Goal: Task Accomplishment & Management: Use online tool/utility

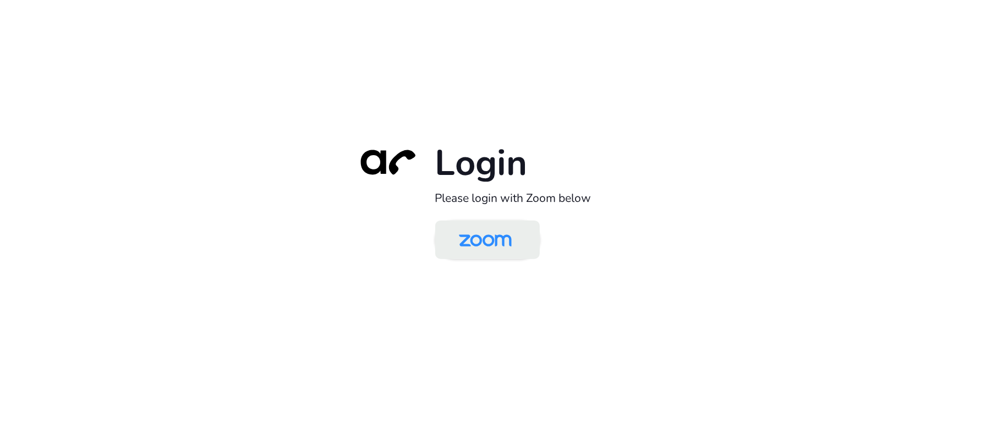
click at [507, 241] on img at bounding box center [485, 241] width 76 height 36
click at [325, 263] on div "Login Please login with Zoom below" at bounding box center [501, 219] width 1002 height 439
click at [480, 247] on img at bounding box center [485, 241] width 76 height 36
click at [493, 251] on img at bounding box center [485, 241] width 76 height 36
click at [476, 231] on img at bounding box center [485, 241] width 76 height 36
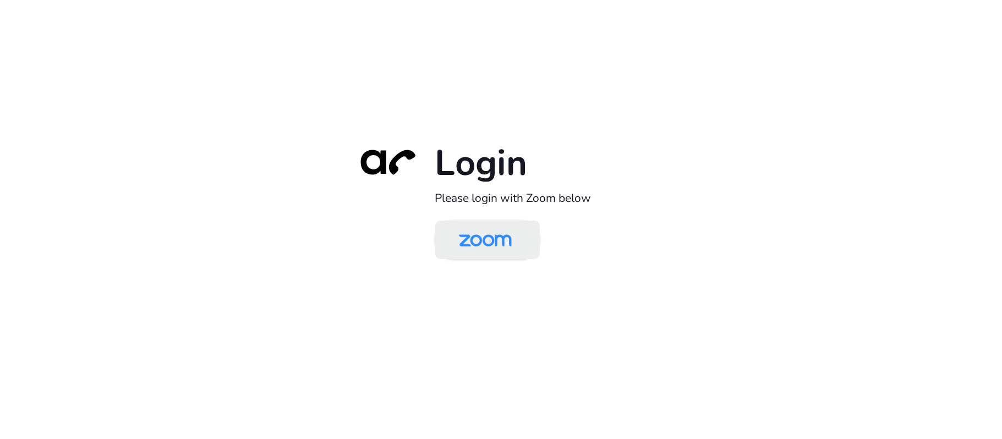
click at [511, 234] on img at bounding box center [485, 241] width 76 height 36
click at [504, 245] on img at bounding box center [485, 241] width 76 height 36
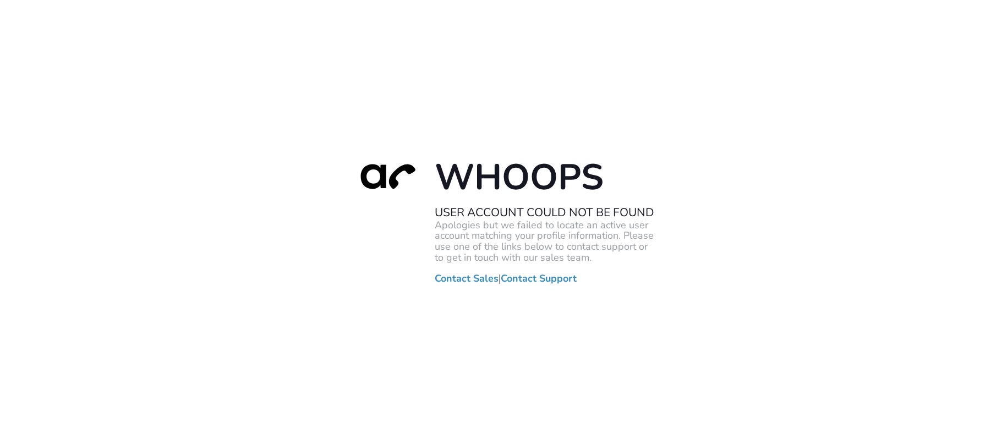
drag, startPoint x: 180, startPoint y: 240, endPoint x: 379, endPoint y: 174, distance: 209.2
click at [180, 240] on div "Whoops User Account Could Not Be Found Apologies but we failed to locate an act…" at bounding box center [501, 219] width 1002 height 439
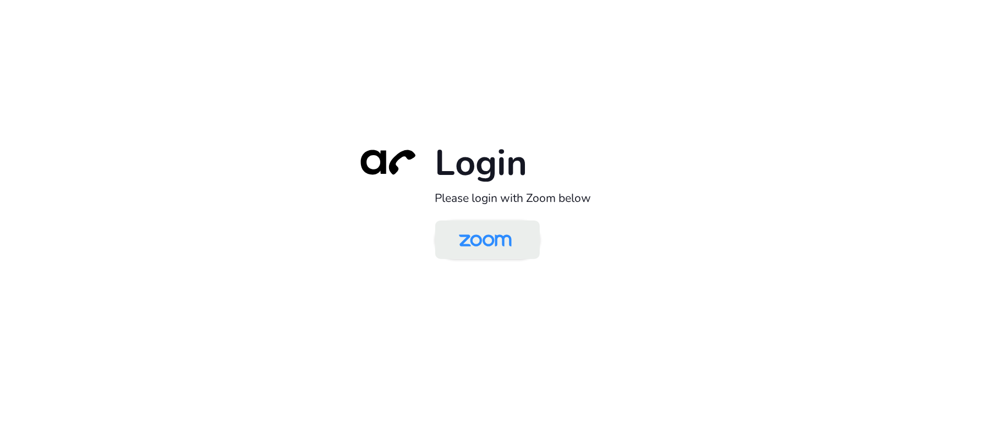
click at [469, 238] on img at bounding box center [485, 241] width 76 height 36
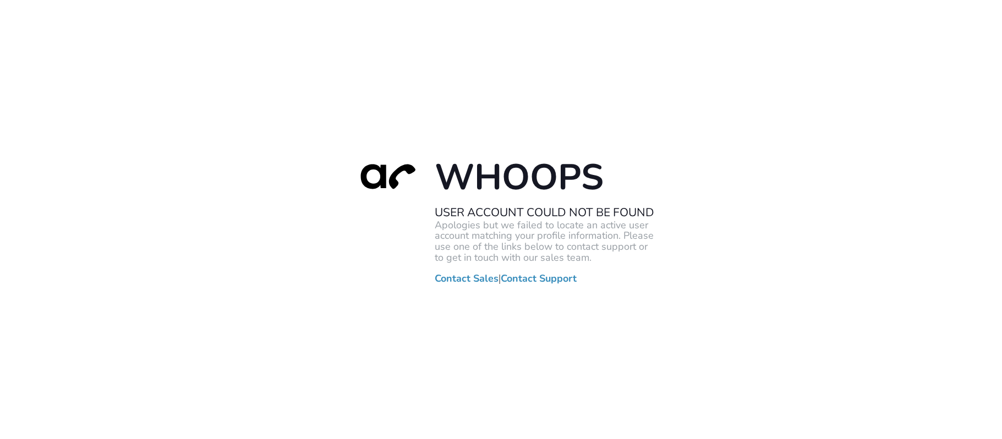
click at [304, 223] on div "Whoops User Account Could Not Be Found Apologies but we failed to locate an act…" at bounding box center [501, 219] width 1002 height 439
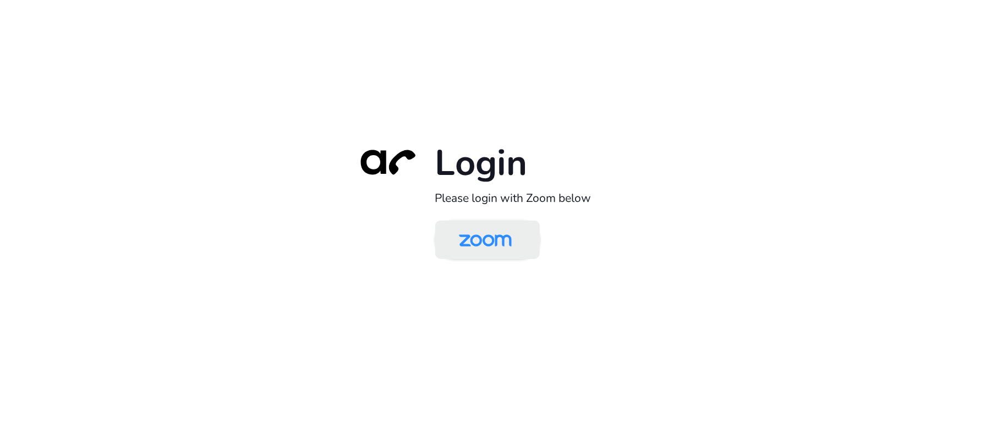
click at [503, 240] on img at bounding box center [485, 241] width 76 height 36
click at [494, 238] on img at bounding box center [485, 241] width 76 height 36
click at [502, 243] on img at bounding box center [485, 241] width 76 height 36
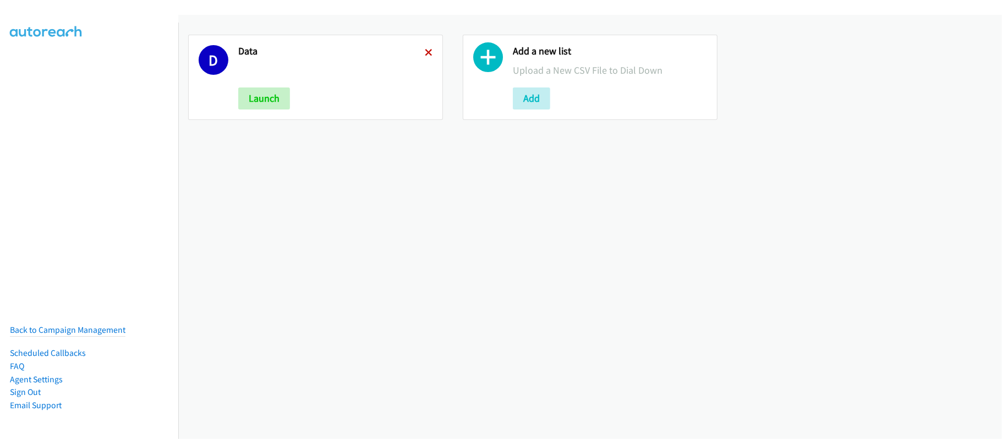
click at [425, 50] on icon at bounding box center [429, 54] width 8 height 8
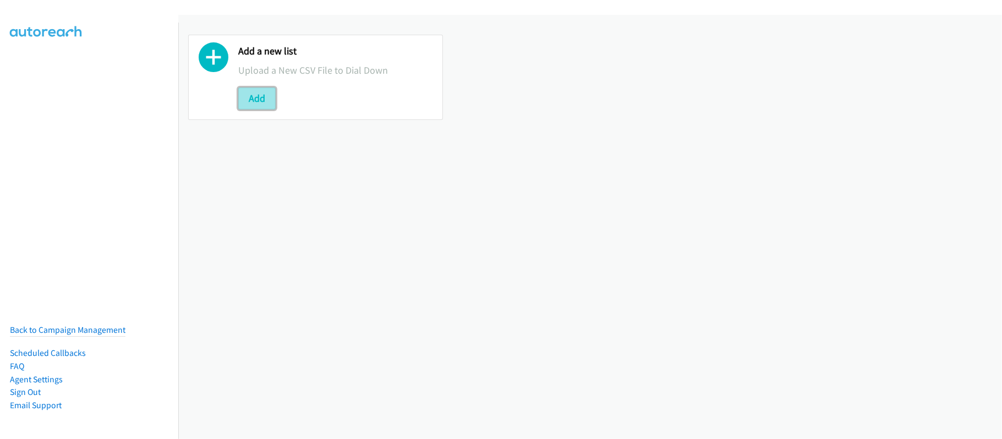
click at [274, 100] on button "Add" at bounding box center [256, 98] width 37 height 22
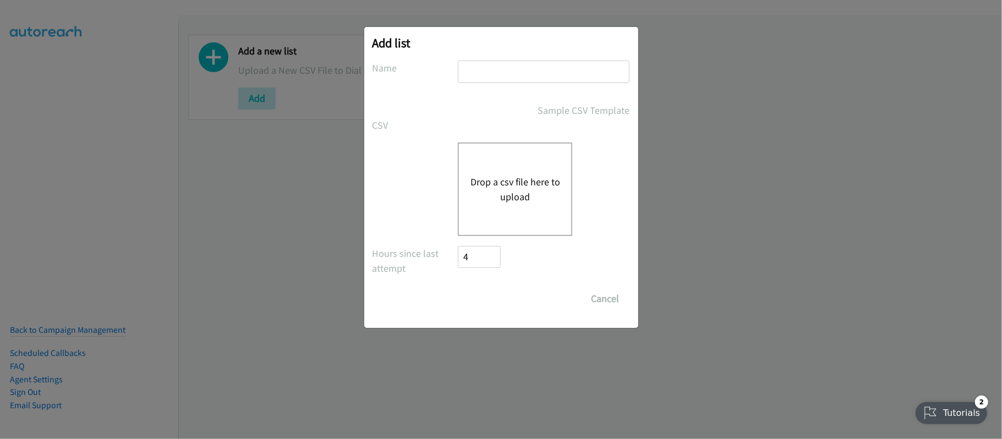
click at [487, 78] on input "text" at bounding box center [544, 72] width 172 height 23
type input "DATA"
click at [520, 188] on button "Drop a csv file here to upload" at bounding box center [515, 189] width 90 height 30
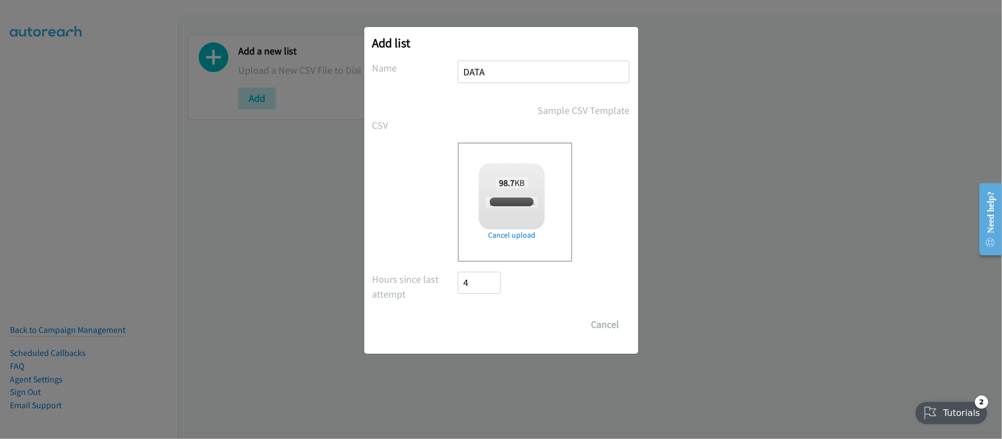
checkbox input "true"
click at [466, 316] on input "Save List" at bounding box center [487, 325] width 58 height 22
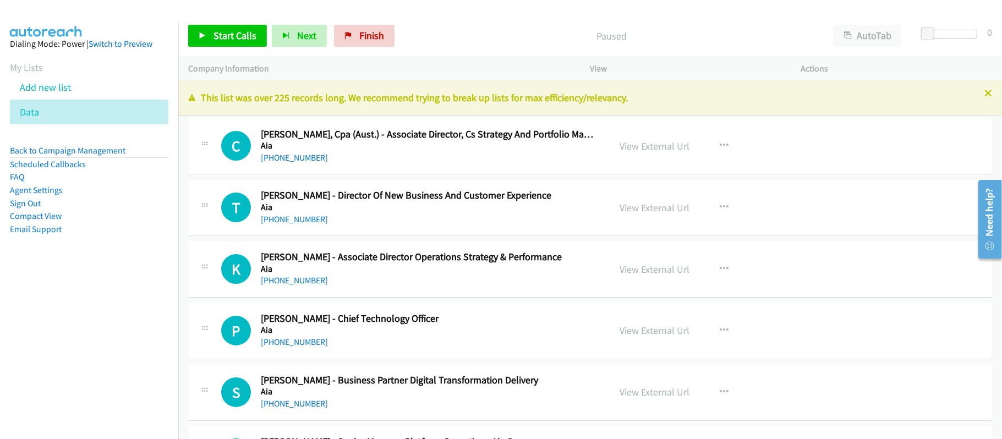
scroll to position [73, 0]
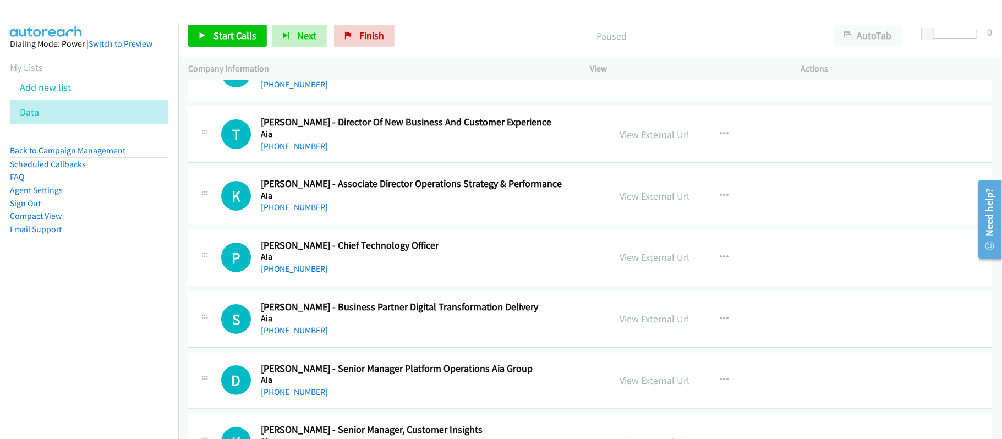
click at [314, 212] on link "[PHONE_NUMBER]" at bounding box center [294, 207] width 67 height 10
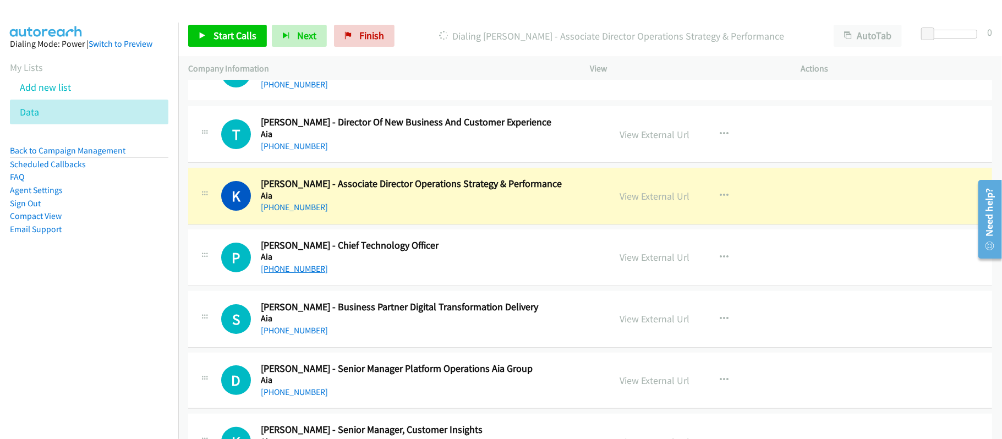
click at [300, 273] on link "[PHONE_NUMBER]" at bounding box center [294, 268] width 67 height 10
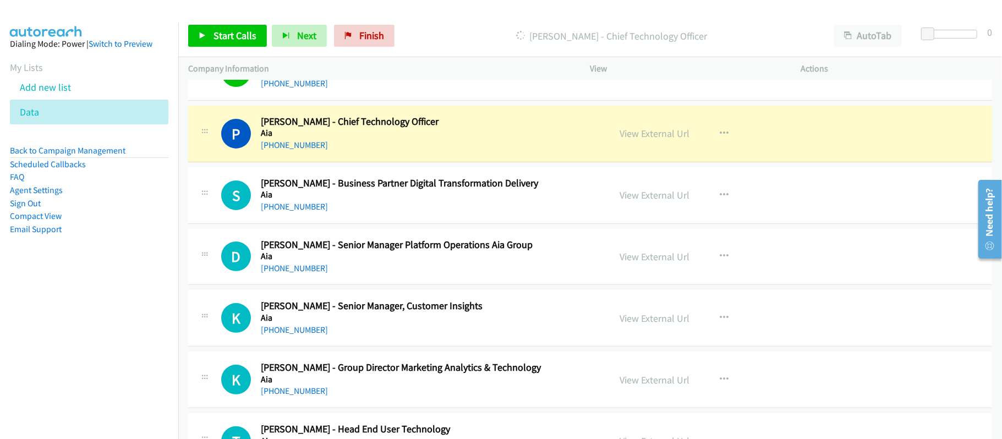
scroll to position [220, 0]
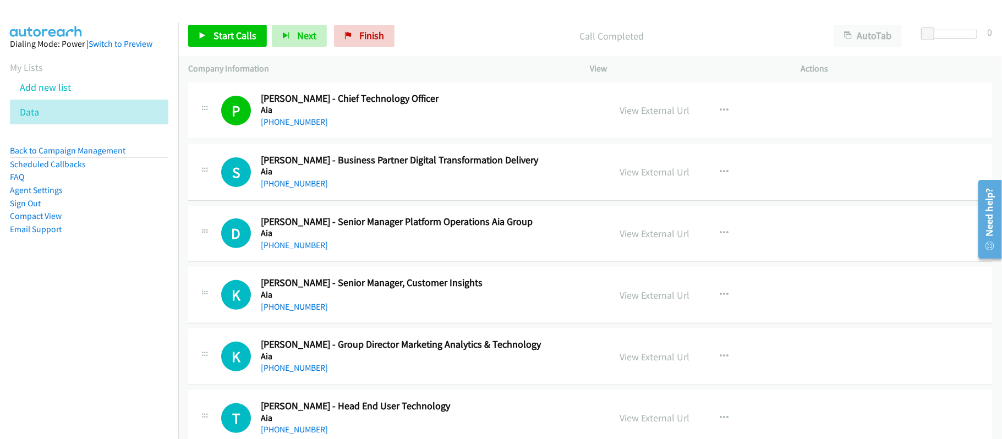
click at [391, 200] on div "S Callback Scheduled Shashi Bhushan - Business Partner Digital Transformation D…" at bounding box center [590, 172] width 804 height 57
drag, startPoint x: 299, startPoint y: 242, endPoint x: 357, endPoint y: 239, distance: 57.8
click at [299, 242] on link "[PHONE_NUMBER]" at bounding box center [294, 245] width 67 height 10
click at [280, 304] on link "[PHONE_NUMBER]" at bounding box center [294, 306] width 67 height 10
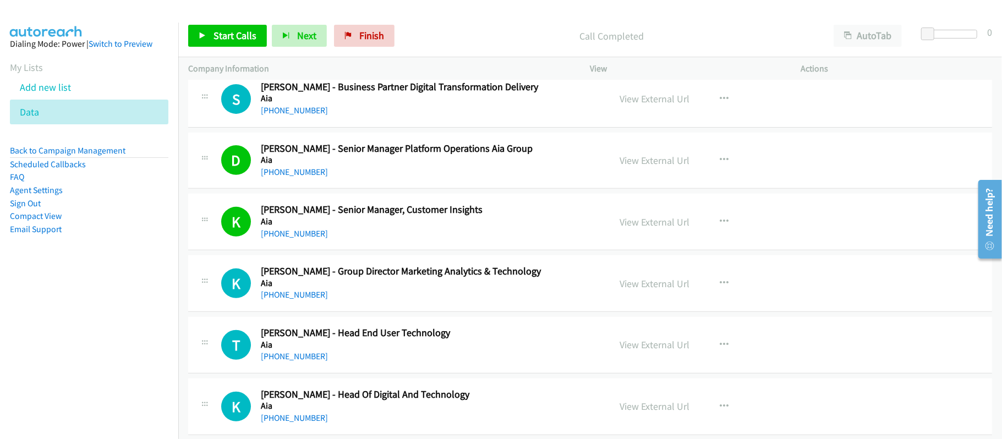
click at [427, 293] on div "[PHONE_NUMBER]" at bounding box center [428, 294] width 334 height 13
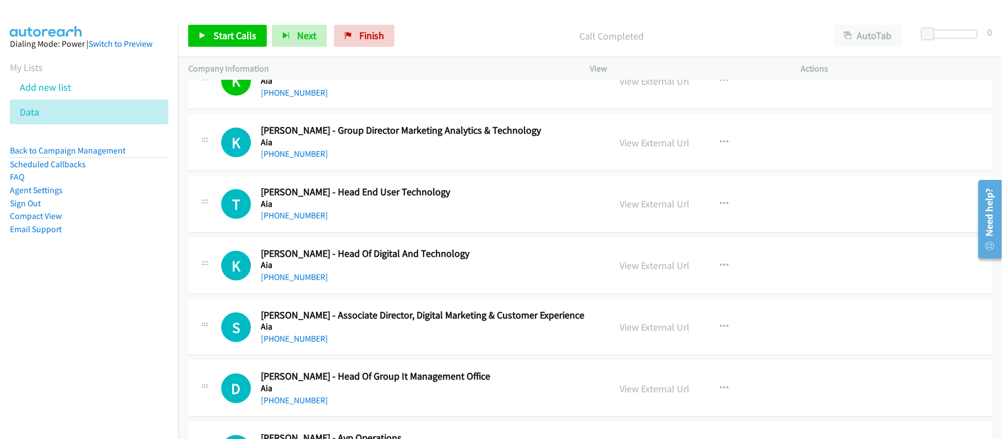
scroll to position [440, 0]
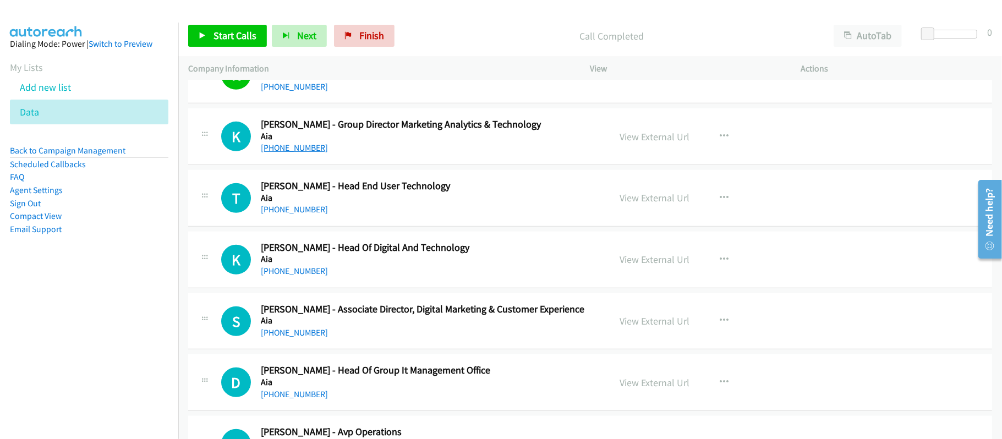
click at [276, 146] on link "[PHONE_NUMBER]" at bounding box center [294, 147] width 67 height 10
drag, startPoint x: 304, startPoint y: 205, endPoint x: 322, endPoint y: 205, distance: 18.2
drag, startPoint x: 273, startPoint y: 209, endPoint x: 398, endPoint y: 205, distance: 125.5
click at [273, 209] on link "[PHONE_NUMBER]" at bounding box center [294, 209] width 67 height 10
click at [281, 268] on link "[PHONE_NUMBER]" at bounding box center [294, 271] width 67 height 10
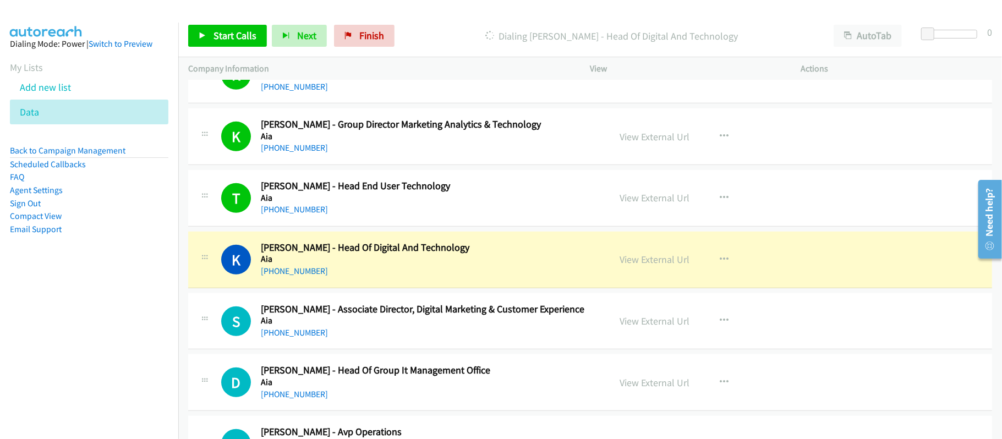
scroll to position [513, 0]
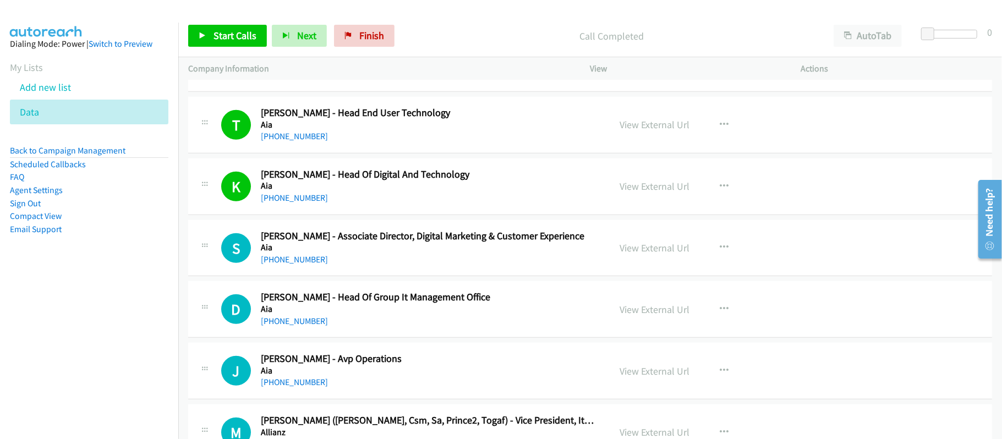
drag, startPoint x: 429, startPoint y: 271, endPoint x: 331, endPoint y: 263, distance: 98.8
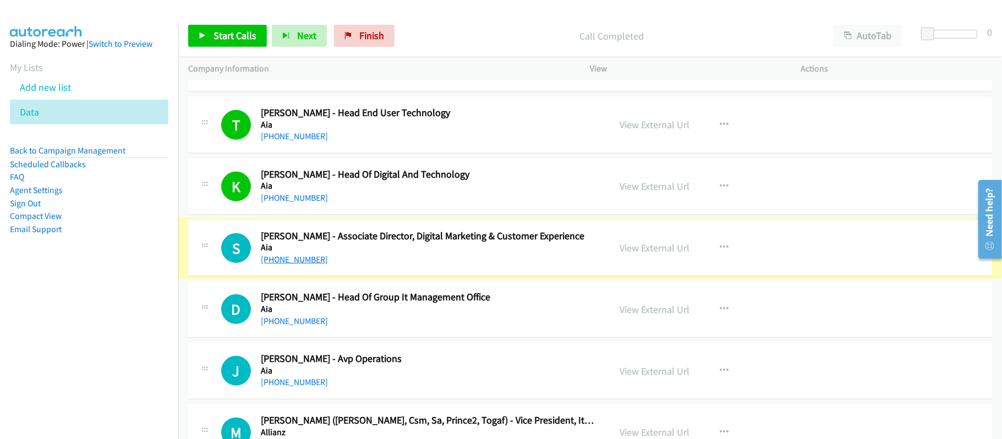
click at [299, 264] on link "[PHONE_NUMBER]" at bounding box center [294, 259] width 67 height 10
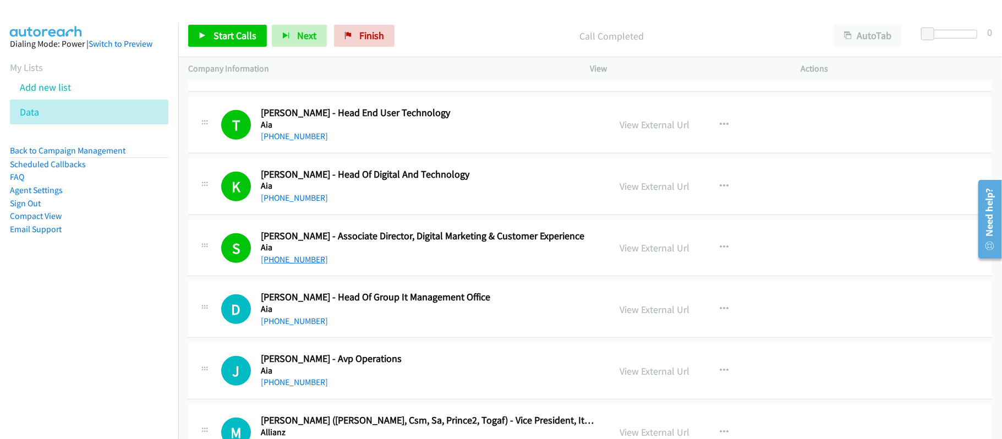
click at [289, 264] on link "[PHONE_NUMBER]" at bounding box center [294, 259] width 67 height 10
drag, startPoint x: 298, startPoint y: 326, endPoint x: 697, endPoint y: 405, distance: 407.2
click at [298, 326] on link "[PHONE_NUMBER]" at bounding box center [294, 321] width 67 height 10
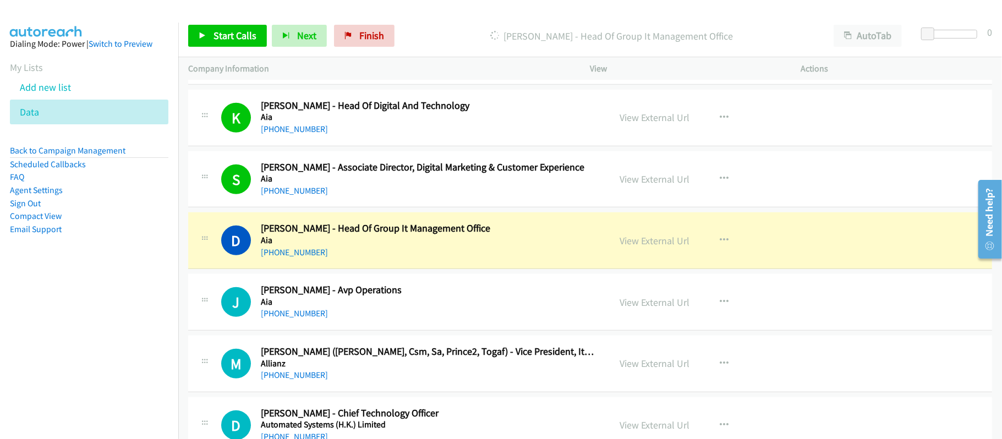
scroll to position [660, 0]
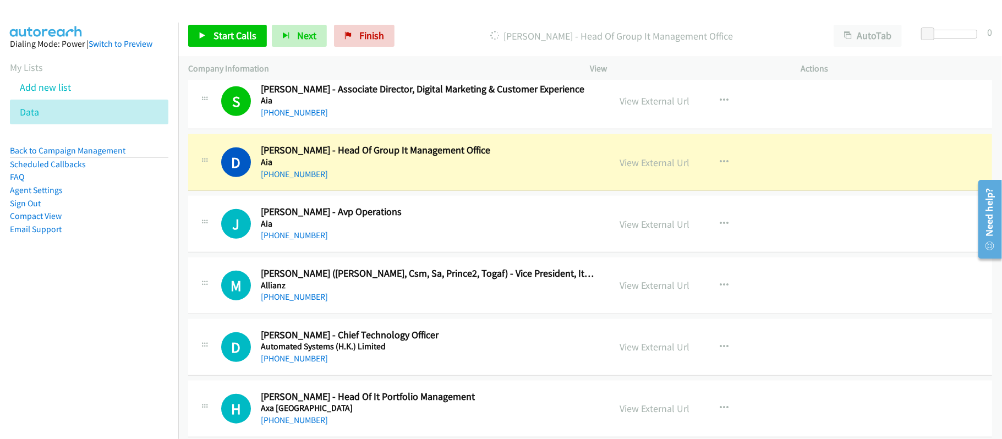
drag, startPoint x: 458, startPoint y: 166, endPoint x: 474, endPoint y: 161, distance: 17.2
click at [458, 166] on h5 "Aia" at bounding box center [428, 162] width 334 height 11
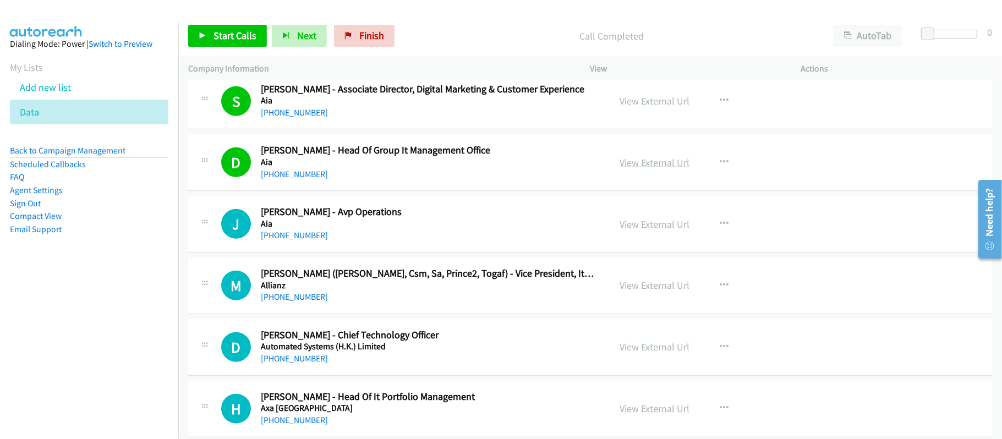
click at [628, 158] on link "View External Url" at bounding box center [655, 162] width 70 height 13
click at [287, 236] on link "[PHONE_NUMBER]" at bounding box center [294, 235] width 67 height 10
click at [412, 276] on h2 "[PERSON_NAME] ([PERSON_NAME], Csm, Sa, Prince2, Togaf) - Vice President, It Pro…" at bounding box center [428, 273] width 334 height 13
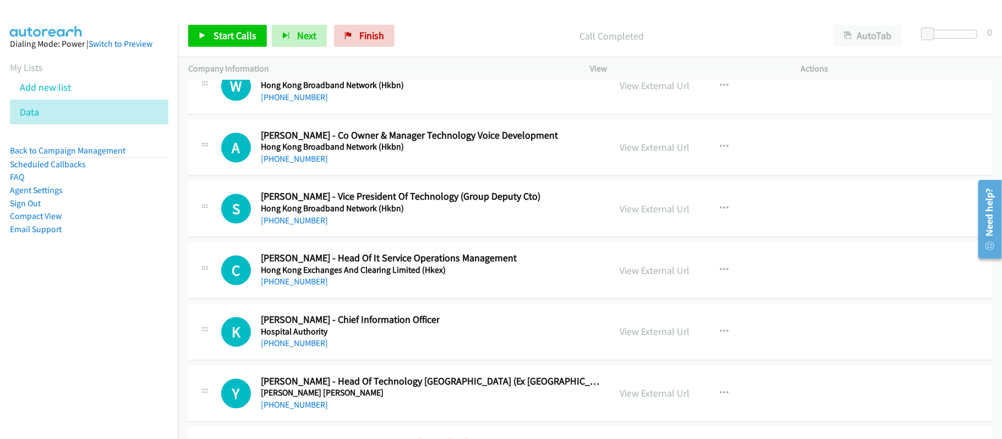
scroll to position [30288, 0]
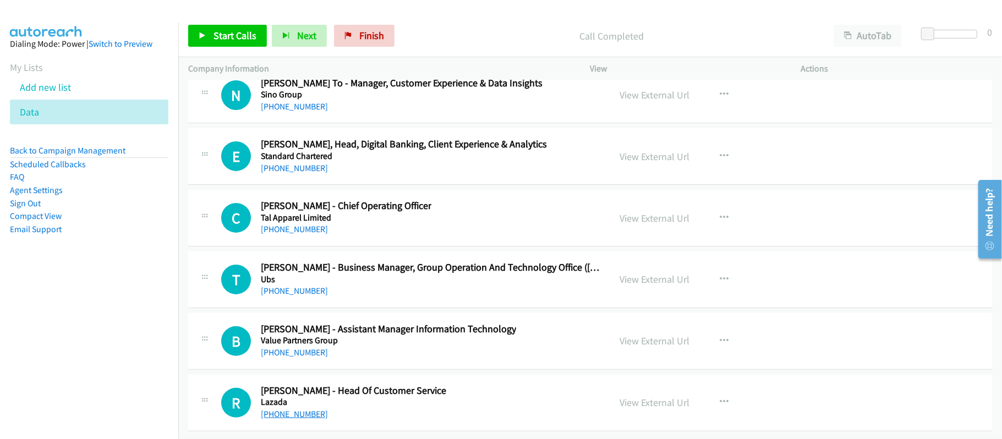
click at [282, 409] on link "[PHONE_NUMBER]" at bounding box center [294, 414] width 67 height 10
drag, startPoint x: 284, startPoint y: 399, endPoint x: 551, endPoint y: 392, distance: 266.9
click at [284, 409] on link "[PHONE_NUMBER]" at bounding box center [294, 414] width 67 height 10
click at [305, 285] on link "[PHONE_NUMBER]" at bounding box center [294, 290] width 67 height 10
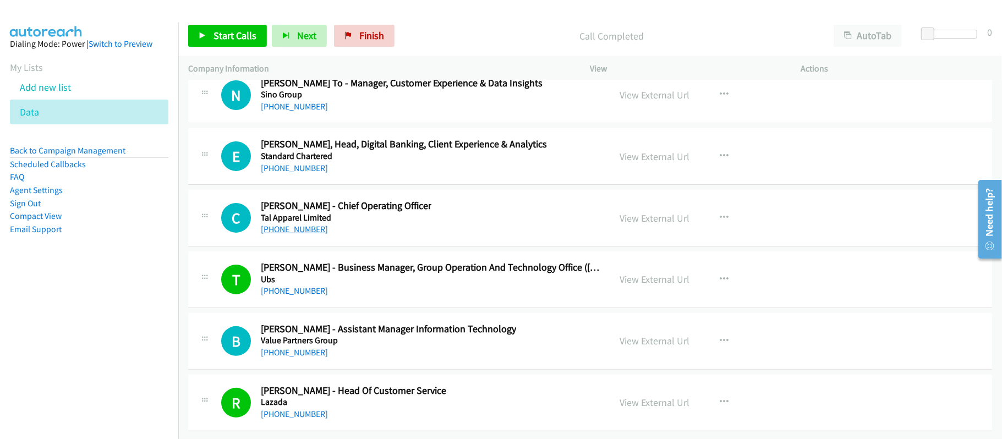
click at [293, 224] on link "[PHONE_NUMBER]" at bounding box center [294, 229] width 67 height 10
click at [288, 163] on link "[PHONE_NUMBER]" at bounding box center [294, 168] width 67 height 10
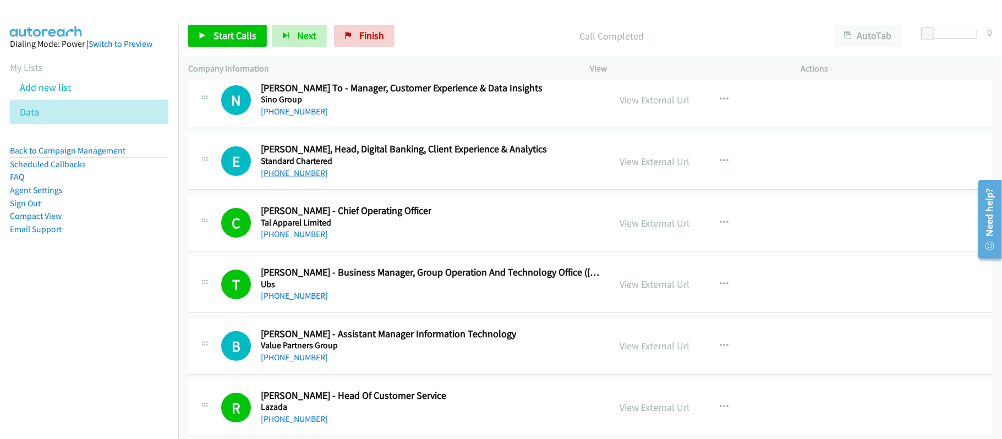
scroll to position [30175, 0]
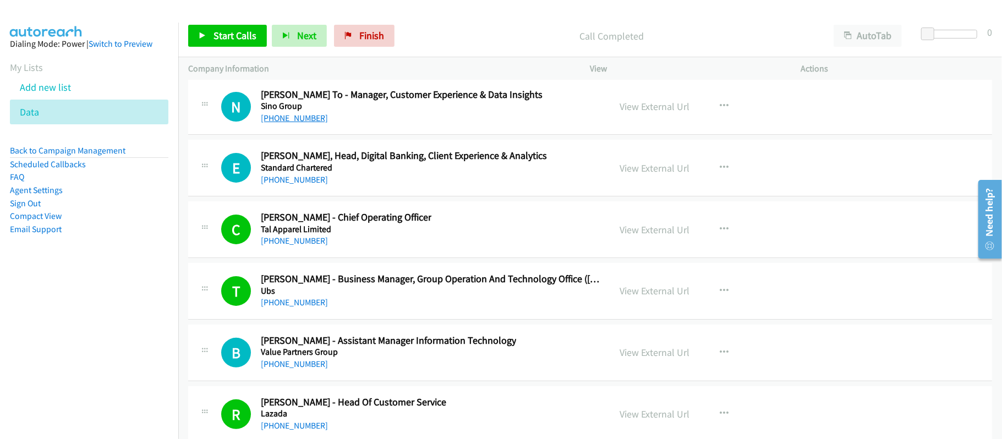
click at [289, 123] on link "[PHONE_NUMBER]" at bounding box center [294, 118] width 67 height 10
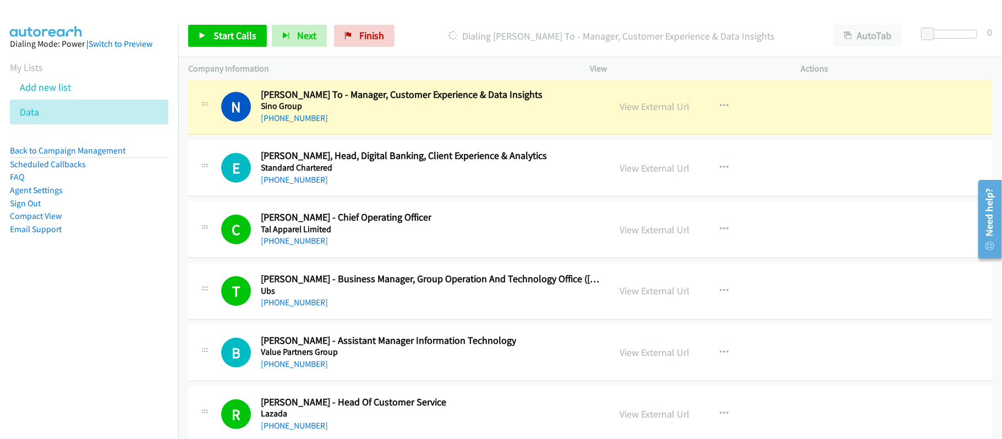
click at [399, 125] on div "[PHONE_NUMBER]" at bounding box center [402, 118] width 282 height 13
click at [641, 113] on link "View External Url" at bounding box center [655, 106] width 70 height 13
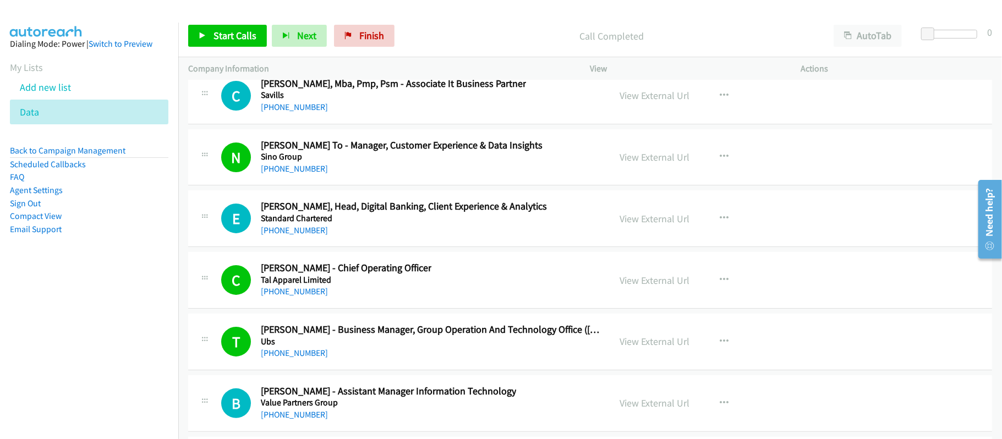
scroll to position [30101, 0]
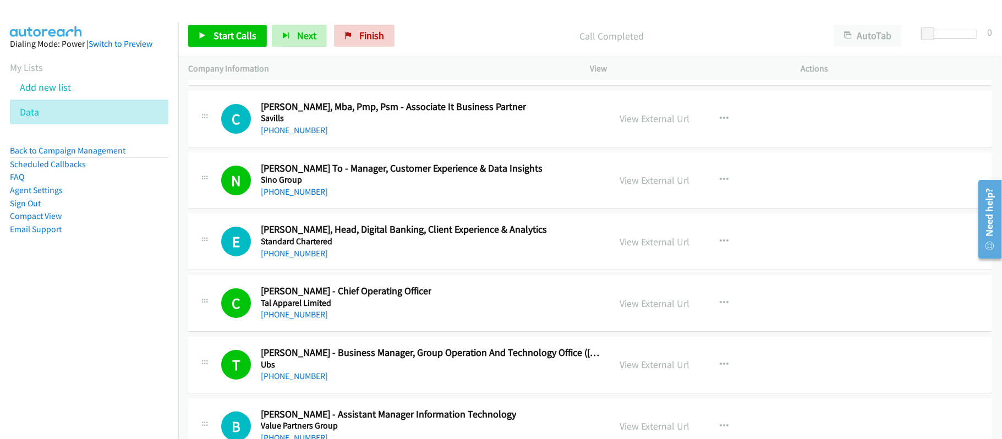
drag, startPoint x: 293, startPoint y: 153, endPoint x: 553, endPoint y: 205, distance: 265.4
click at [293, 74] on link "[PHONE_NUMBER]" at bounding box center [294, 68] width 67 height 10
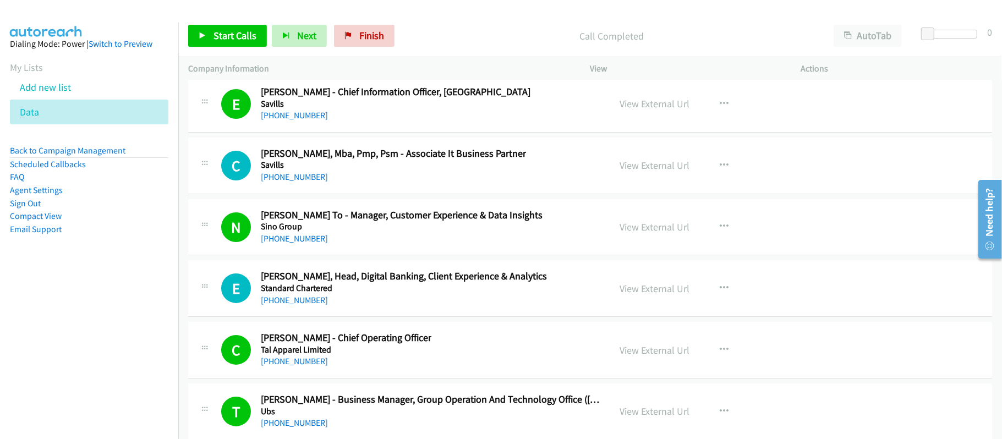
scroll to position [30028, 0]
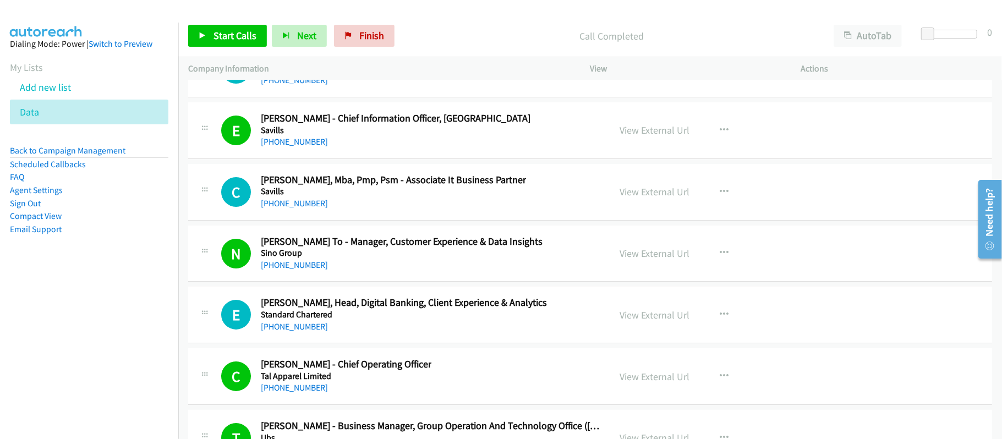
click at [406, 97] on div "C Callback Scheduled Carrie Li - Campus Recruiting Manager I Technology & Compa…" at bounding box center [590, 69] width 804 height 57
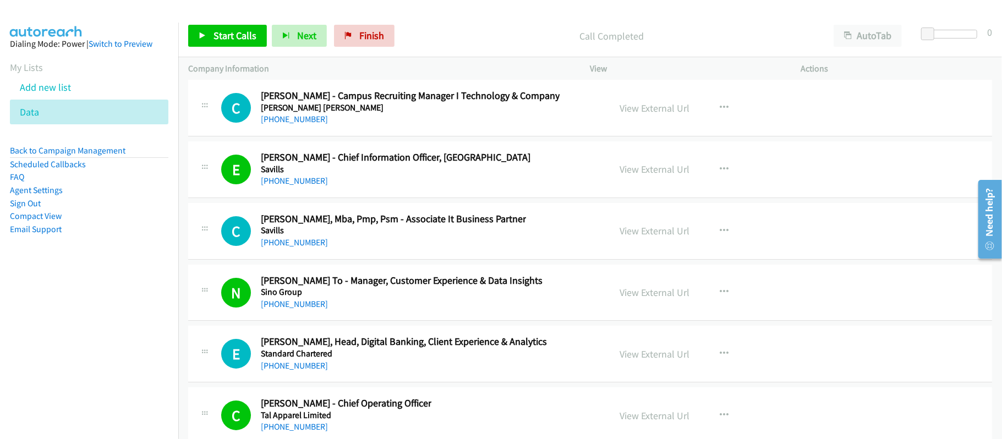
scroll to position [29955, 0]
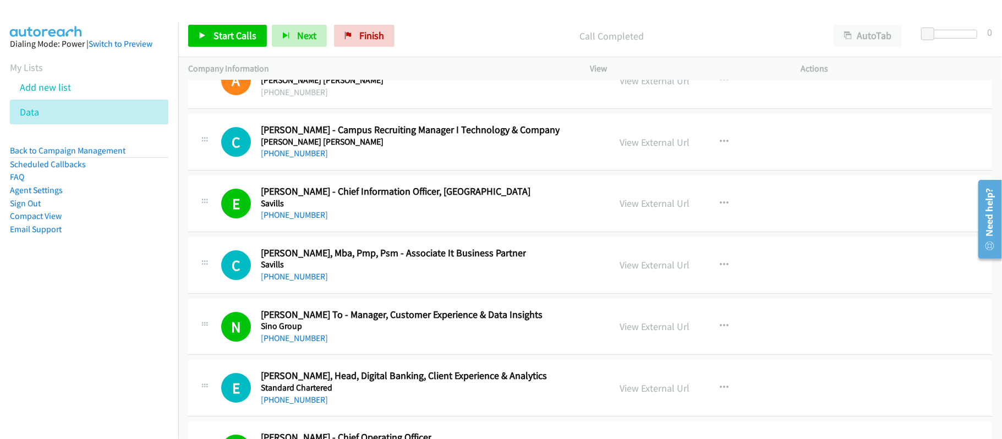
click at [287, 36] on link "[PHONE_NUMBER]" at bounding box center [294, 30] width 67 height 10
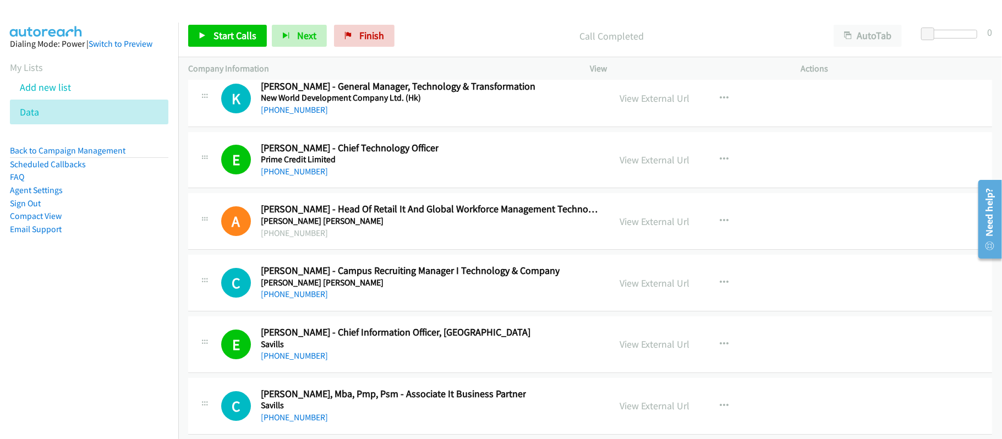
scroll to position [29808, 0]
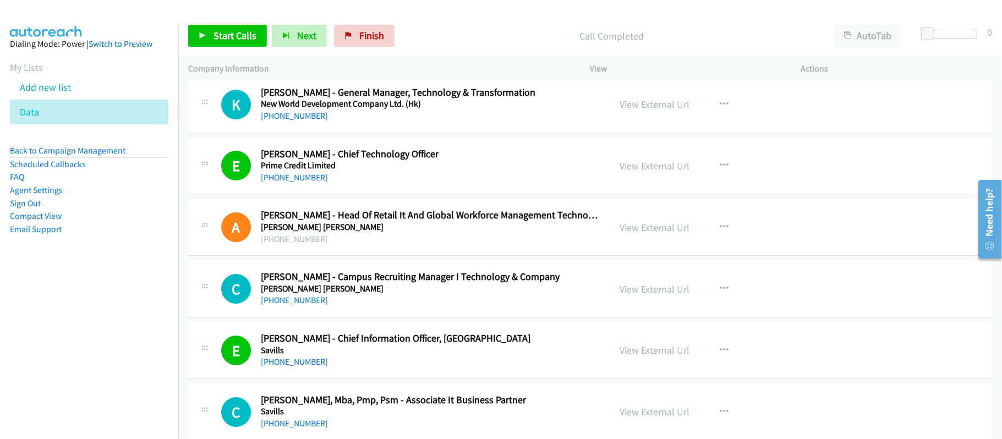
click at [429, 133] on div "K Callback Scheduled Kain Chow - General Manager, Technology & Transformation N…" at bounding box center [590, 104] width 804 height 57
click at [287, 121] on link "[PHONE_NUMBER]" at bounding box center [294, 116] width 67 height 10
drag, startPoint x: 298, startPoint y: 202, endPoint x: 312, endPoint y: 202, distance: 14.9
click at [298, 121] on link "[PHONE_NUMBER]" at bounding box center [294, 116] width 67 height 10
click at [449, 72] on div "Y Callback Scheduled Yang (David) Zhang - Manager, Technology Strategic Project…" at bounding box center [590, 43] width 804 height 57
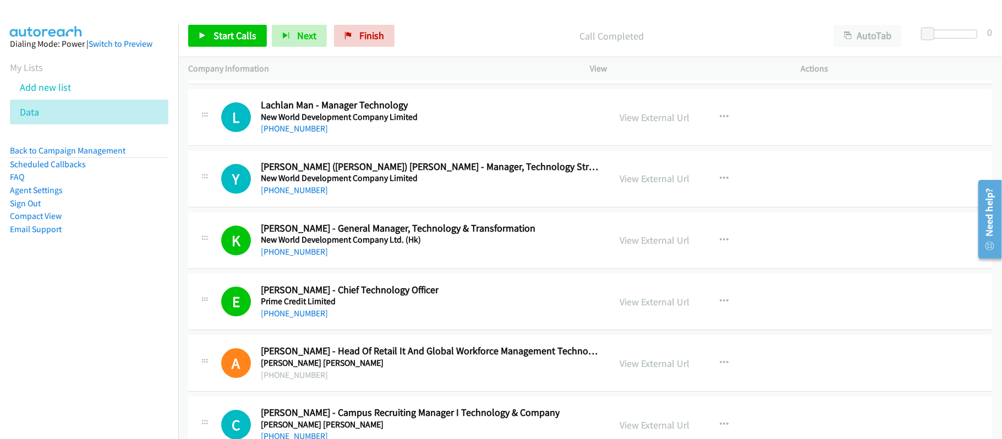
scroll to position [29661, 0]
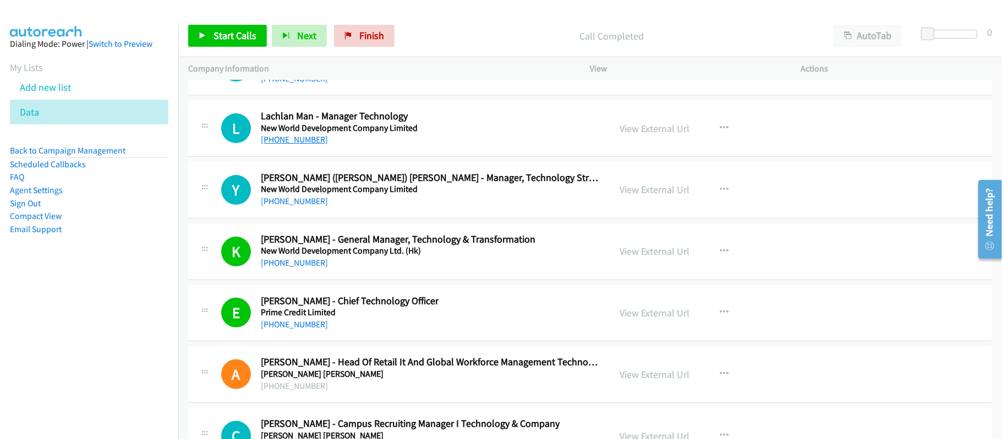
click at [303, 145] on link "[PHONE_NUMBER]" at bounding box center [294, 139] width 67 height 10
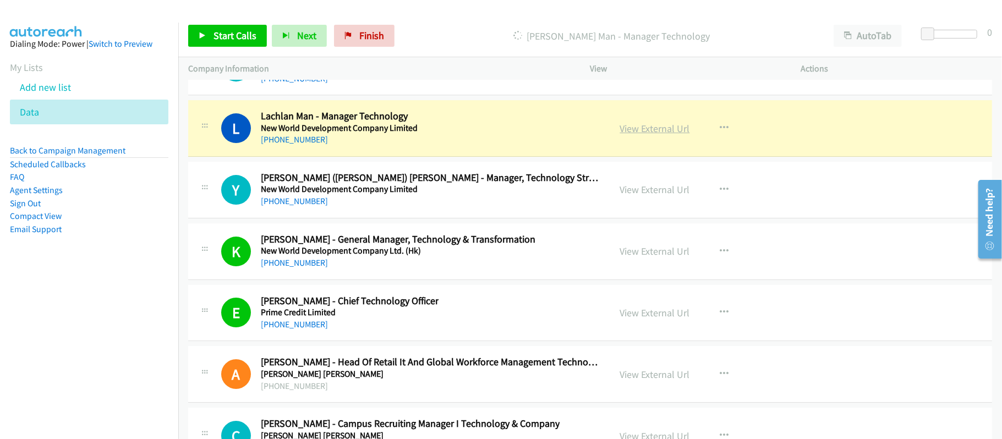
click at [652, 135] on link "View External Url" at bounding box center [655, 128] width 70 height 13
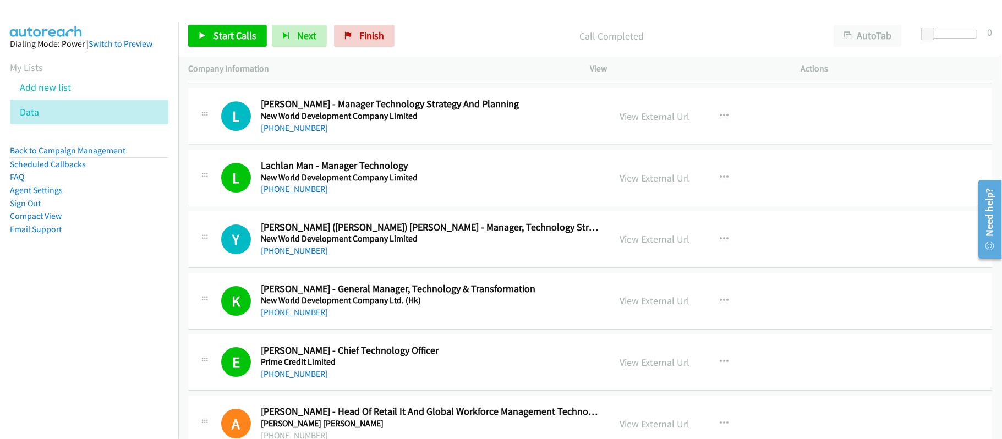
scroll to position [29588, 0]
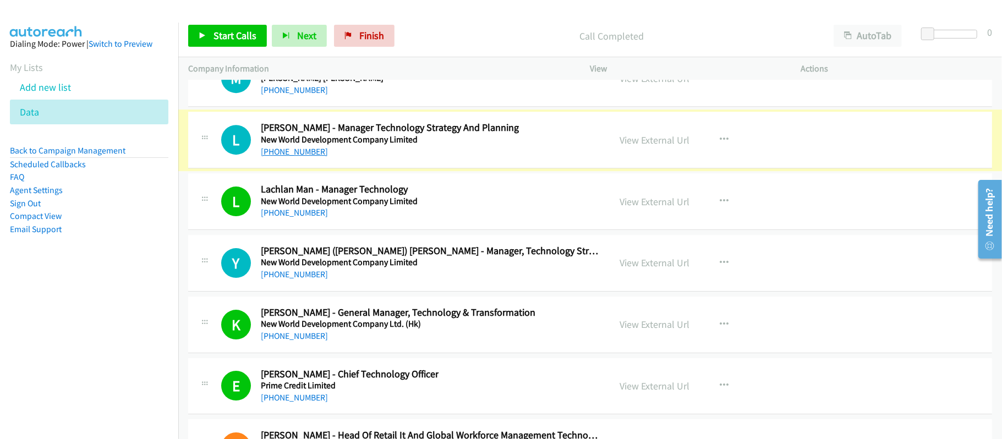
click at [293, 157] on link "[PHONE_NUMBER]" at bounding box center [294, 151] width 67 height 10
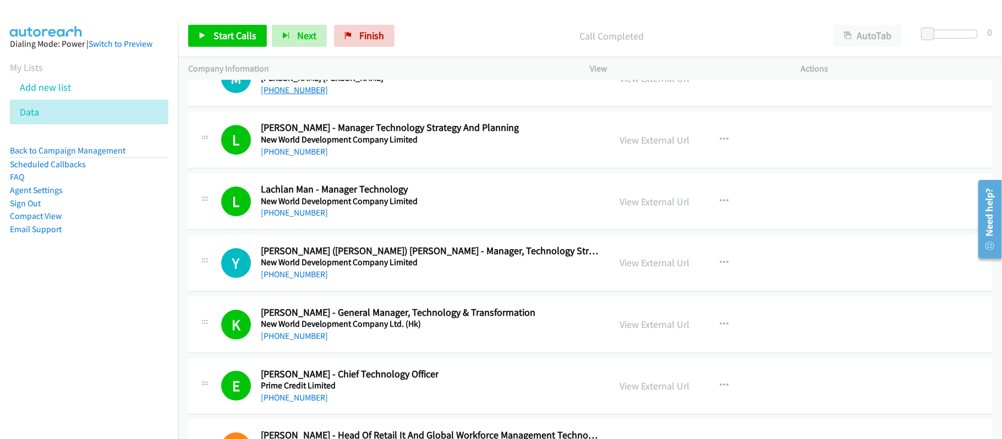
click at [304, 84] on h5 "[PERSON_NAME] [PERSON_NAME]" at bounding box center [341, 78] width 161 height 11
click at [304, 95] on link "[PHONE_NUMBER]" at bounding box center [294, 90] width 67 height 10
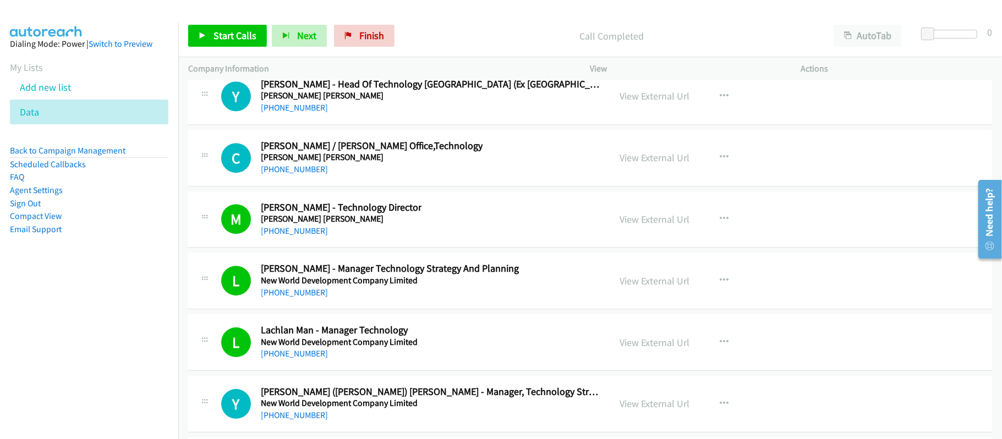
scroll to position [29441, 0]
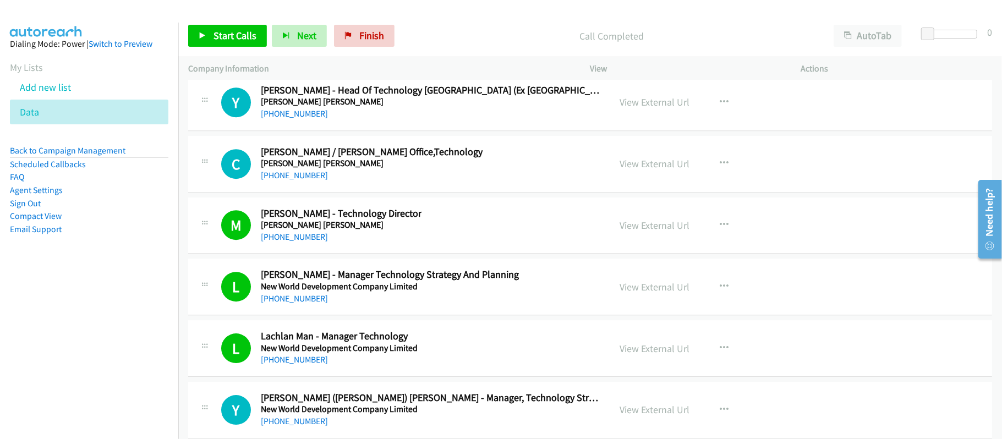
drag, startPoint x: 283, startPoint y: 265, endPoint x: 612, endPoint y: 331, distance: 336.0
click at [283, 180] on link "[PHONE_NUMBER]" at bounding box center [294, 175] width 67 height 10
click at [425, 193] on div "C Callback Scheduled Canty Kang - Coo / Cao Office,Technology Morgan Stanley As…" at bounding box center [590, 164] width 804 height 57
click at [287, 119] on link "[PHONE_NUMBER]" at bounding box center [294, 113] width 67 height 10
drag, startPoint x: 309, startPoint y: 141, endPoint x: 355, endPoint y: 141, distance: 46.2
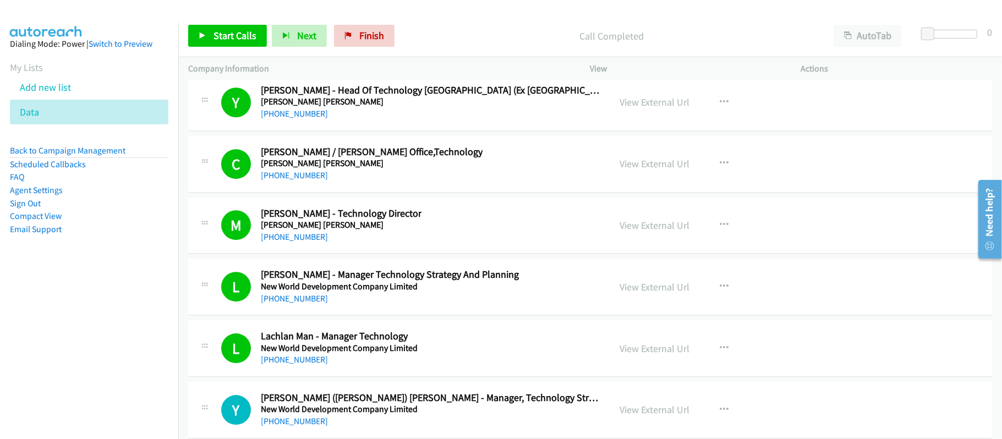
click at [309, 57] on link "[PHONE_NUMBER]" at bounding box center [294, 52] width 67 height 10
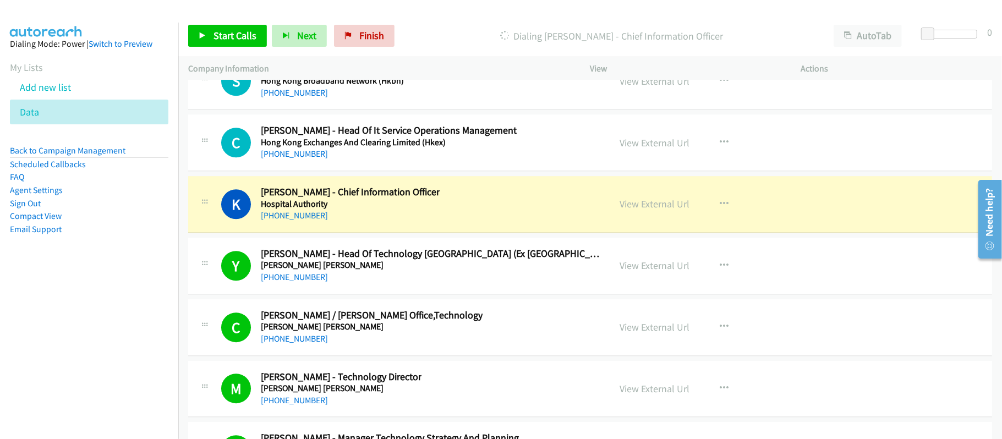
scroll to position [29295, 0]
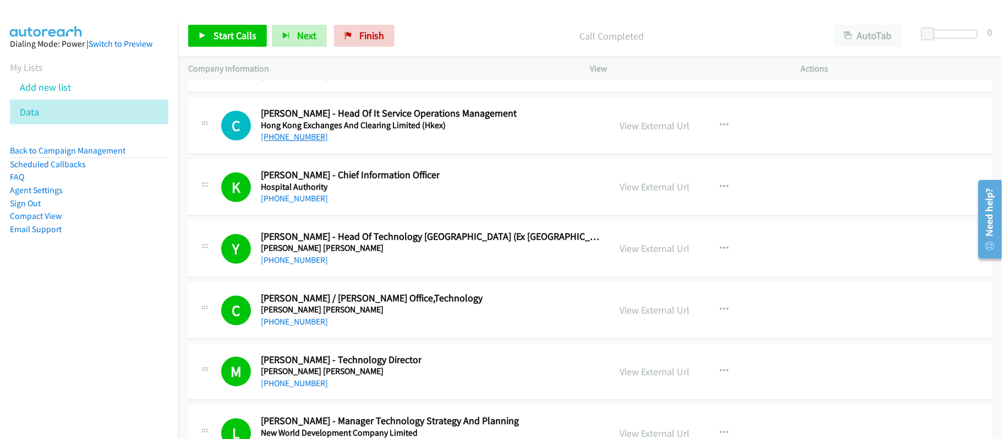
drag, startPoint x: 301, startPoint y: 226, endPoint x: 308, endPoint y: 220, distance: 8.6
click at [301, 142] on link "[PHONE_NUMBER]" at bounding box center [294, 136] width 67 height 10
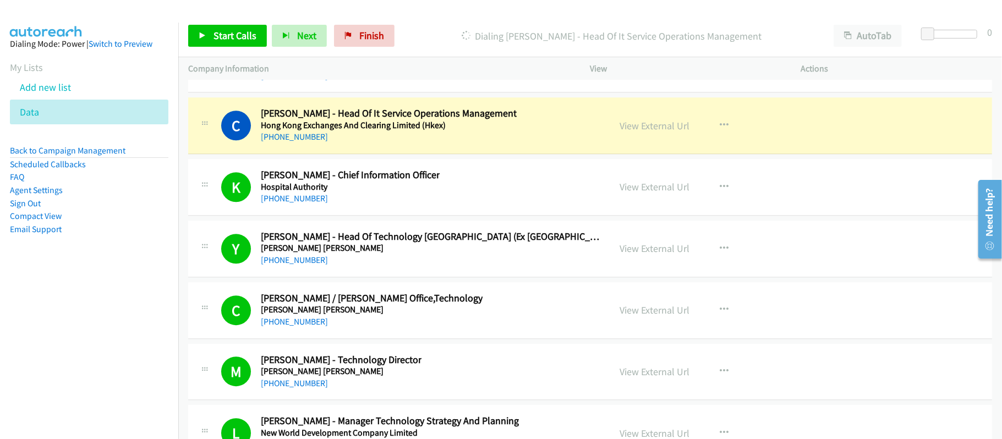
click at [472, 144] on div "[PHONE_NUMBER]" at bounding box center [389, 136] width 256 height 13
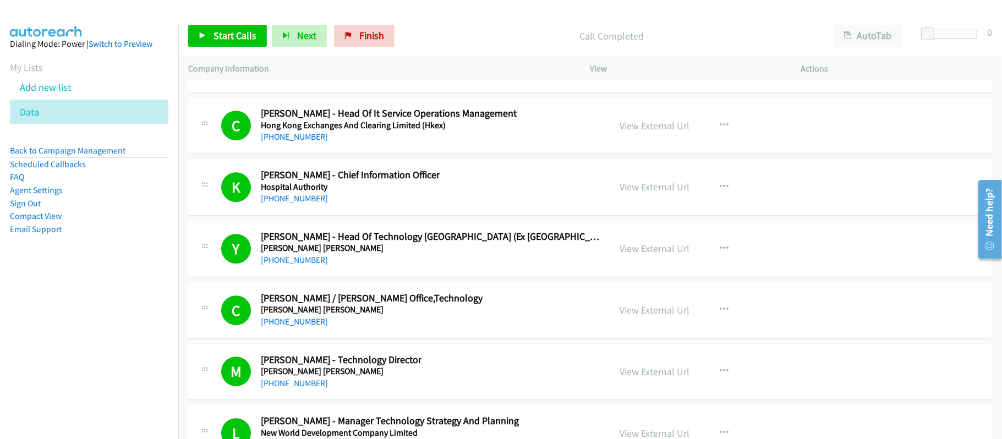
drag, startPoint x: 307, startPoint y: 227, endPoint x: 698, endPoint y: 275, distance: 394.1
click at [307, 142] on link "[PHONE_NUMBER]" at bounding box center [294, 136] width 67 height 10
click at [278, 69] on h5 "Hong Kong Broadband Network (Hkbn)" at bounding box center [400, 63] width 279 height 11
click at [283, 81] on link "[PHONE_NUMBER]" at bounding box center [294, 75] width 67 height 10
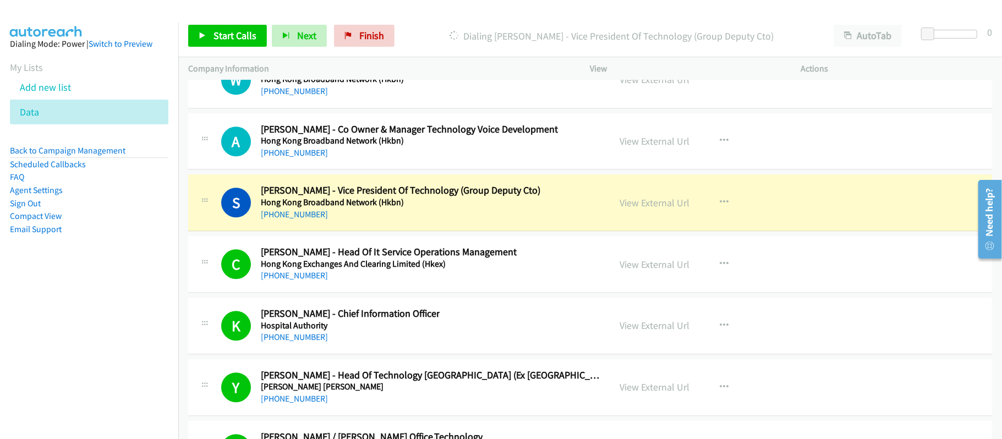
scroll to position [29148, 0]
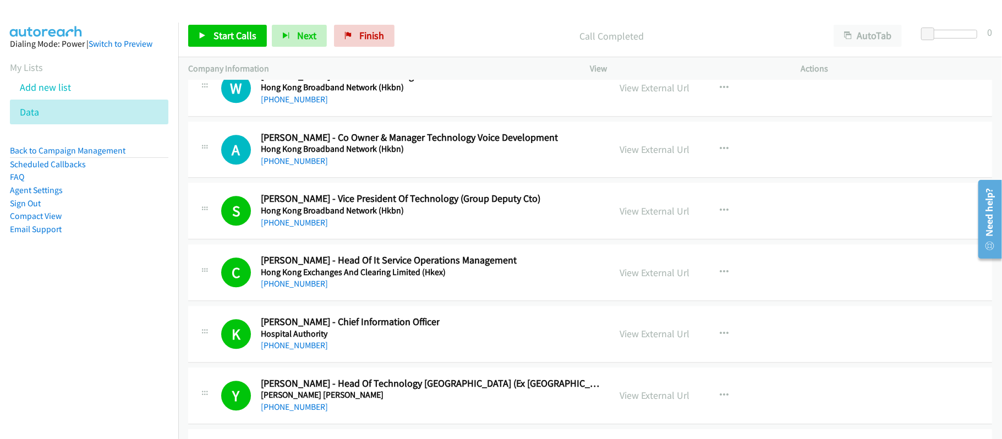
click at [441, 168] on div "[PHONE_NUMBER]" at bounding box center [409, 161] width 297 height 13
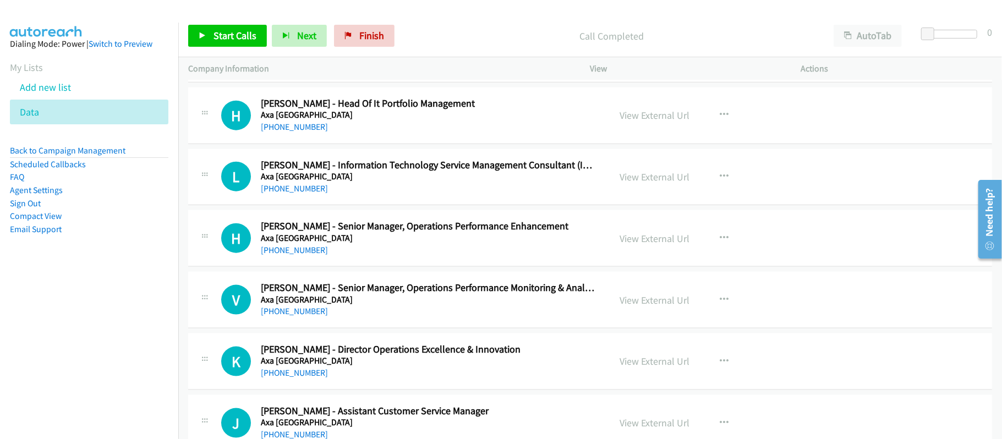
scroll to position [733, 0]
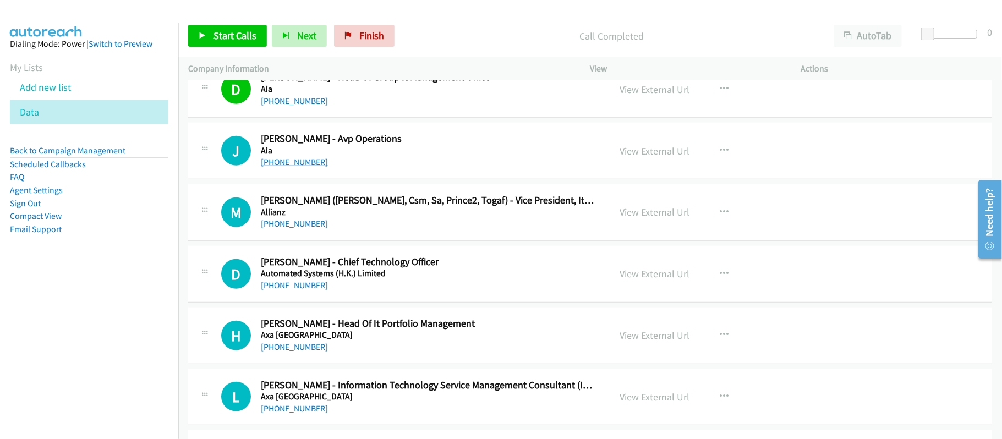
click at [270, 167] on link "[PHONE_NUMBER]" at bounding box center [294, 162] width 67 height 10
drag, startPoint x: 277, startPoint y: 229, endPoint x: 553, endPoint y: 287, distance: 281.4
click at [277, 229] on link "[PHONE_NUMBER]" at bounding box center [294, 223] width 67 height 10
click at [277, 287] on link "[PHONE_NUMBER]" at bounding box center [294, 285] width 67 height 10
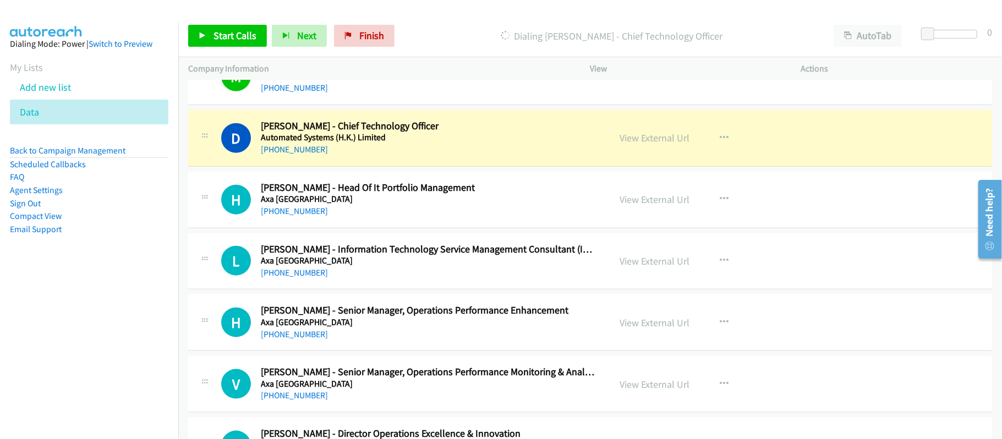
scroll to position [880, 0]
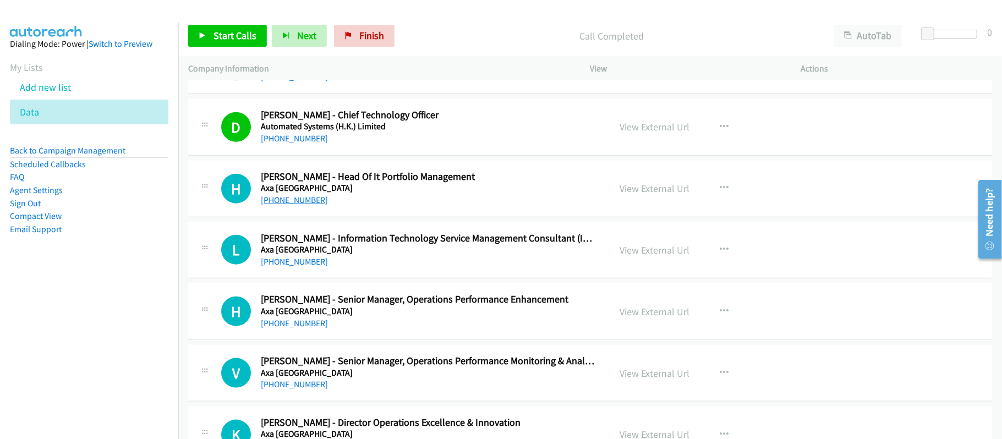
click at [309, 205] on link "[PHONE_NUMBER]" at bounding box center [294, 200] width 67 height 10
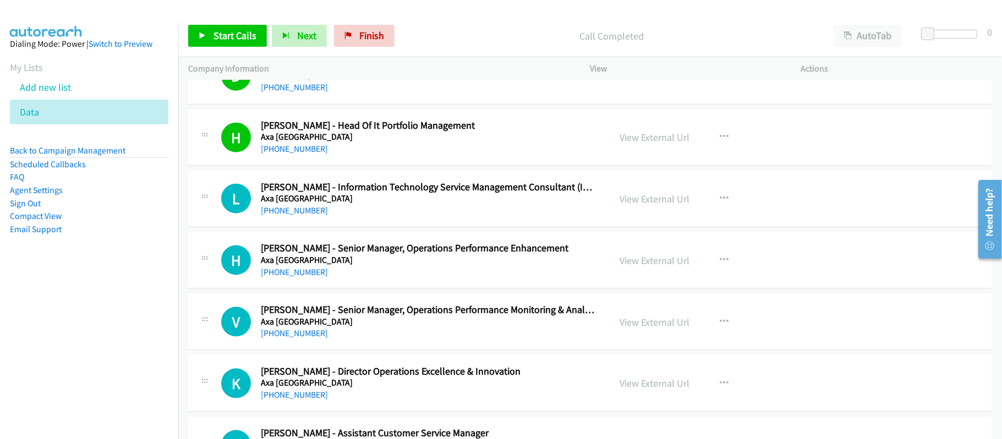
scroll to position [953, 0]
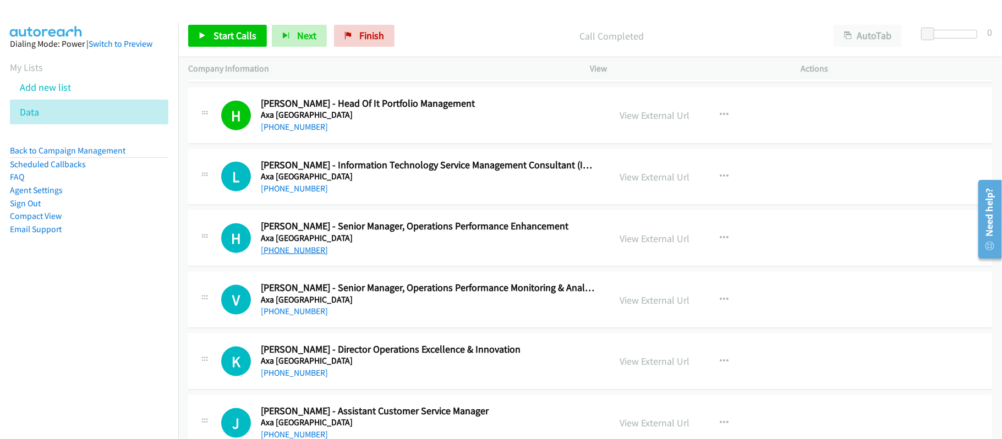
click at [294, 249] on link "[PHONE_NUMBER]" at bounding box center [294, 250] width 67 height 10
click at [397, 322] on div "V Callback Scheduled Vicky Chiu - Senior Manager, Operations Performance Monito…" at bounding box center [590, 300] width 804 height 57
click at [276, 316] on link "[PHONE_NUMBER]" at bounding box center [294, 311] width 67 height 10
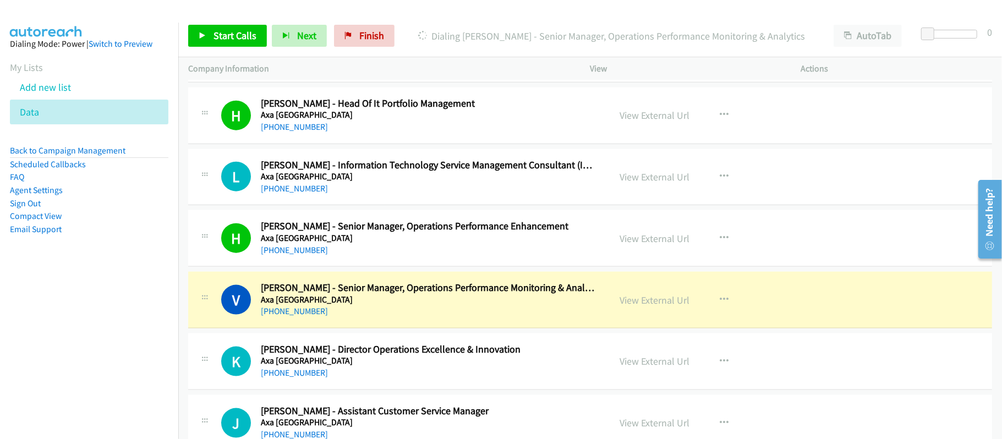
click at [370, 366] on h5 "Axa [GEOGRAPHIC_DATA]" at bounding box center [428, 360] width 334 height 11
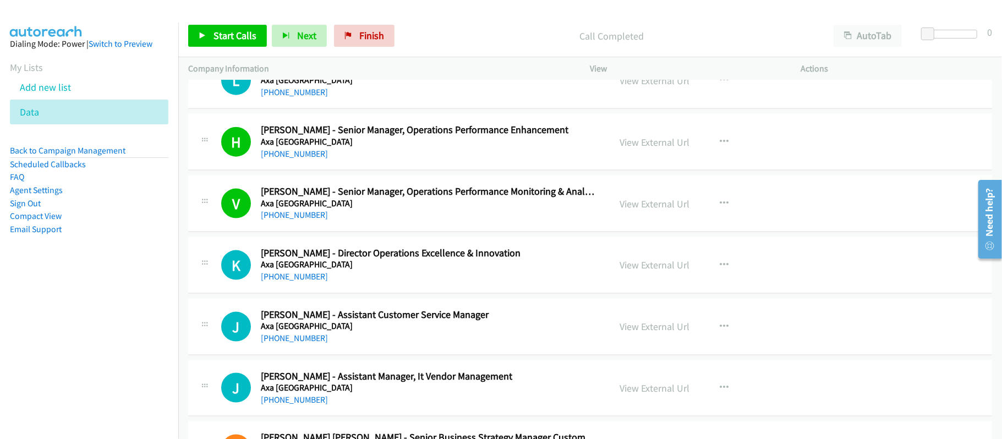
scroll to position [1100, 0]
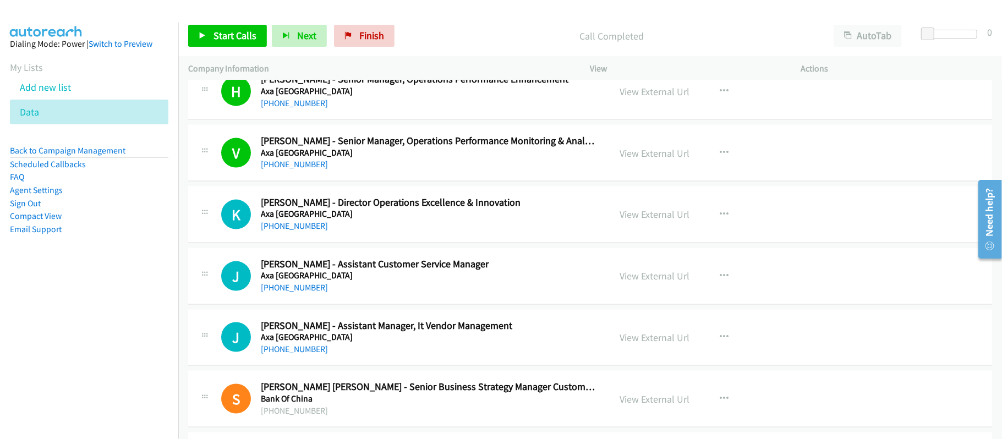
drag, startPoint x: 295, startPoint y: 228, endPoint x: 558, endPoint y: 255, distance: 264.4
click at [295, 228] on link "[PHONE_NUMBER]" at bounding box center [294, 226] width 67 height 10
drag, startPoint x: 304, startPoint y: 229, endPoint x: 559, endPoint y: 259, distance: 257.5
click at [304, 229] on link "[PHONE_NUMBER]" at bounding box center [294, 226] width 67 height 10
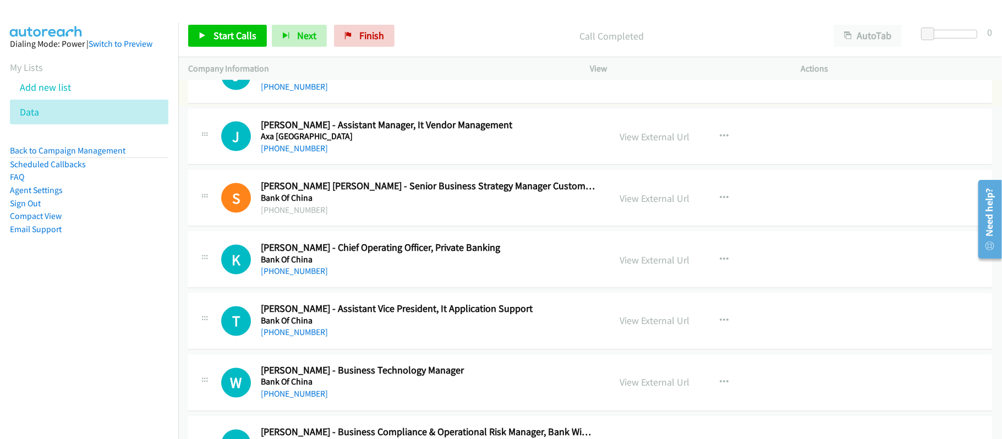
scroll to position [1393, 0]
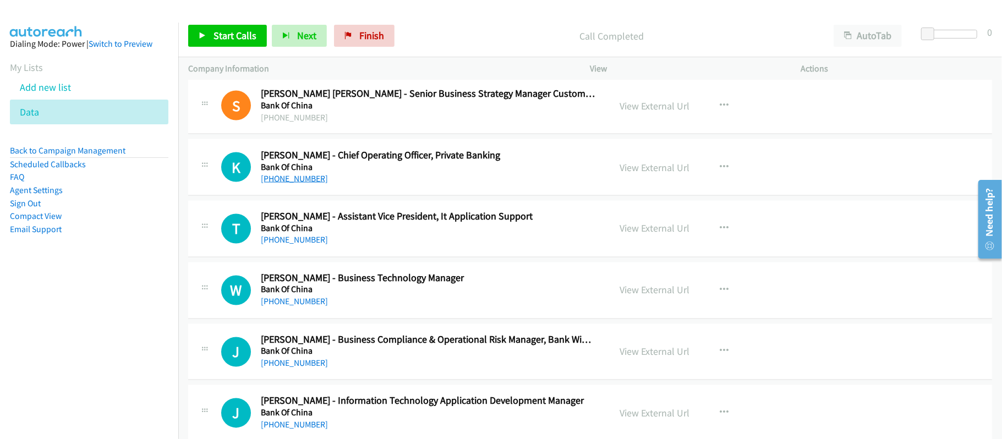
click at [286, 178] on link "[PHONE_NUMBER]" at bounding box center [294, 178] width 67 height 10
click at [322, 254] on div "T Callback Scheduled Thomas Chung - Assistant Vice President, It Application Su…" at bounding box center [590, 229] width 804 height 57
click at [281, 245] on link "[PHONE_NUMBER]" at bounding box center [294, 240] width 67 height 10
drag, startPoint x: 286, startPoint y: 305, endPoint x: 544, endPoint y: 330, distance: 259.2
click at [286, 305] on link "[PHONE_NUMBER]" at bounding box center [294, 301] width 67 height 10
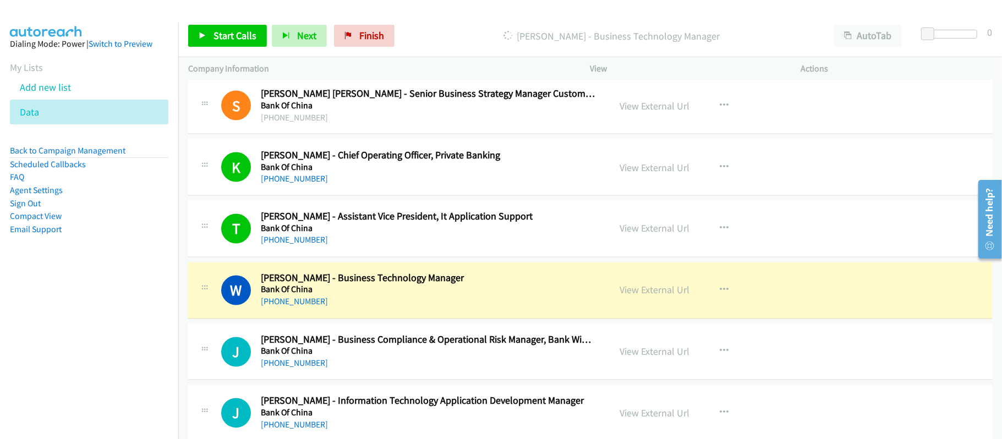
click at [417, 315] on div "W Callback Scheduled William Lai - Business Technology Manager Bank Of China As…" at bounding box center [590, 290] width 804 height 57
click at [628, 290] on link "View External Url" at bounding box center [655, 290] width 70 height 13
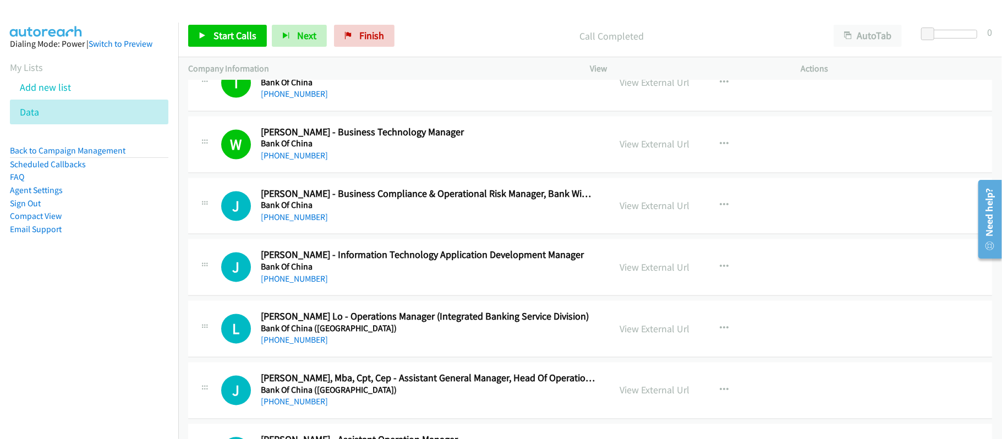
scroll to position [1540, 0]
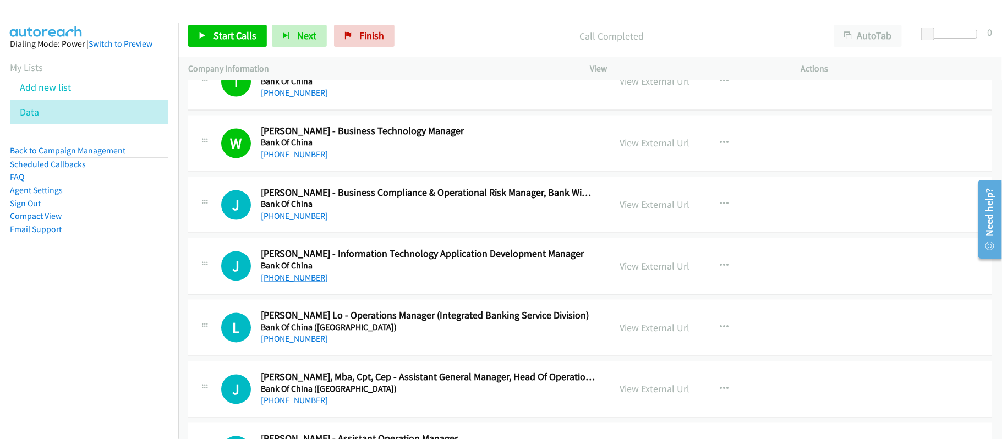
click at [288, 283] on link "[PHONE_NUMBER]" at bounding box center [294, 278] width 67 height 10
click at [302, 272] on h5 "Bank Of China" at bounding box center [428, 266] width 334 height 11
click at [298, 283] on link "[PHONE_NUMBER]" at bounding box center [294, 278] width 67 height 10
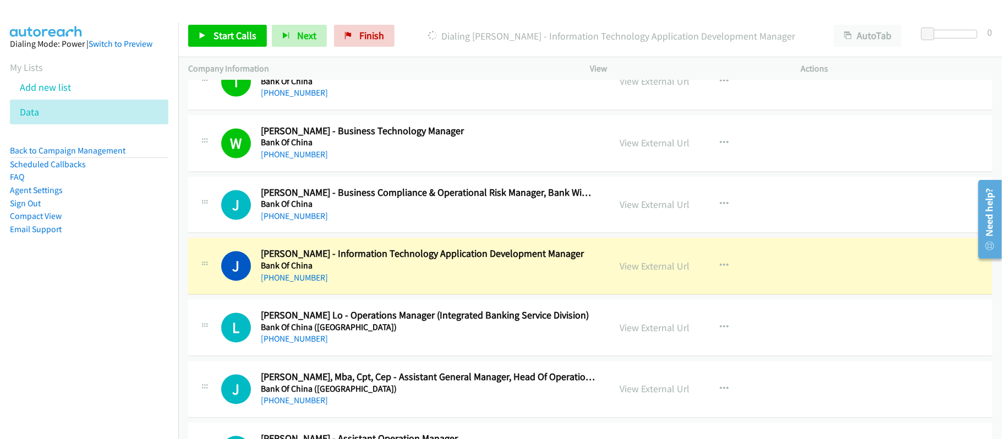
click at [442, 332] on h5 "Bank Of China ([GEOGRAPHIC_DATA])" at bounding box center [428, 327] width 334 height 11
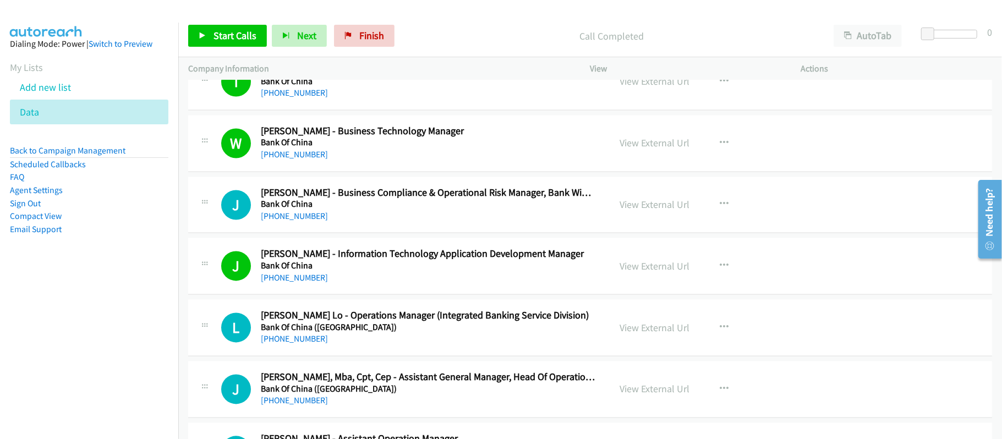
scroll to position [1613, 0]
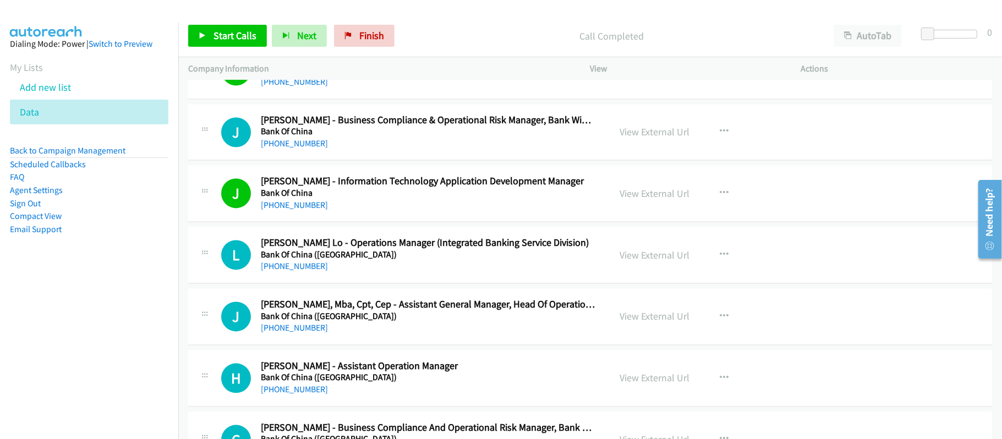
drag, startPoint x: 286, startPoint y: 276, endPoint x: 424, endPoint y: 274, distance: 137.5
click at [286, 271] on link "[PHONE_NUMBER]" at bounding box center [294, 266] width 67 height 10
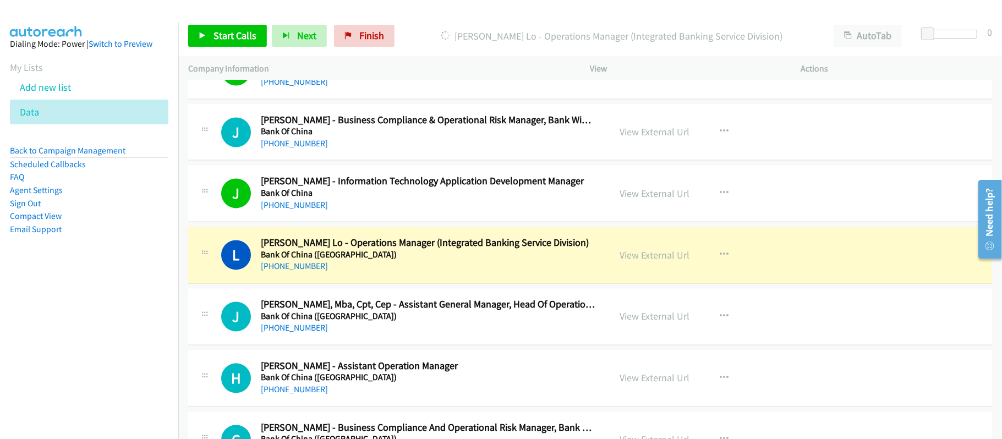
drag, startPoint x: 432, startPoint y: 276, endPoint x: 612, endPoint y: 272, distance: 180.5
click at [432, 273] on div "[PHONE_NUMBER]" at bounding box center [428, 266] width 334 height 13
click at [656, 259] on link "View External Url" at bounding box center [655, 255] width 70 height 13
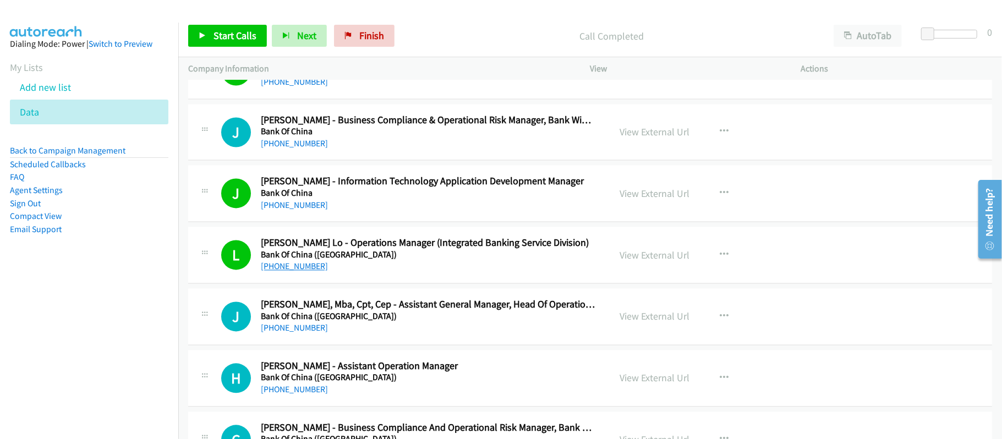
click at [300, 270] on link "[PHONE_NUMBER]" at bounding box center [294, 266] width 67 height 10
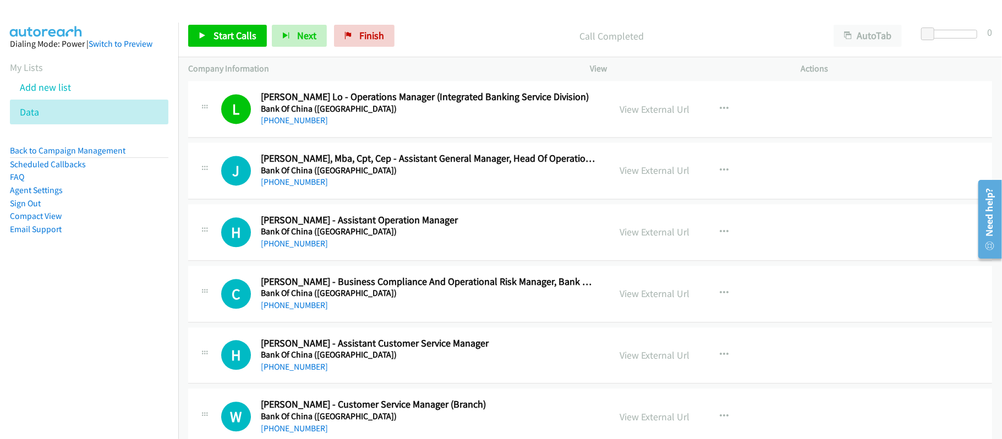
scroll to position [1760, 0]
click at [306, 186] on link "[PHONE_NUMBER]" at bounding box center [294, 180] width 67 height 10
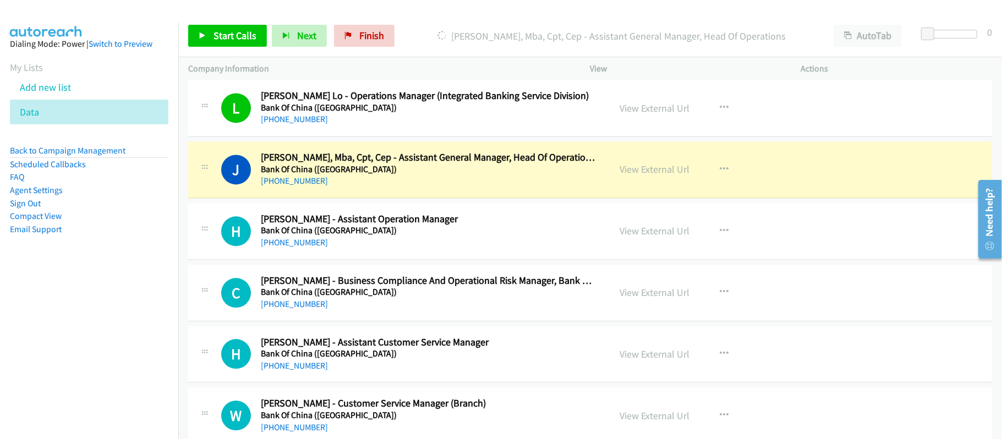
click at [449, 179] on div "[PHONE_NUMBER]" at bounding box center [428, 180] width 334 height 13
click at [639, 175] on link "View External Url" at bounding box center [655, 169] width 70 height 13
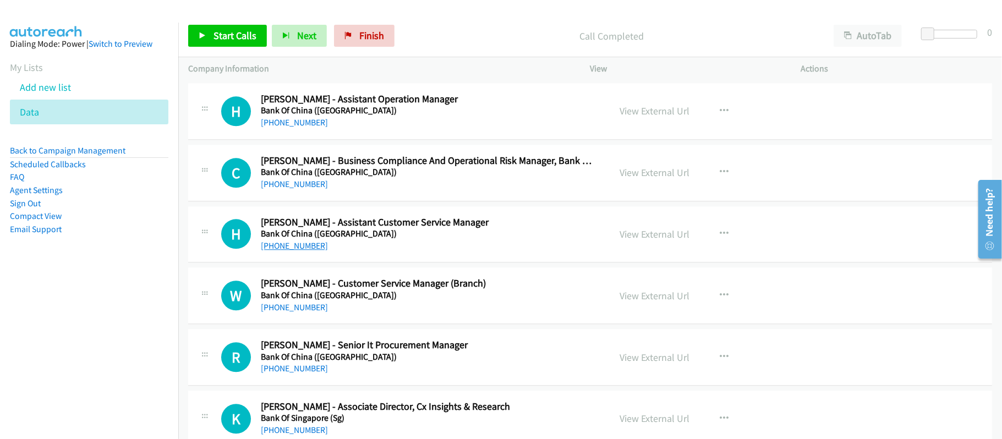
scroll to position [1906, 0]
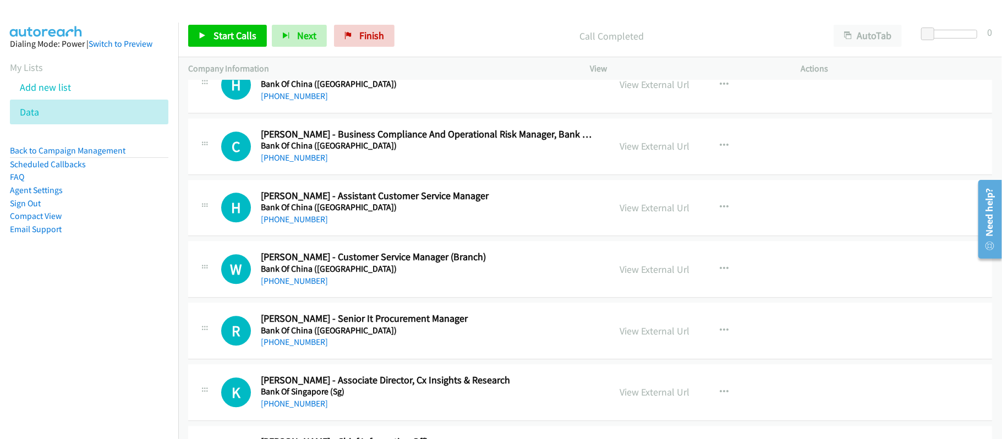
click at [289, 286] on link "[PHONE_NUMBER]" at bounding box center [294, 281] width 67 height 10
drag, startPoint x: 287, startPoint y: 344, endPoint x: 595, endPoint y: 343, distance: 307.5
click at [287, 344] on link "[PHONE_NUMBER]" at bounding box center [294, 342] width 67 height 10
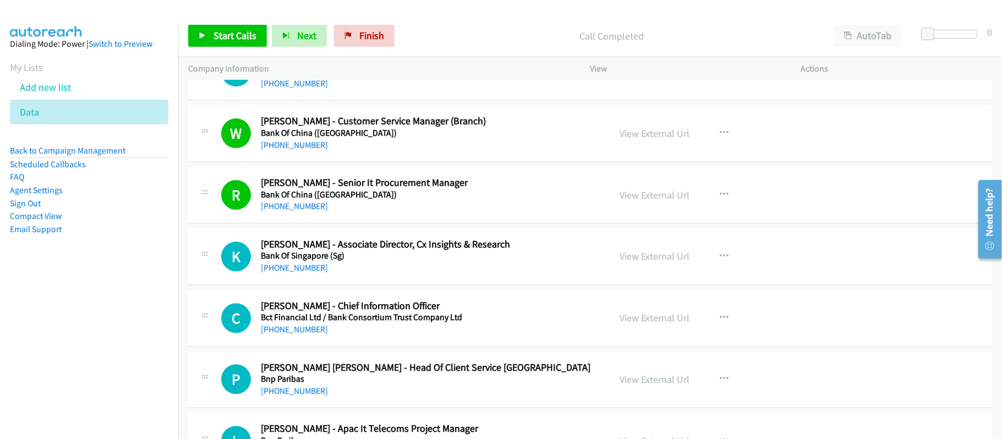
scroll to position [2053, 0]
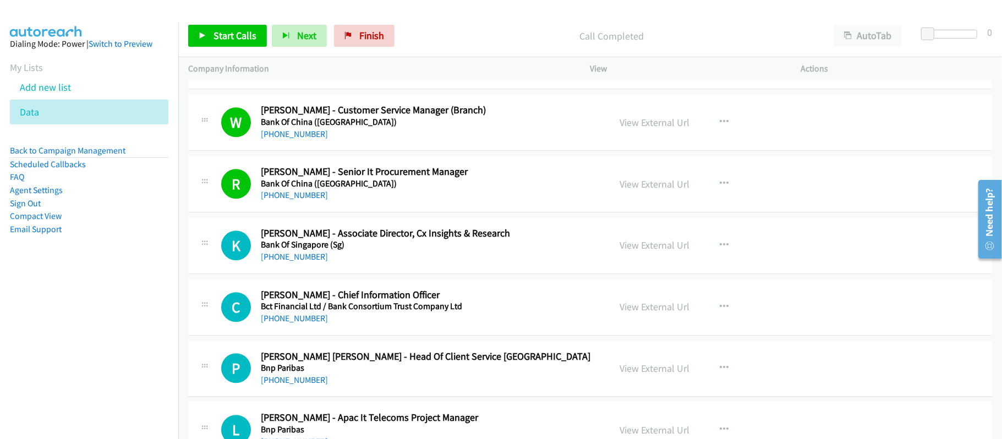
click at [400, 263] on div "[PHONE_NUMBER]" at bounding box center [428, 256] width 334 height 13
click at [286, 258] on link "[PHONE_NUMBER]" at bounding box center [294, 256] width 67 height 10
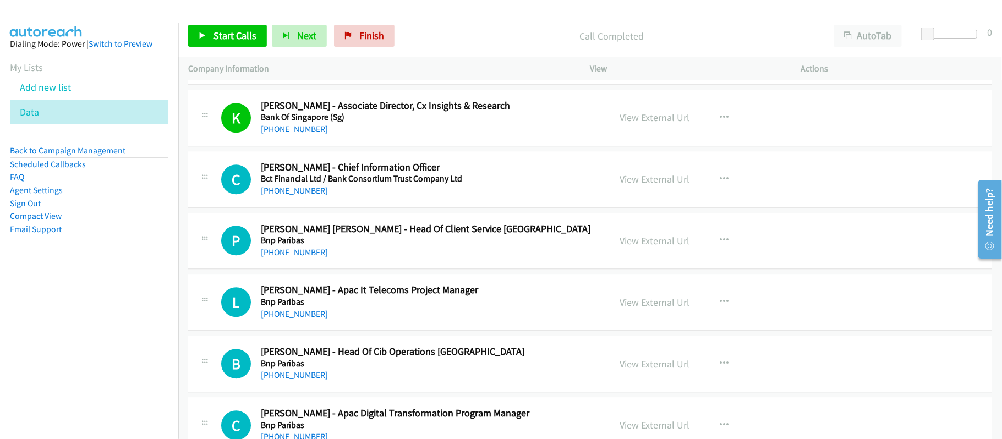
scroll to position [2200, 0]
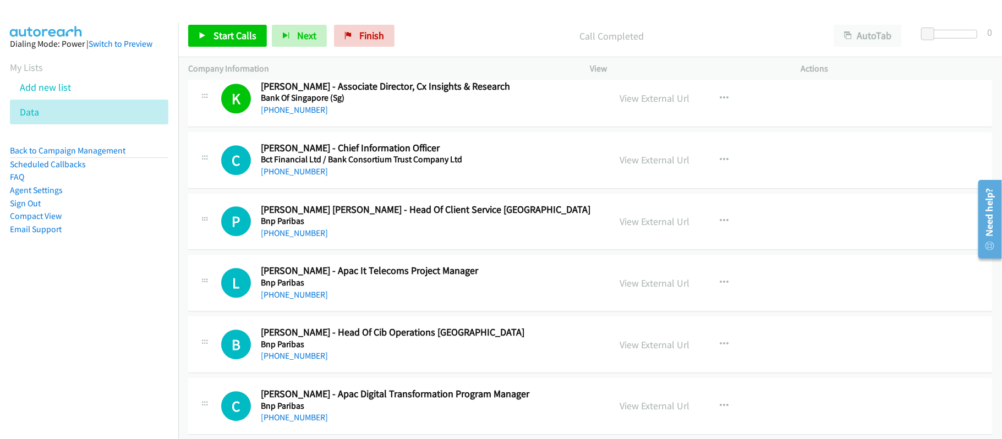
click at [298, 176] on link "[PHONE_NUMBER]" at bounding box center [294, 171] width 67 height 10
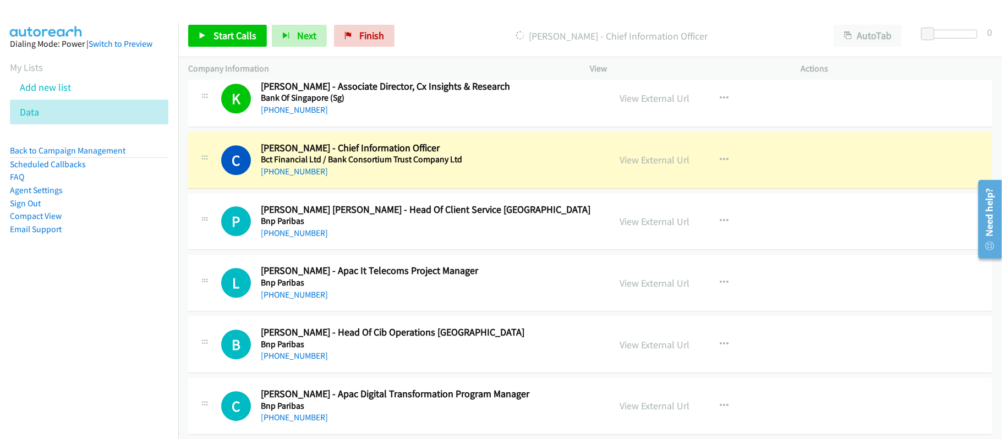
drag, startPoint x: 476, startPoint y: 164, endPoint x: 522, endPoint y: 163, distance: 45.7
click at [476, 164] on h5 "Bct Financial Ltd / Bank Consortium Trust Company Ltd" at bounding box center [428, 159] width 334 height 11
click at [654, 166] on link "View External Url" at bounding box center [655, 159] width 70 height 13
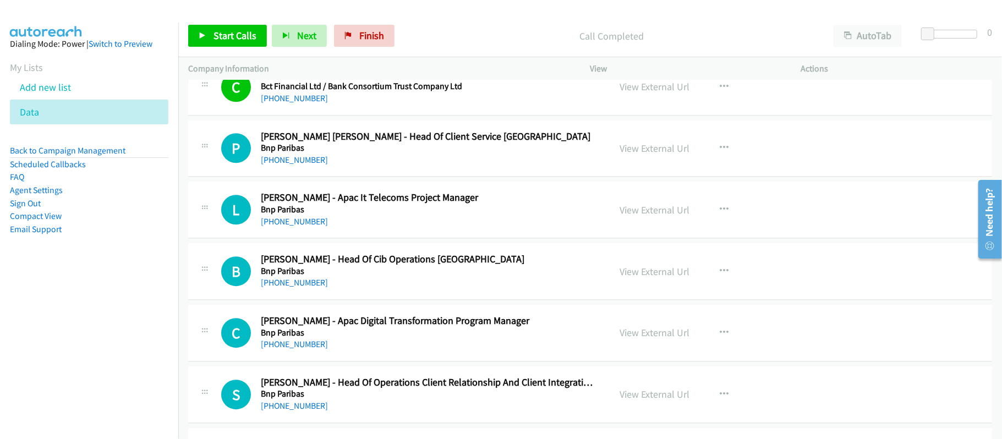
scroll to position [2346, 0]
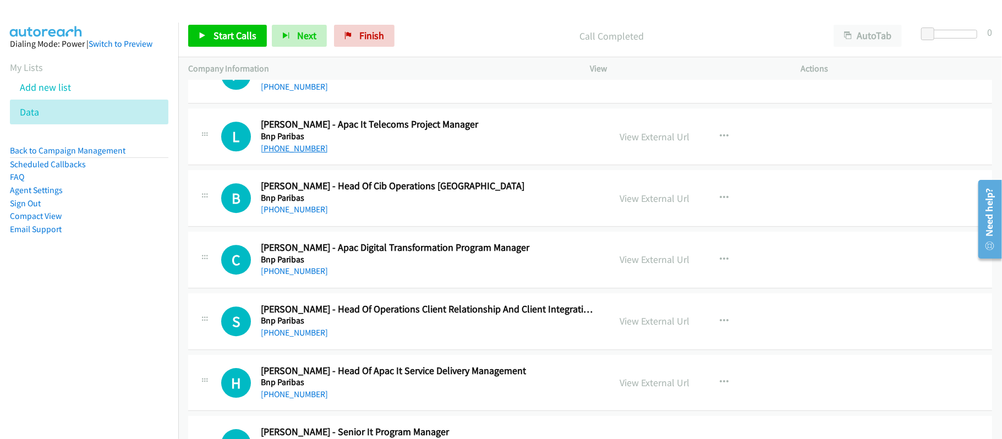
click at [287, 153] on link "[PHONE_NUMBER]" at bounding box center [294, 148] width 67 height 10
click at [295, 214] on link "[PHONE_NUMBER]" at bounding box center [294, 209] width 67 height 10
drag, startPoint x: 452, startPoint y: 278, endPoint x: 445, endPoint y: 278, distance: 7.2
click at [452, 278] on div "[PHONE_NUMBER]" at bounding box center [428, 271] width 334 height 13
click at [308, 271] on div "[PHONE_NUMBER]" at bounding box center [428, 271] width 334 height 13
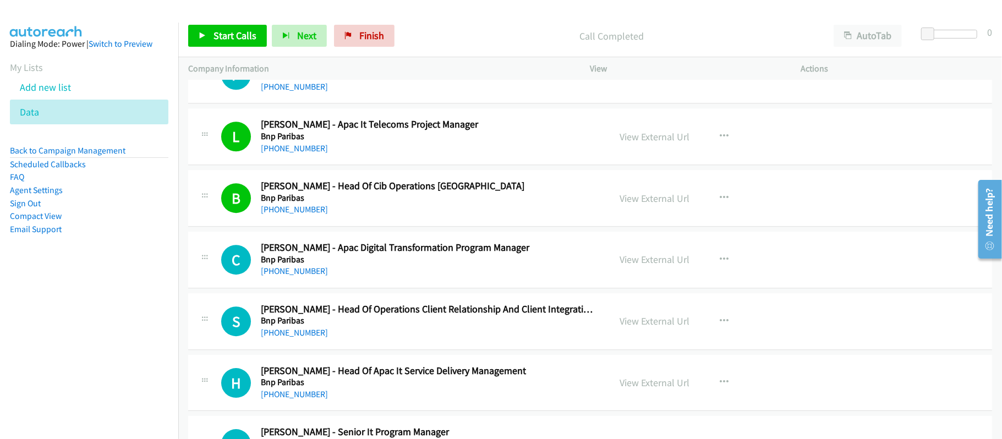
drag, startPoint x: 301, startPoint y: 273, endPoint x: 464, endPoint y: 262, distance: 163.2
click at [301, 273] on link "[PHONE_NUMBER]" at bounding box center [294, 271] width 67 height 10
click at [405, 326] on h5 "Bnp Paribas" at bounding box center [428, 320] width 334 height 11
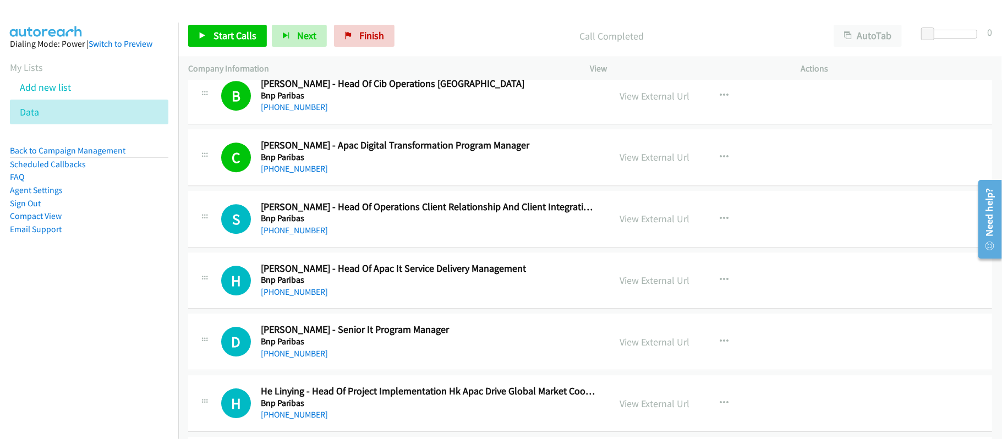
scroll to position [2493, 0]
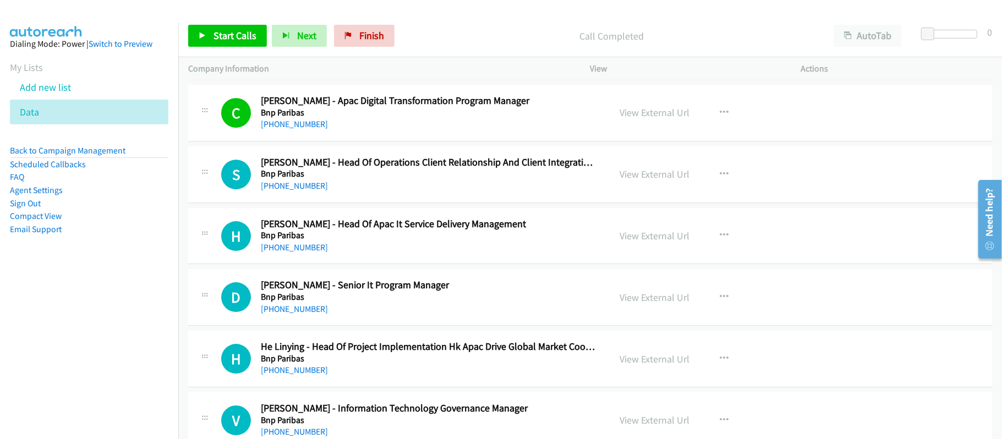
click at [295, 252] on link "[PHONE_NUMBER]" at bounding box center [294, 247] width 67 height 10
click at [308, 252] on link "[PHONE_NUMBER]" at bounding box center [294, 247] width 67 height 10
drag, startPoint x: 269, startPoint y: 313, endPoint x: 295, endPoint y: 309, distance: 26.7
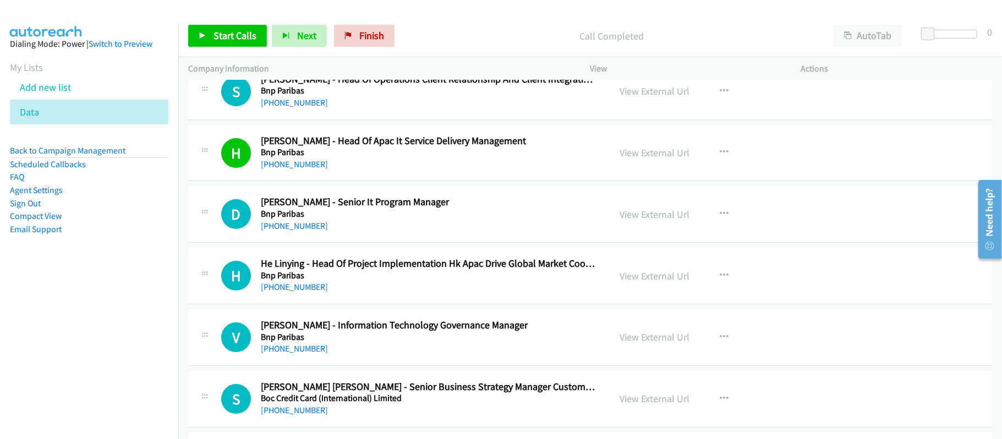
scroll to position [2640, 0]
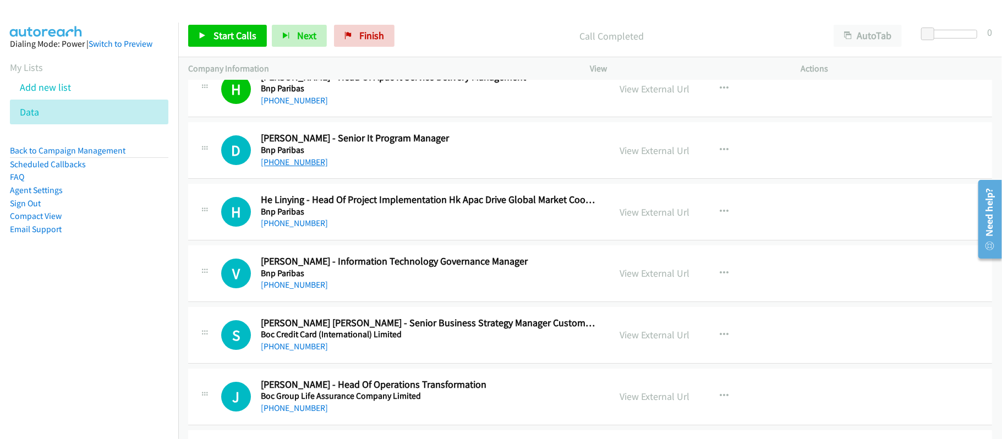
click at [311, 167] on link "[PHONE_NUMBER]" at bounding box center [294, 162] width 67 height 10
click at [393, 217] on h5 "Bnp Paribas" at bounding box center [428, 211] width 334 height 11
click at [399, 240] on div "H Callback Scheduled He Linying - Head Of Project Implementation Hk Apac Drive …" at bounding box center [590, 212] width 804 height 57
click at [667, 218] on link "View External Url" at bounding box center [655, 212] width 70 height 13
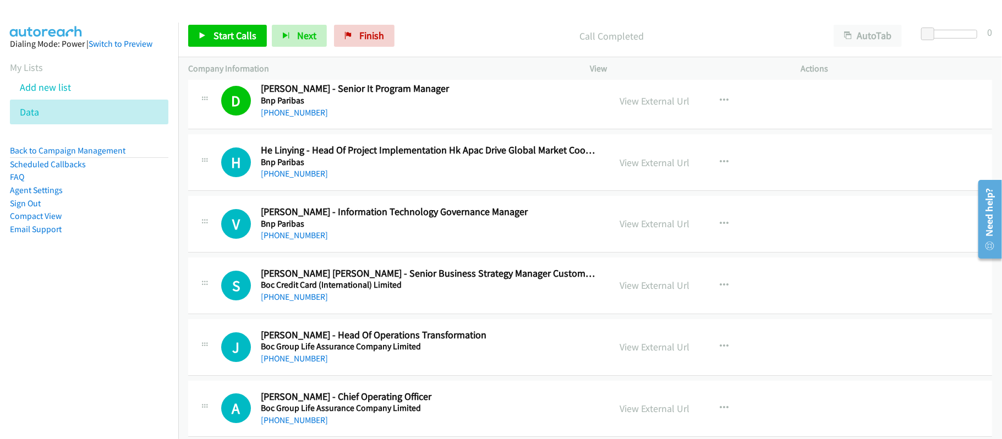
scroll to position [2713, 0]
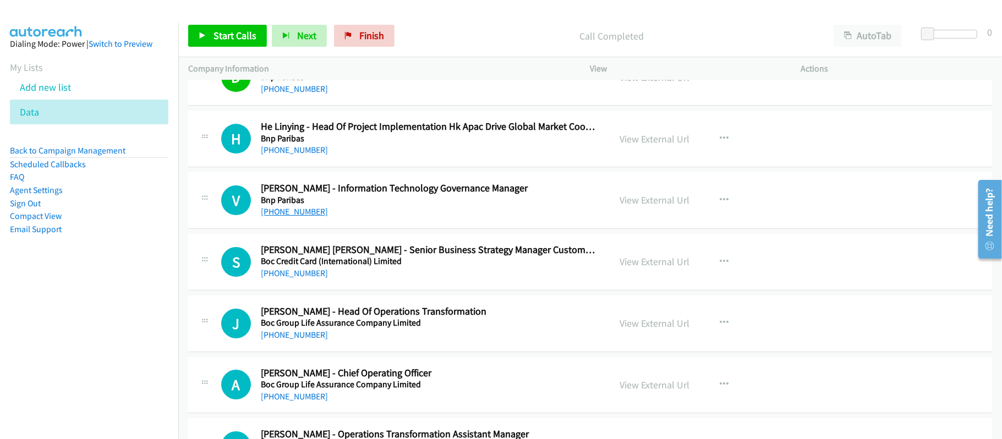
click at [308, 216] on link "[PHONE_NUMBER]" at bounding box center [294, 211] width 67 height 10
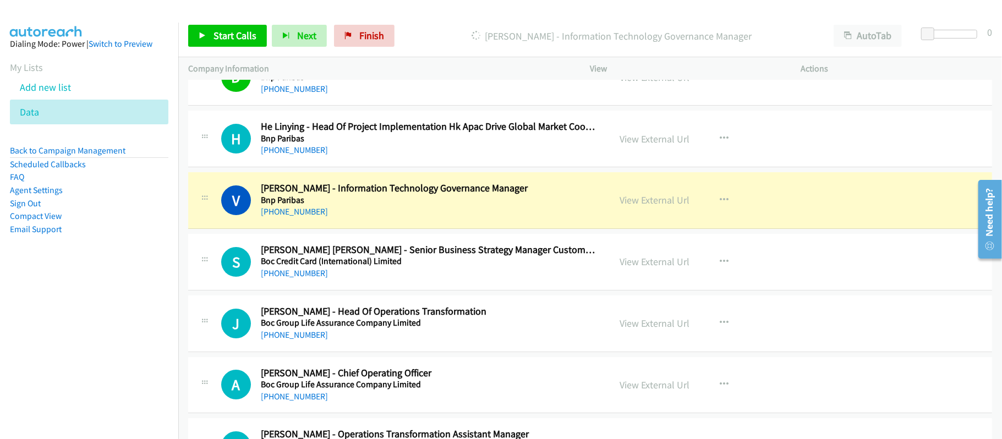
click at [452, 280] on div "[PHONE_NUMBER]" at bounding box center [428, 273] width 334 height 13
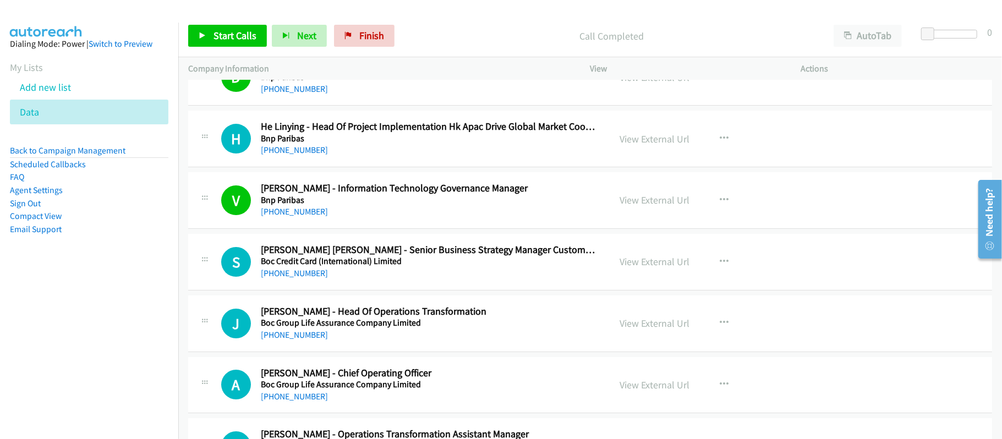
click at [439, 280] on div "[PHONE_NUMBER]" at bounding box center [428, 273] width 334 height 13
click at [295, 278] on link "[PHONE_NUMBER]" at bounding box center [294, 273] width 67 height 10
click at [278, 217] on link "[PHONE_NUMBER]" at bounding box center [294, 211] width 67 height 10
click at [396, 218] on div "[PHONE_NUMBER]" at bounding box center [428, 211] width 334 height 13
click at [282, 278] on link "[PHONE_NUMBER]" at bounding box center [294, 273] width 67 height 10
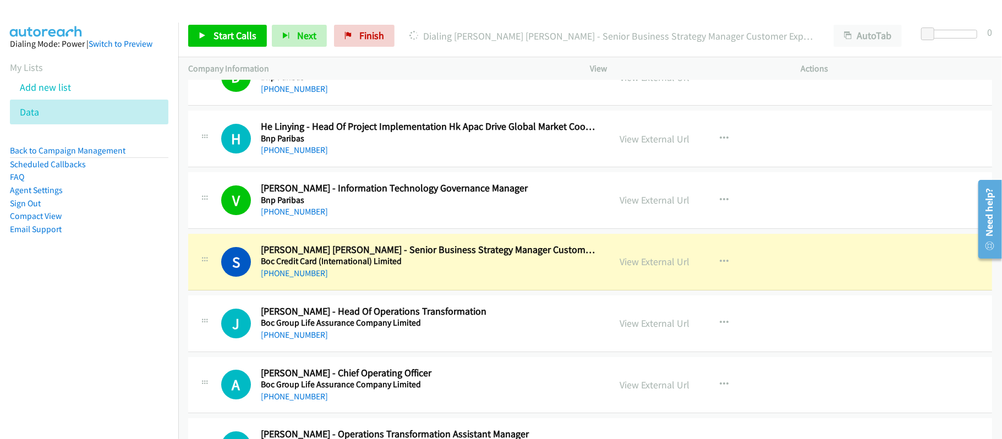
click at [474, 278] on div "[PHONE_NUMBER]" at bounding box center [428, 273] width 334 height 13
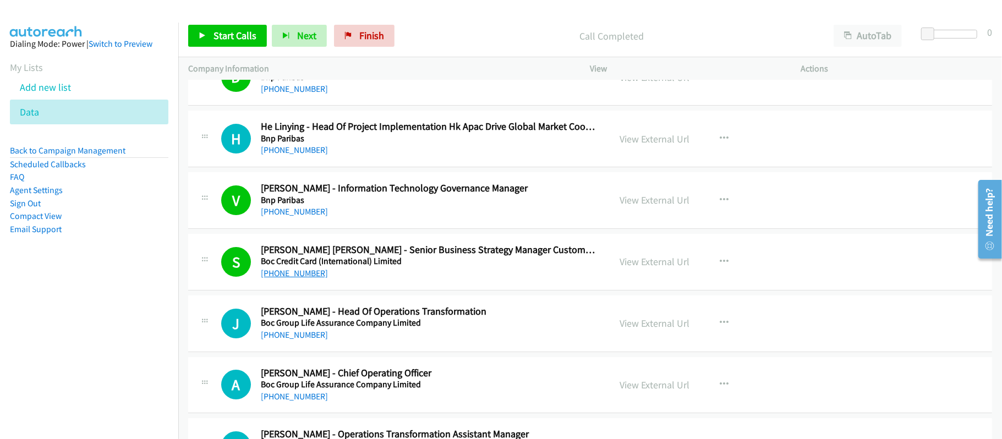
click at [301, 278] on link "[PHONE_NUMBER]" at bounding box center [294, 273] width 67 height 10
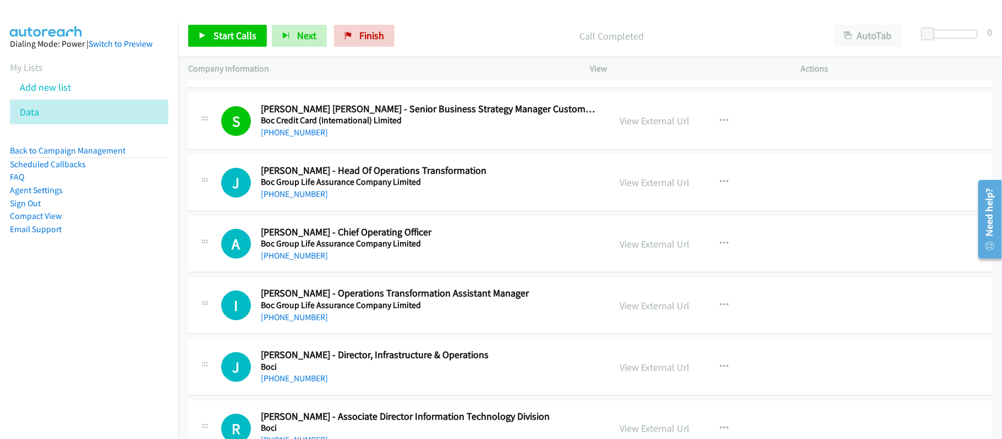
scroll to position [2860, 0]
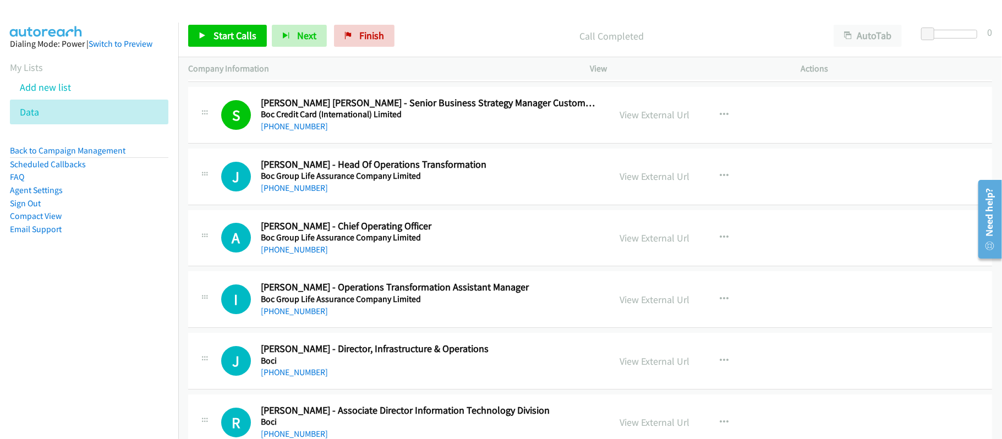
drag, startPoint x: 300, startPoint y: 194, endPoint x: 361, endPoint y: 190, distance: 61.8
click at [300, 193] on link "[PHONE_NUMBER]" at bounding box center [294, 188] width 67 height 10
drag, startPoint x: 287, startPoint y: 199, endPoint x: 302, endPoint y: 196, distance: 15.6
click at [287, 193] on link "[PHONE_NUMBER]" at bounding box center [294, 188] width 67 height 10
click at [297, 254] on link "[PHONE_NUMBER]" at bounding box center [294, 249] width 67 height 10
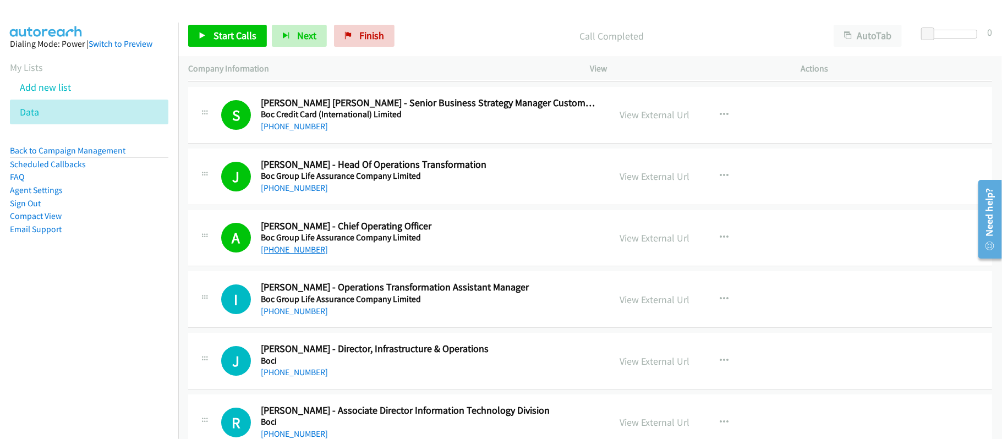
click at [286, 255] on link "[PHONE_NUMBER]" at bounding box center [294, 249] width 67 height 10
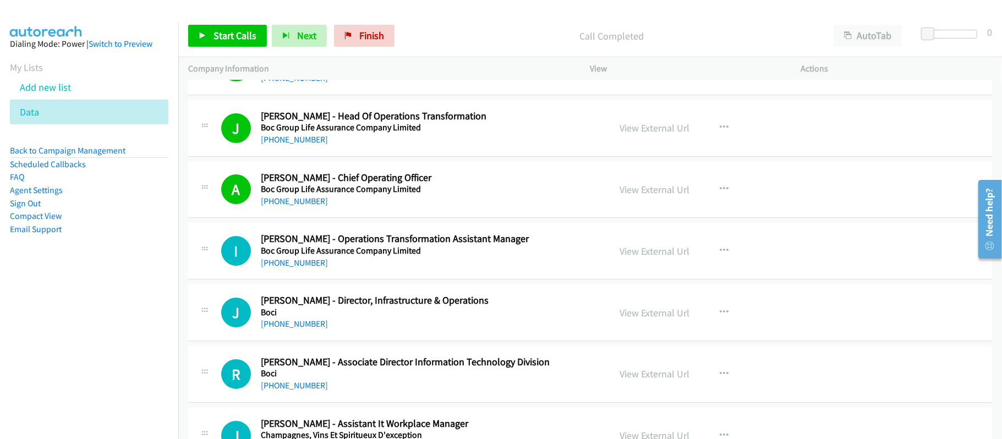
scroll to position [2933, 0]
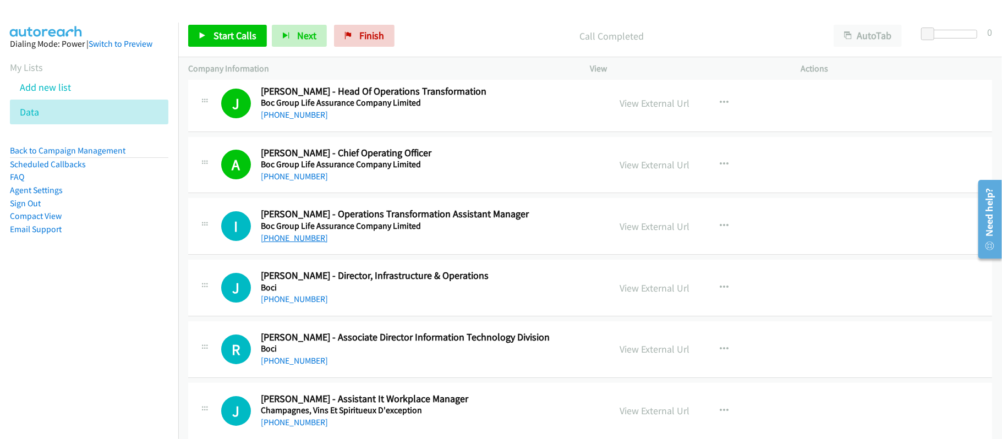
click at [304, 243] on link "[PHONE_NUMBER]" at bounding box center [294, 238] width 67 height 10
drag, startPoint x: 297, startPoint y: 309, endPoint x: 377, endPoint y: 306, distance: 79.8
click at [297, 304] on link "[PHONE_NUMBER]" at bounding box center [294, 299] width 67 height 10
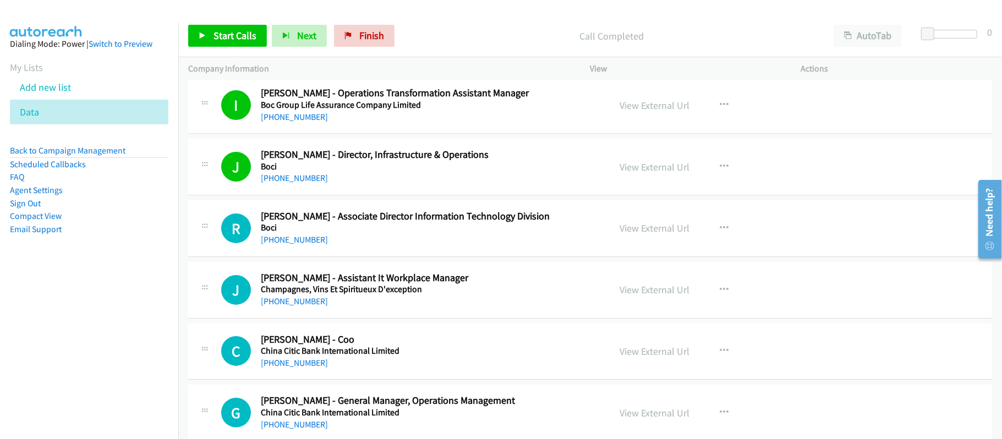
scroll to position [3080, 0]
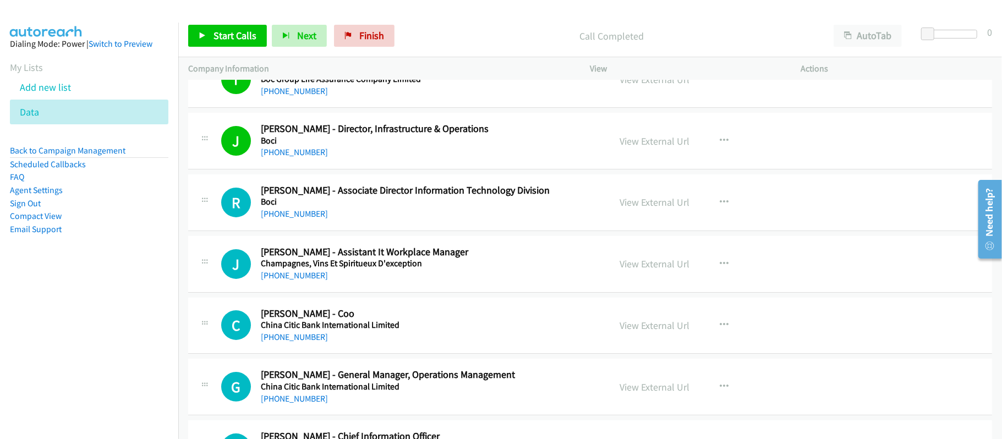
click at [434, 221] on div "[PHONE_NUMBER]" at bounding box center [428, 213] width 334 height 13
click at [304, 219] on link "[PHONE_NUMBER]" at bounding box center [294, 213] width 67 height 10
drag, startPoint x: 298, startPoint y: 223, endPoint x: 514, endPoint y: 240, distance: 216.3
click at [298, 219] on link "[PHONE_NUMBER]" at bounding box center [294, 213] width 67 height 10
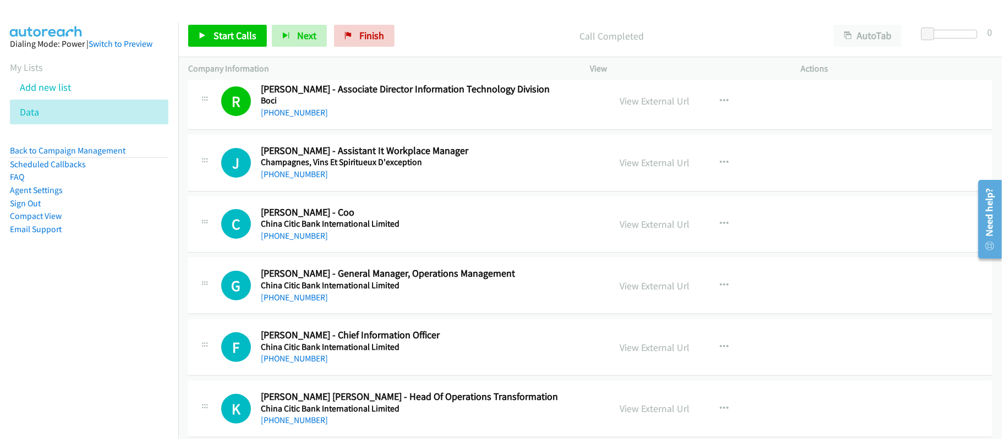
scroll to position [3227, 0]
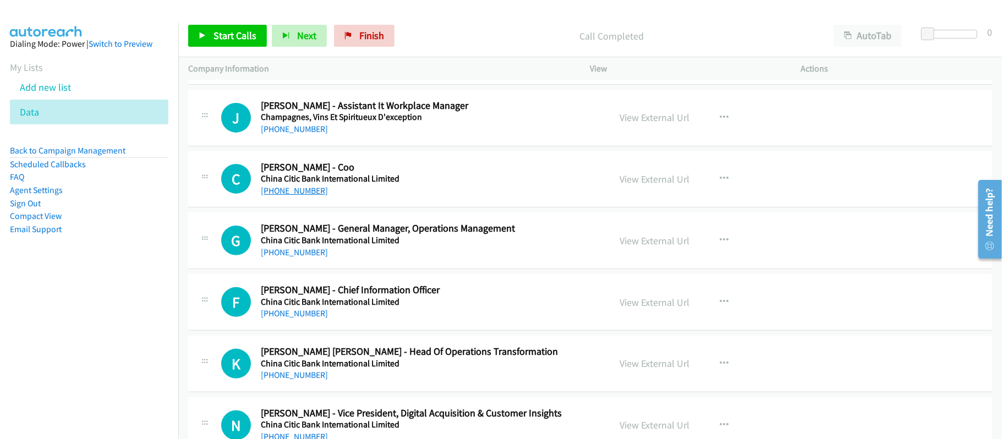
click at [295, 196] on link "[PHONE_NUMBER]" at bounding box center [294, 190] width 67 height 10
click at [306, 257] on link "[PHONE_NUMBER]" at bounding box center [294, 252] width 67 height 10
click at [301, 317] on link "[PHONE_NUMBER]" at bounding box center [294, 313] width 67 height 10
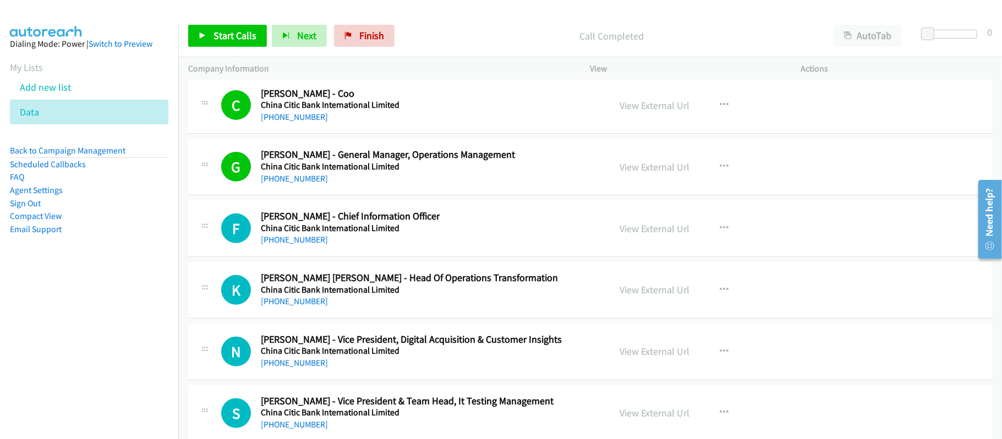
scroll to position [3373, 0]
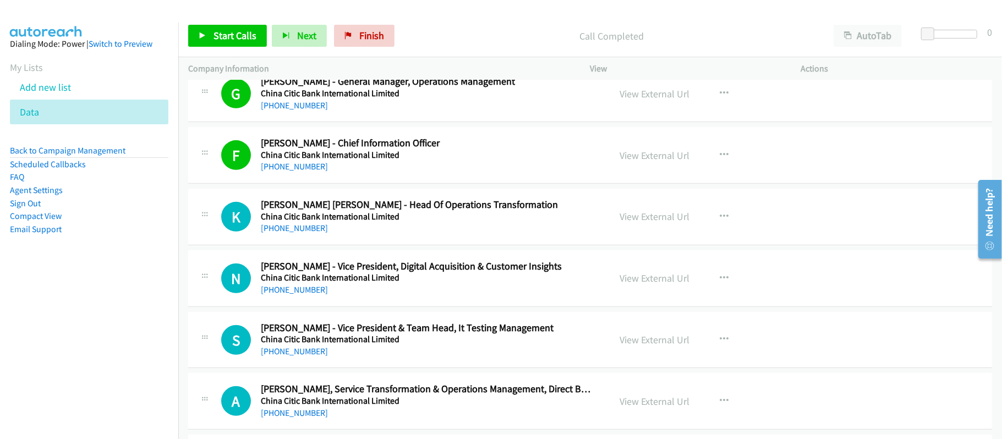
drag, startPoint x: 293, startPoint y: 239, endPoint x: 320, endPoint y: 236, distance: 27.1
click at [293, 233] on link "[PHONE_NUMBER]" at bounding box center [294, 228] width 67 height 10
drag, startPoint x: 282, startPoint y: 299, endPoint x: 352, endPoint y: 297, distance: 69.9
click at [282, 295] on link "[PHONE_NUMBER]" at bounding box center [294, 289] width 67 height 10
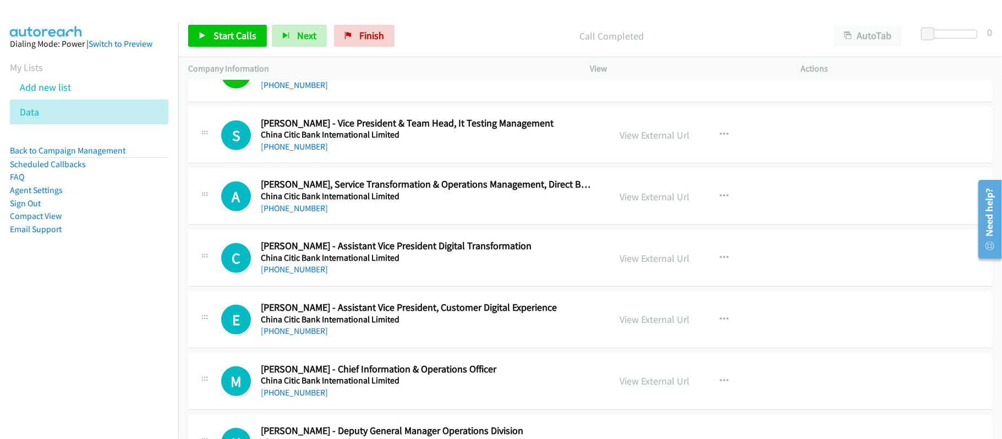
scroll to position [3593, 0]
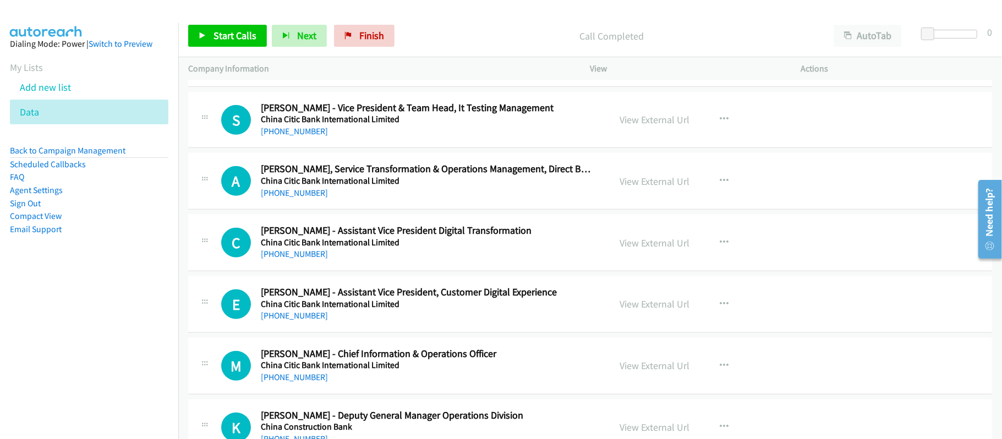
click at [411, 138] on div "[PHONE_NUMBER]" at bounding box center [428, 131] width 334 height 13
click at [265, 125] on h5 "China Citic Bank International Limited" at bounding box center [428, 119] width 334 height 11
click at [277, 136] on link "[PHONE_NUMBER]" at bounding box center [294, 131] width 67 height 10
click at [450, 210] on div "A Callback Scheduled Albert Chan - Agm, Service Transformation & Operations Man…" at bounding box center [590, 181] width 804 height 57
drag, startPoint x: 308, startPoint y: 204, endPoint x: 419, endPoint y: 199, distance: 111.2
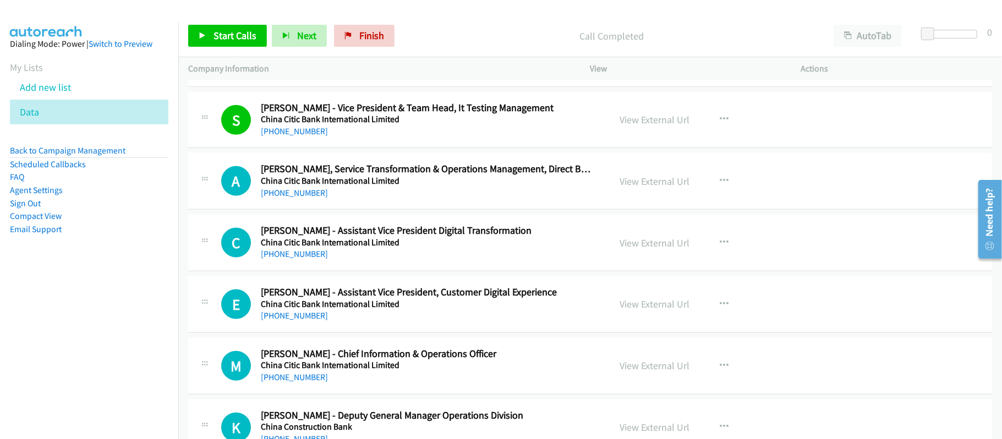
click at [308, 198] on link "[PHONE_NUMBER]" at bounding box center [294, 193] width 67 height 10
click at [436, 261] on div "[PHONE_NUMBER]" at bounding box center [428, 254] width 334 height 13
click at [284, 259] on link "[PHONE_NUMBER]" at bounding box center [294, 254] width 67 height 10
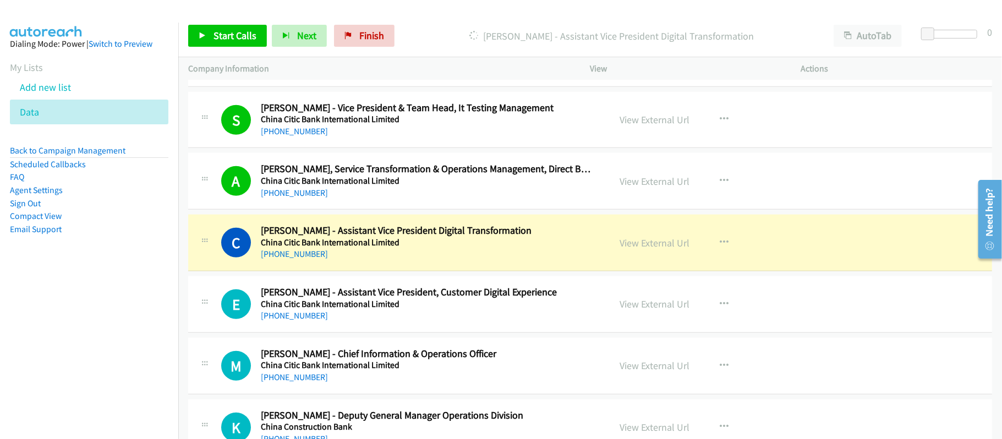
scroll to position [3667, 0]
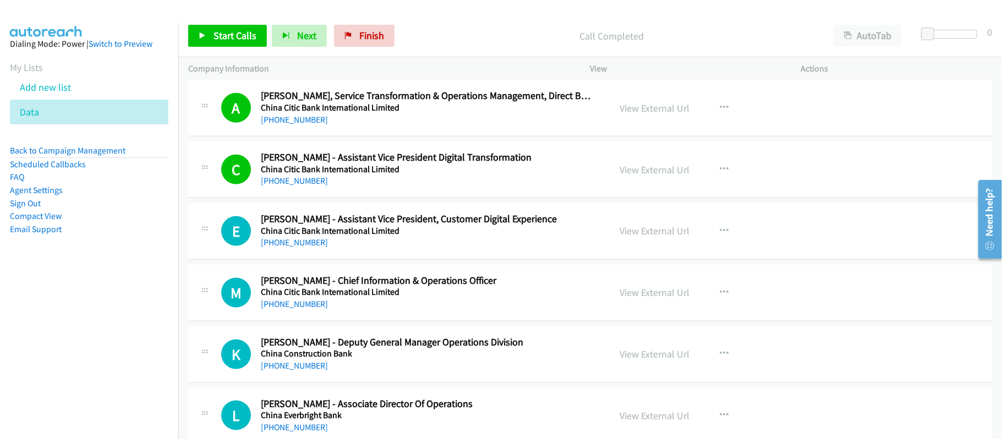
click at [426, 249] on div "[PHONE_NUMBER]" at bounding box center [428, 242] width 334 height 13
drag, startPoint x: 290, startPoint y: 251, endPoint x: 317, endPoint y: 245, distance: 27.6
click at [290, 248] on link "[PHONE_NUMBER]" at bounding box center [294, 242] width 67 height 10
click at [359, 260] on div "E Callback Scheduled Elaine Yam - Assistant Vice President, Customer Digital Ex…" at bounding box center [590, 231] width 804 height 57
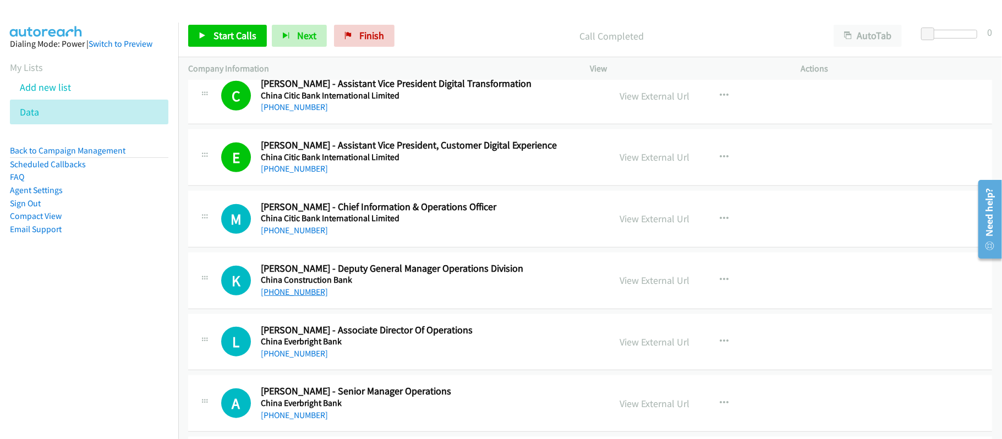
click at [289, 297] on link "[PHONE_NUMBER]" at bounding box center [294, 292] width 67 height 10
drag, startPoint x: 269, startPoint y: 365, endPoint x: 397, endPoint y: 384, distance: 129.0
click at [269, 359] on link "[PHONE_NUMBER]" at bounding box center [294, 353] width 67 height 10
click at [408, 360] on div "[PHONE_NUMBER]" at bounding box center [428, 353] width 334 height 13
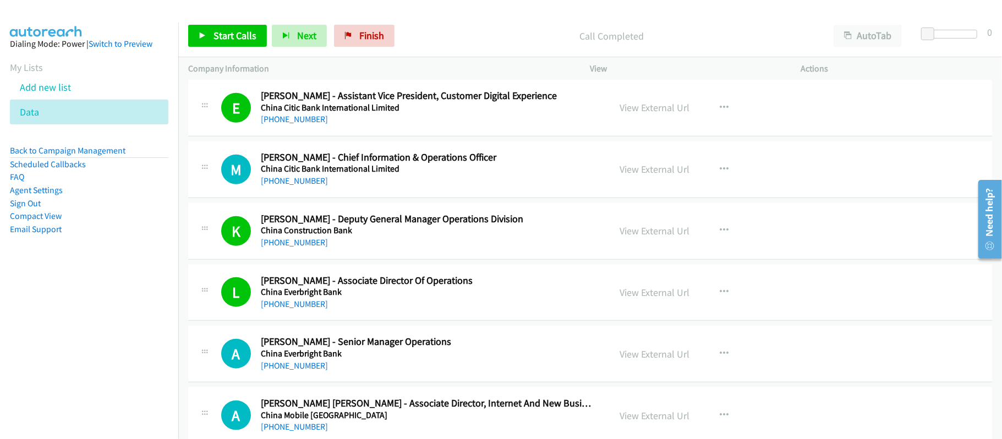
scroll to position [3813, 0]
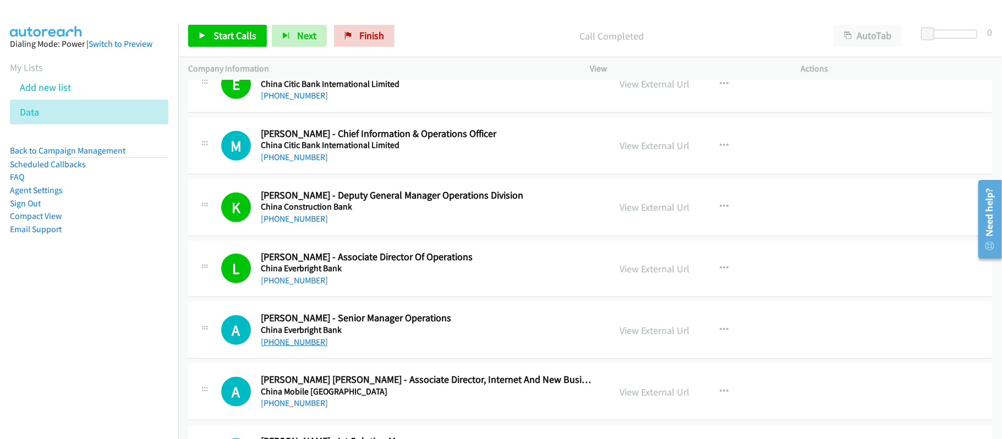
click at [290, 347] on link "[PHONE_NUMBER]" at bounding box center [294, 342] width 67 height 10
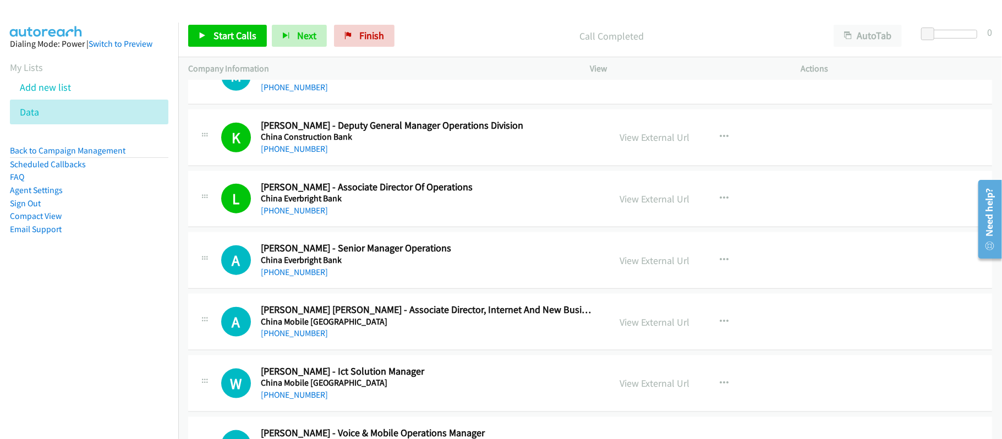
scroll to position [3960, 0]
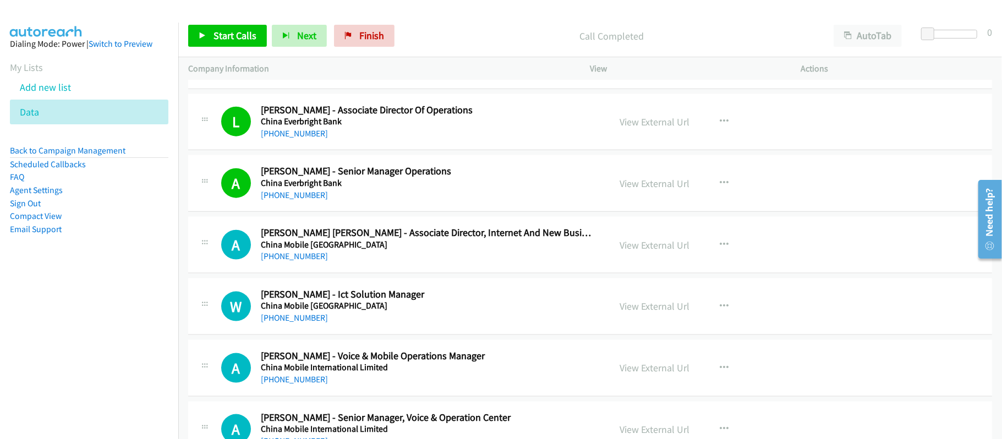
drag, startPoint x: 311, startPoint y: 208, endPoint x: 342, endPoint y: 216, distance: 32.4
click at [311, 200] on link "[PHONE_NUMBER]" at bounding box center [294, 195] width 67 height 10
drag, startPoint x: 474, startPoint y: 30, endPoint x: 480, endPoint y: 22, distance: 9.8
click at [474, 30] on p "Call Completed" at bounding box center [611, 36] width 404 height 15
click at [456, 273] on div "A Callback Scheduled Alex Ck Chan - Associate Director, Internet And New Busine…" at bounding box center [590, 245] width 804 height 57
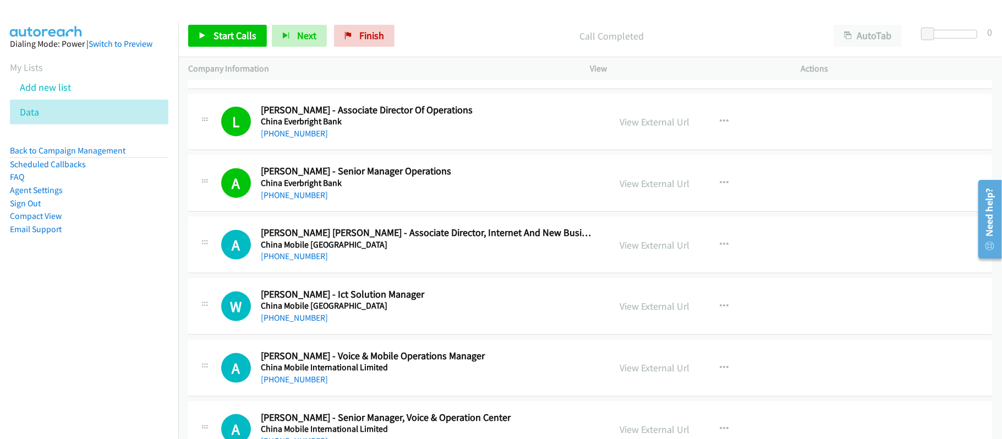
click at [460, 263] on div "[PHONE_NUMBER]" at bounding box center [428, 256] width 334 height 13
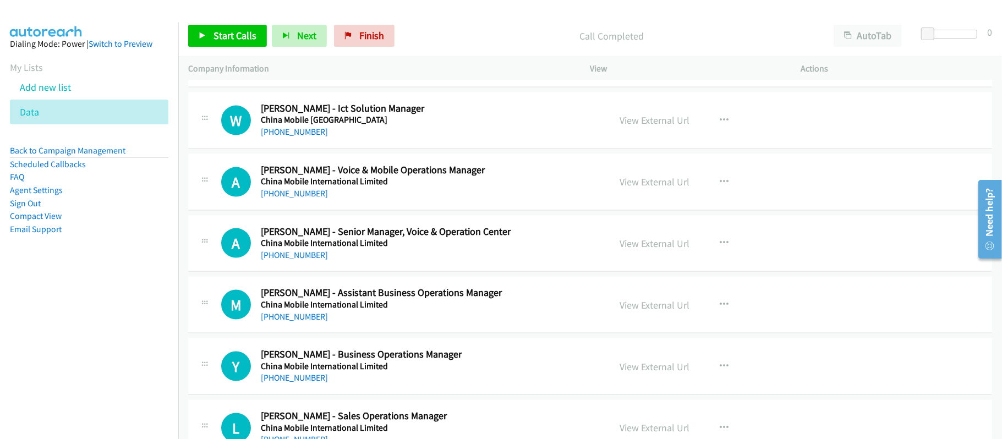
scroll to position [4180, 0]
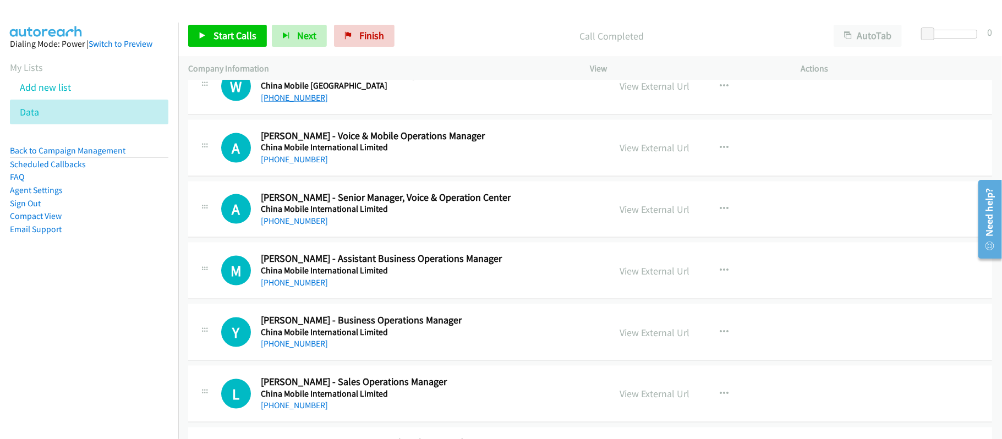
click at [294, 103] on link "[PHONE_NUMBER]" at bounding box center [294, 97] width 67 height 10
click at [279, 166] on div "[PHONE_NUMBER]" at bounding box center [428, 159] width 334 height 13
click at [279, 164] on link "[PHONE_NUMBER]" at bounding box center [294, 159] width 67 height 10
click at [294, 215] on h5 "China Mobile International Limited" at bounding box center [428, 209] width 334 height 11
click at [295, 238] on div "A Callback Scheduled Agnes Ling - Senior Manager, Voice & Operation Center Chin…" at bounding box center [590, 210] width 804 height 57
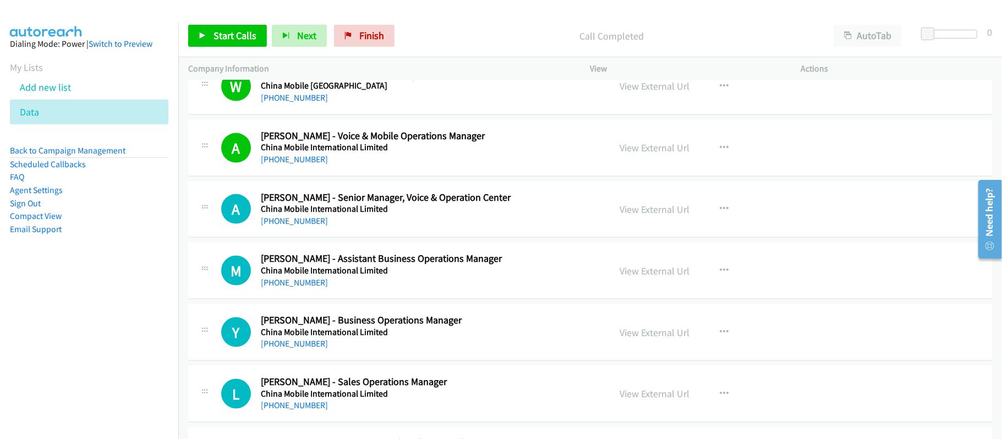
click at [293, 227] on div "[PHONE_NUMBER]" at bounding box center [428, 221] width 334 height 13
click at [293, 226] on link "[PHONE_NUMBER]" at bounding box center [294, 221] width 67 height 10
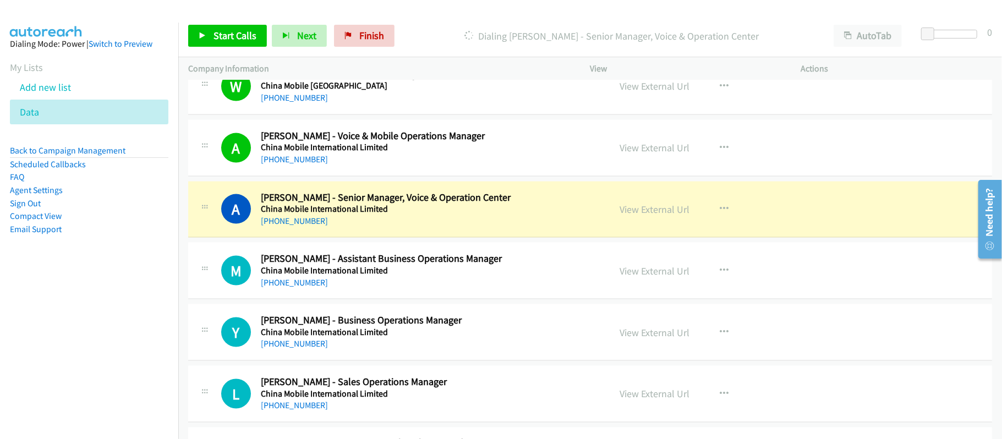
drag, startPoint x: 464, startPoint y: 238, endPoint x: 485, endPoint y: 237, distance: 20.4
click at [464, 228] on div "[PHONE_NUMBER]" at bounding box center [428, 221] width 334 height 13
click at [658, 216] on link "View External Url" at bounding box center [655, 209] width 70 height 13
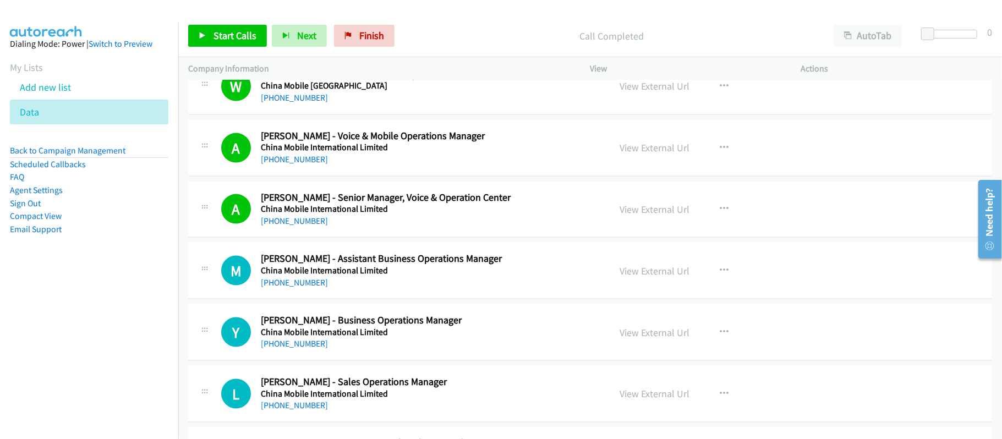
drag, startPoint x: 296, startPoint y: 359, endPoint x: 378, endPoint y: 363, distance: 82.6
click at [296, 349] on link "[PHONE_NUMBER]" at bounding box center [294, 343] width 67 height 10
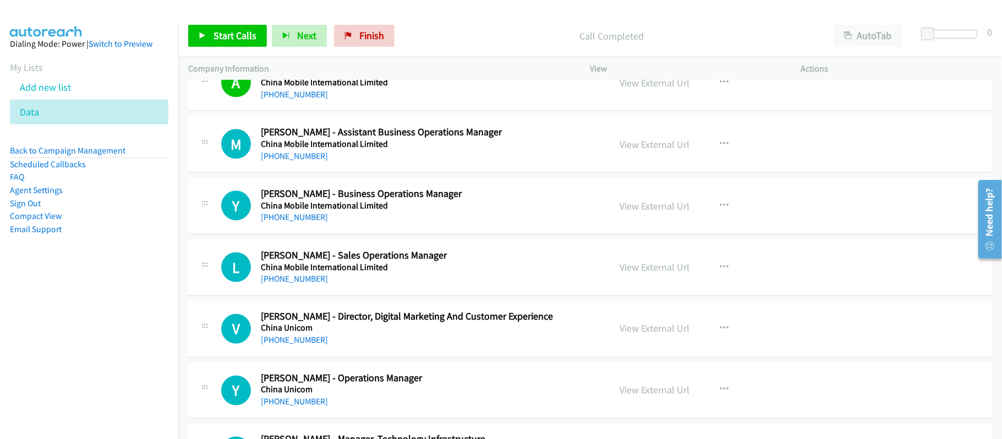
scroll to position [4327, 0]
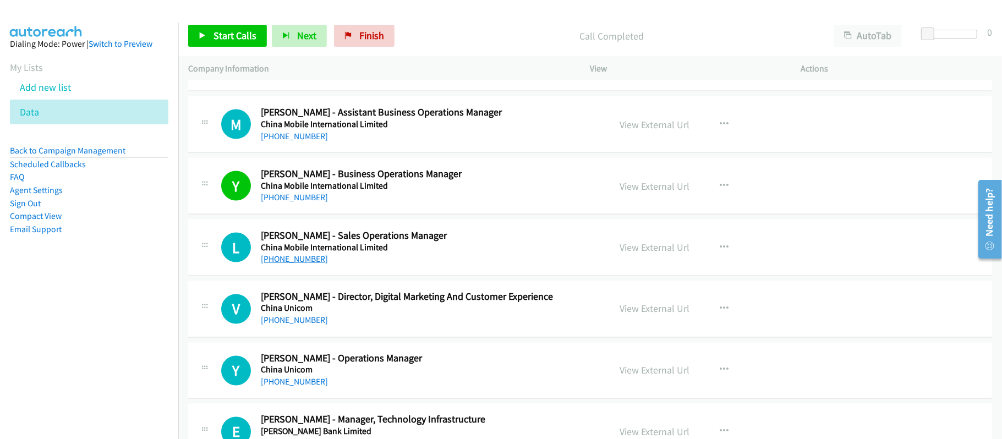
click at [293, 264] on link "[PHONE_NUMBER]" at bounding box center [294, 259] width 67 height 10
click at [459, 266] on div "[PHONE_NUMBER]" at bounding box center [428, 258] width 334 height 13
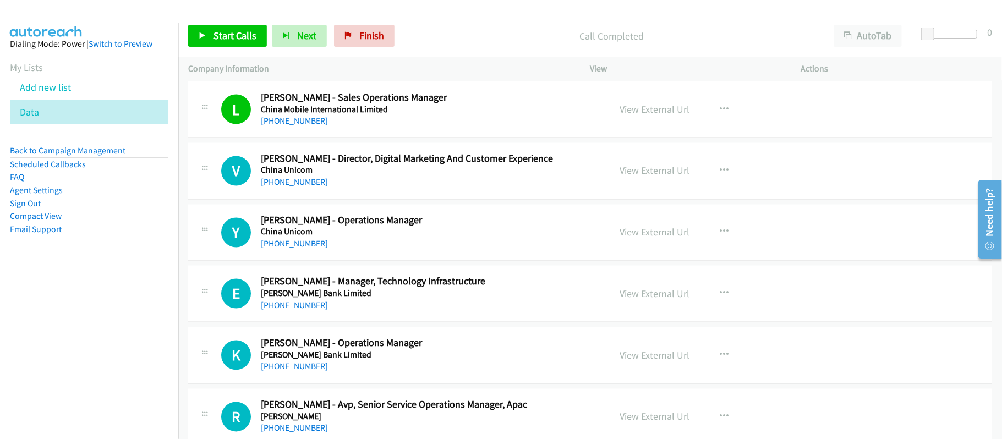
scroll to position [4473, 0]
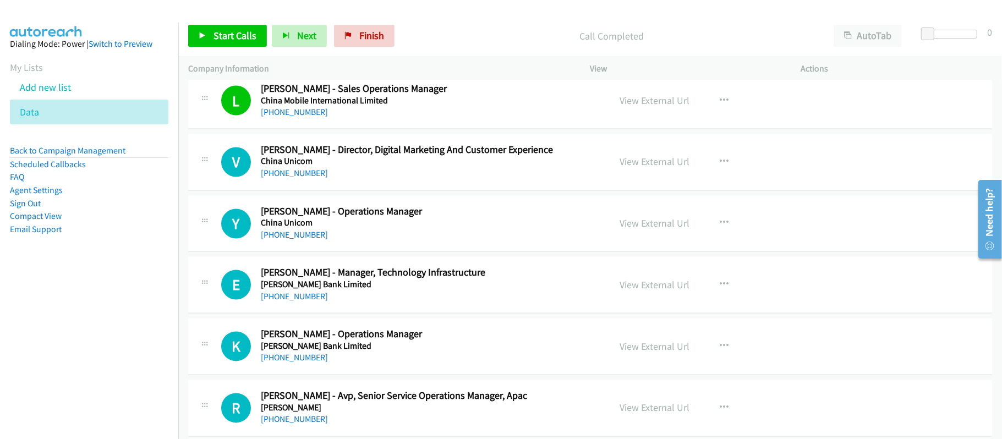
click at [295, 179] on link "[PHONE_NUMBER]" at bounding box center [294, 173] width 67 height 10
drag, startPoint x: 309, startPoint y: 249, endPoint x: 356, endPoint y: 245, distance: 47.5
click at [309, 240] on link "[PHONE_NUMBER]" at bounding box center [294, 235] width 67 height 10
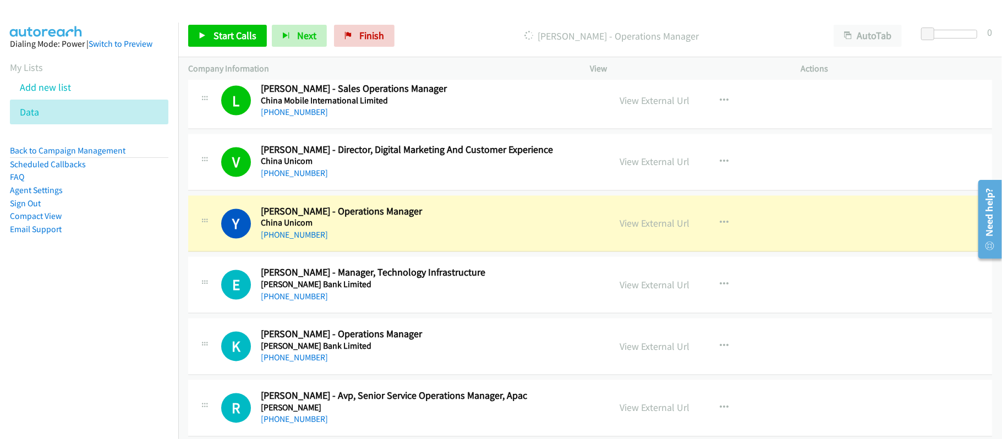
click at [418, 229] on h5 "China Unicom" at bounding box center [428, 223] width 334 height 11
click at [623, 230] on link "View External Url" at bounding box center [655, 223] width 70 height 13
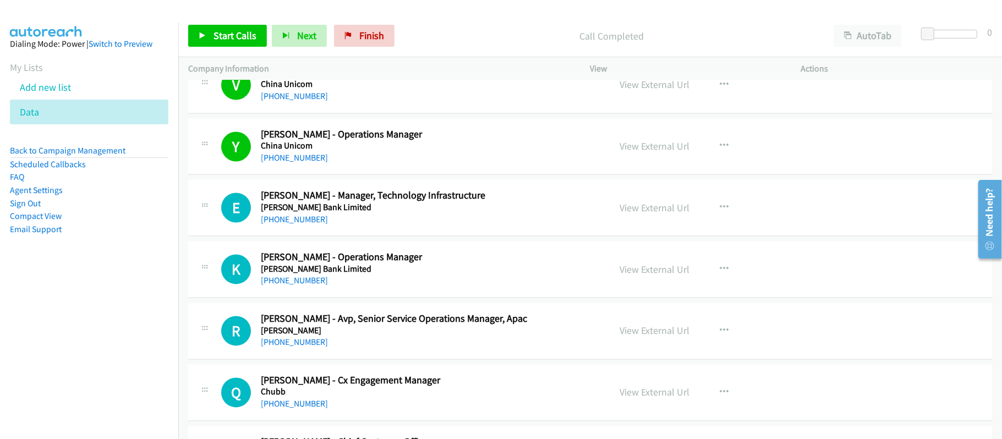
scroll to position [4620, 0]
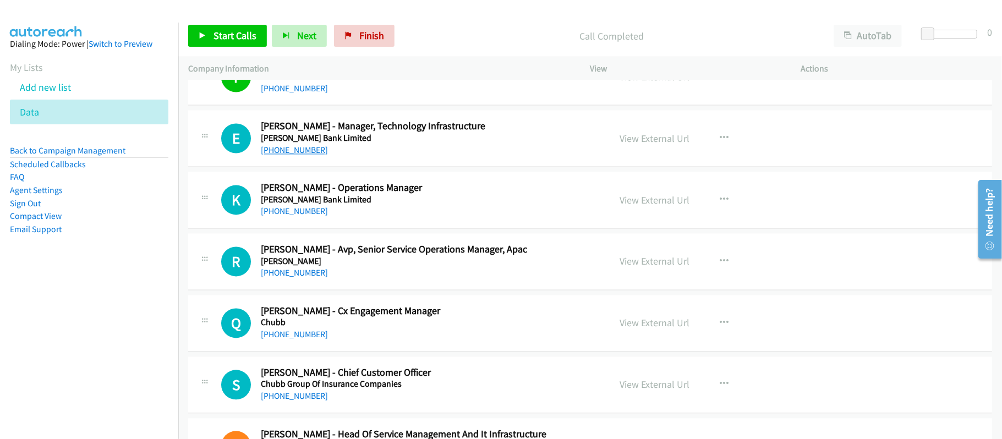
click at [300, 155] on link "[PHONE_NUMBER]" at bounding box center [294, 150] width 67 height 10
click at [298, 216] on link "[PHONE_NUMBER]" at bounding box center [294, 211] width 67 height 10
click at [338, 279] on div "[PHONE_NUMBER]" at bounding box center [428, 272] width 334 height 13
click at [293, 278] on link "[PHONE_NUMBER]" at bounding box center [294, 272] width 67 height 10
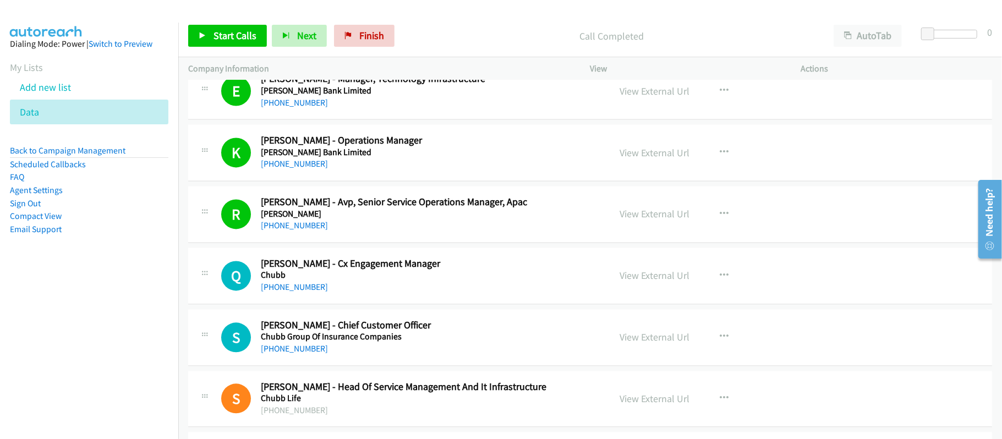
scroll to position [4693, 0]
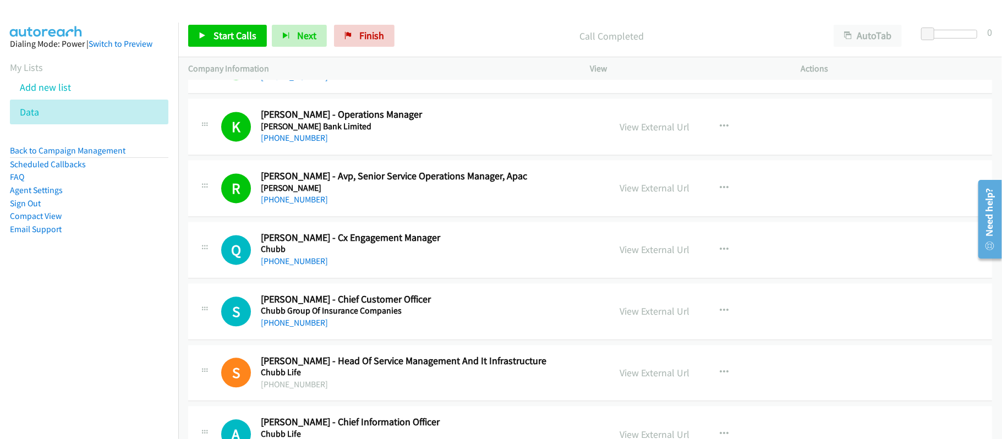
drag, startPoint x: 301, startPoint y: 278, endPoint x: 408, endPoint y: 276, distance: 106.2
click at [301, 266] on link "[PHONE_NUMBER]" at bounding box center [294, 261] width 67 height 10
click at [290, 328] on link "[PHONE_NUMBER]" at bounding box center [294, 322] width 67 height 10
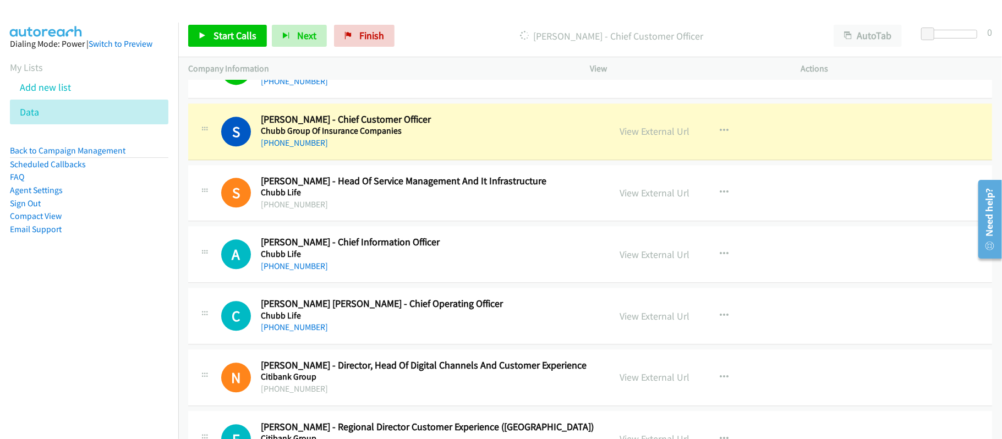
scroll to position [4840, 0]
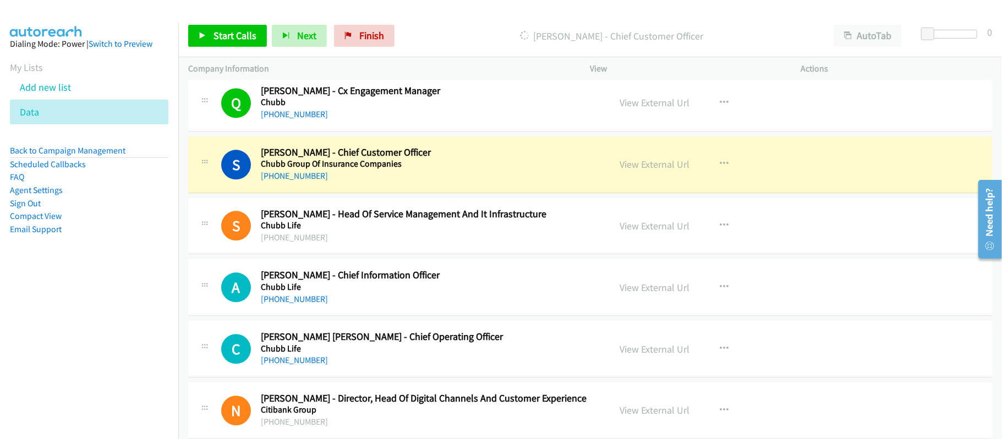
click at [428, 193] on div "S Callback Scheduled Sushmita Munshi - Chief Customer Officer Chubb Group Of In…" at bounding box center [590, 164] width 804 height 57
click at [651, 171] on link "View External Url" at bounding box center [655, 164] width 70 height 13
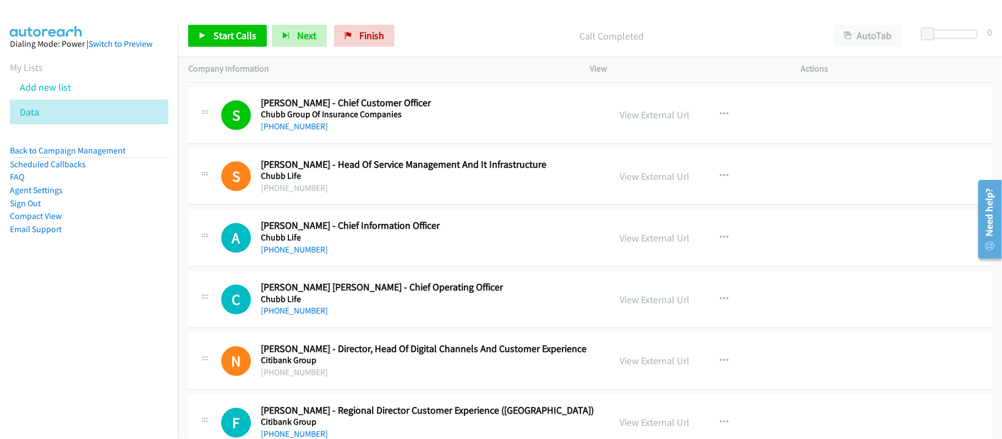
scroll to position [4987, 0]
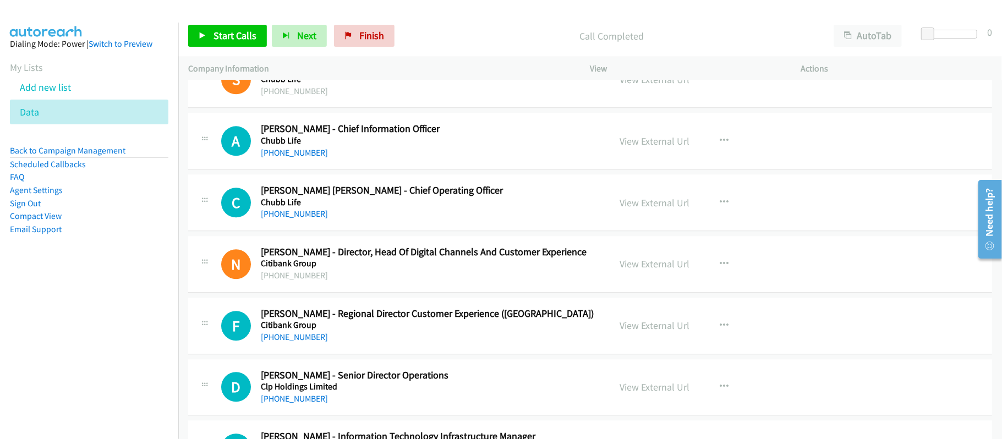
click at [297, 146] on h5 "Chubb Life" at bounding box center [428, 140] width 334 height 11
click at [295, 160] on div "[PHONE_NUMBER]" at bounding box center [428, 152] width 334 height 13
drag, startPoint x: 300, startPoint y: 162, endPoint x: 344, endPoint y: 163, distance: 44.6
click at [294, 158] on link "[PHONE_NUMBER]" at bounding box center [294, 152] width 67 height 10
click at [309, 219] on link "[PHONE_NUMBER]" at bounding box center [294, 213] width 67 height 10
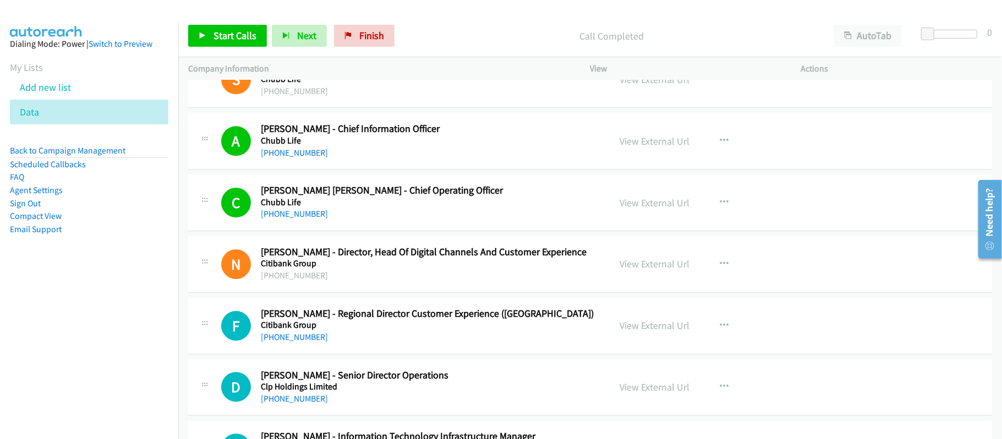
scroll to position [5060, 0]
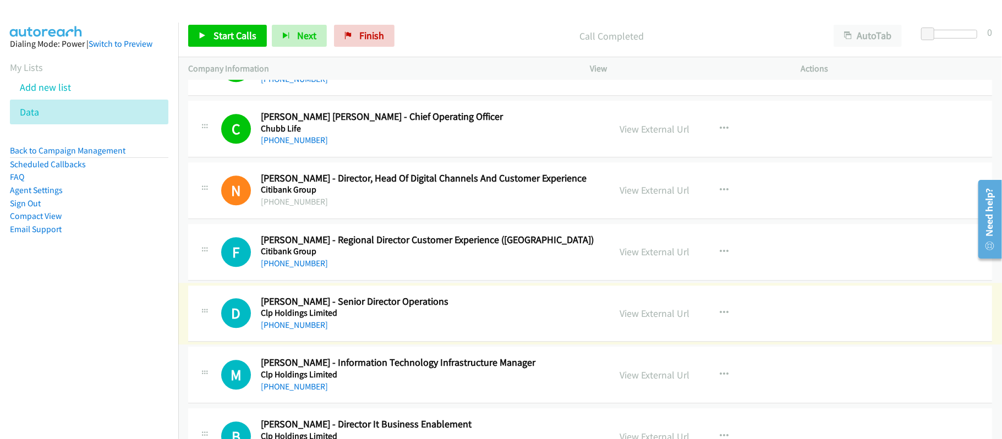
drag, startPoint x: 309, startPoint y: 283, endPoint x: 322, endPoint y: 280, distance: 13.5
click at [309, 268] on link "[PHONE_NUMBER]" at bounding box center [294, 263] width 67 height 10
drag, startPoint x: 306, startPoint y: 339, endPoint x: 469, endPoint y: 343, distance: 162.3
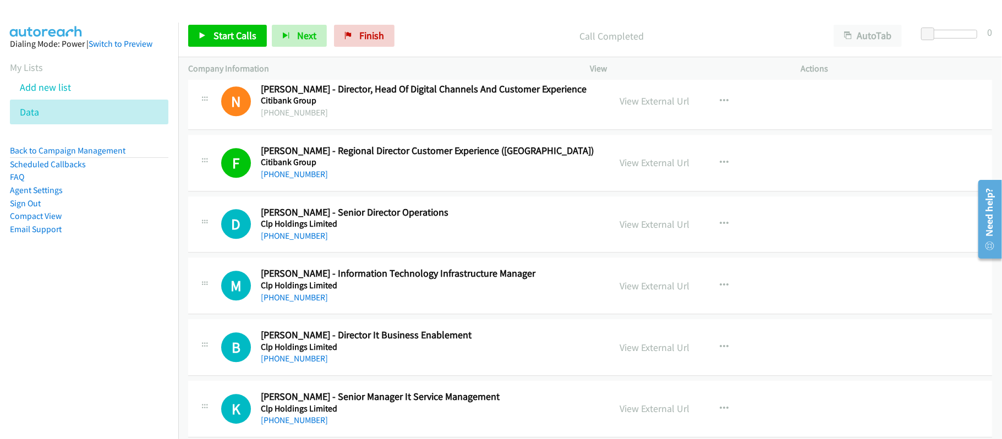
scroll to position [5207, 0]
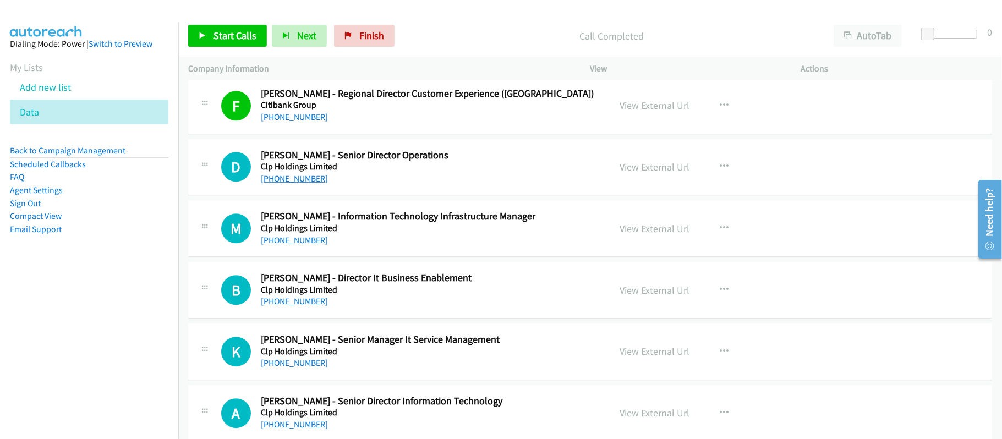
click at [293, 184] on link "[PHONE_NUMBER]" at bounding box center [294, 178] width 67 height 10
click at [304, 245] on link "[PHONE_NUMBER]" at bounding box center [294, 240] width 67 height 10
drag, startPoint x: 293, startPoint y: 319, endPoint x: 299, endPoint y: 315, distance: 7.2
click at [293, 306] on link "[PHONE_NUMBER]" at bounding box center [294, 301] width 67 height 10
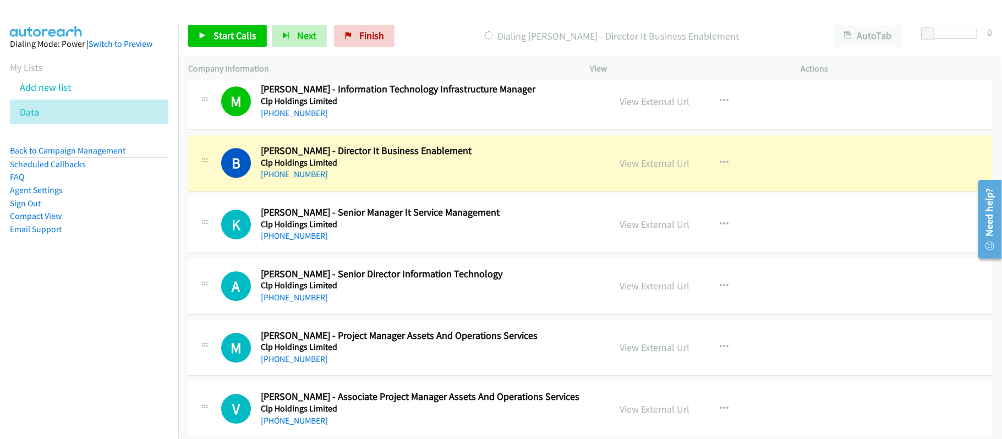
scroll to position [5353, 0]
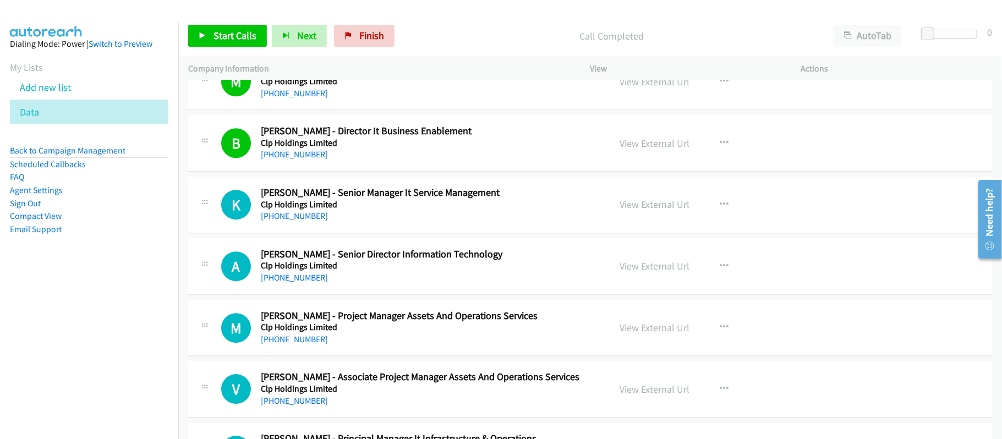
drag, startPoint x: 310, startPoint y: 229, endPoint x: 466, endPoint y: 231, distance: 156.2
click at [310, 221] on link "[PHONE_NUMBER]" at bounding box center [294, 216] width 67 height 10
click at [287, 283] on link "[PHONE_NUMBER]" at bounding box center [294, 277] width 67 height 10
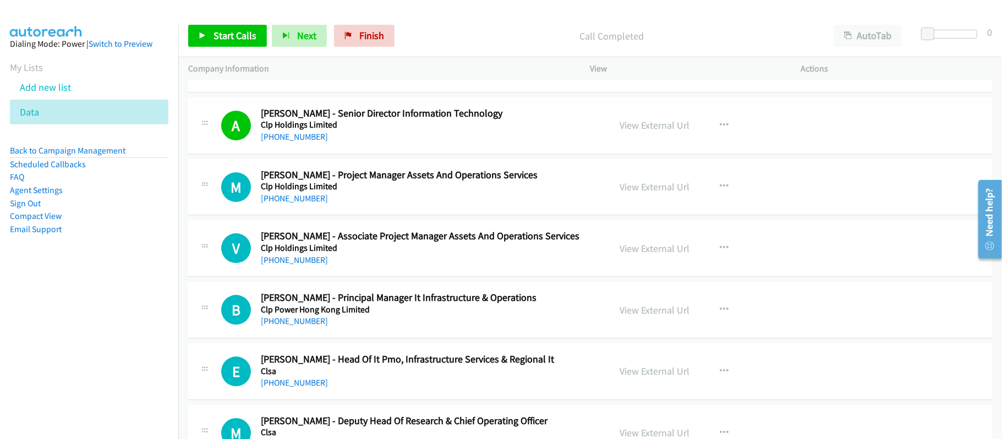
scroll to position [5500, 0]
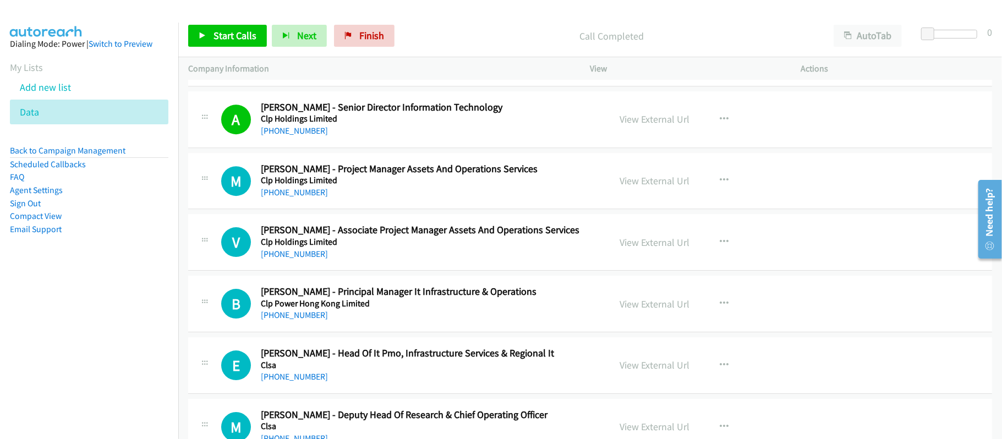
click at [430, 199] on div "[PHONE_NUMBER]" at bounding box center [428, 192] width 334 height 13
click at [296, 197] on link "[PHONE_NUMBER]" at bounding box center [294, 192] width 67 height 10
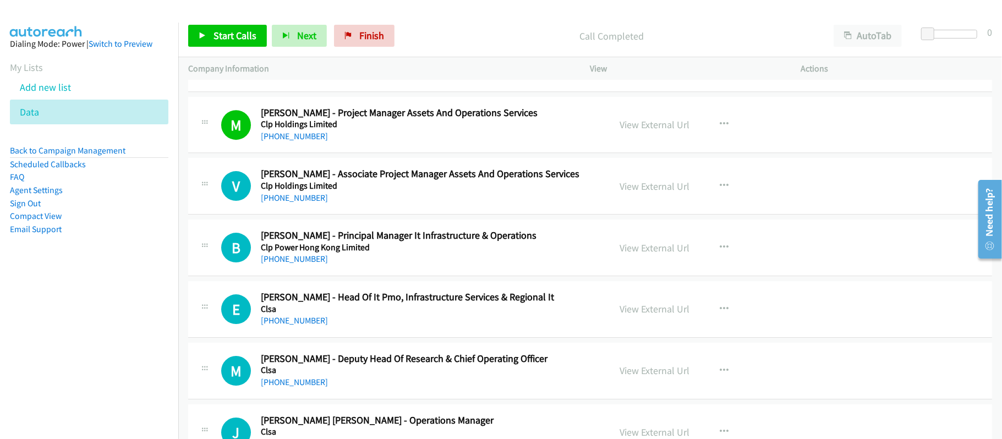
scroll to position [5574, 0]
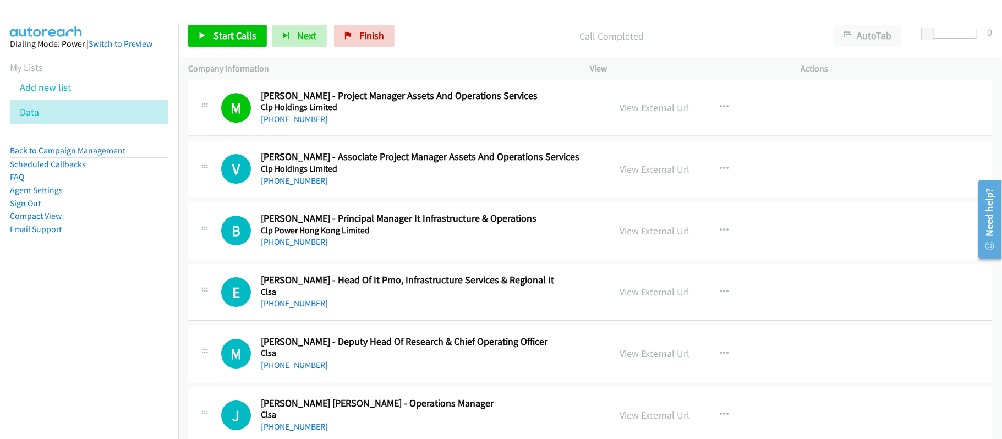
click at [421, 188] on div "[PHONE_NUMBER]" at bounding box center [428, 180] width 334 height 13
click at [289, 247] on link "[PHONE_NUMBER]" at bounding box center [294, 242] width 67 height 10
drag, startPoint x: 349, startPoint y: 326, endPoint x: 342, endPoint y: 324, distance: 6.8
drag, startPoint x: 305, startPoint y: 318, endPoint x: 364, endPoint y: 317, distance: 59.4
click at [305, 309] on link "[PHONE_NUMBER]" at bounding box center [294, 303] width 67 height 10
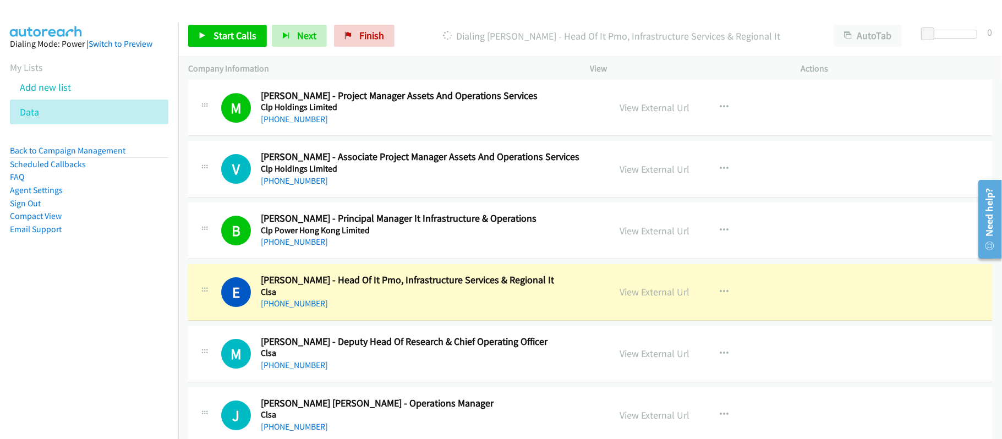
scroll to position [5647, 0]
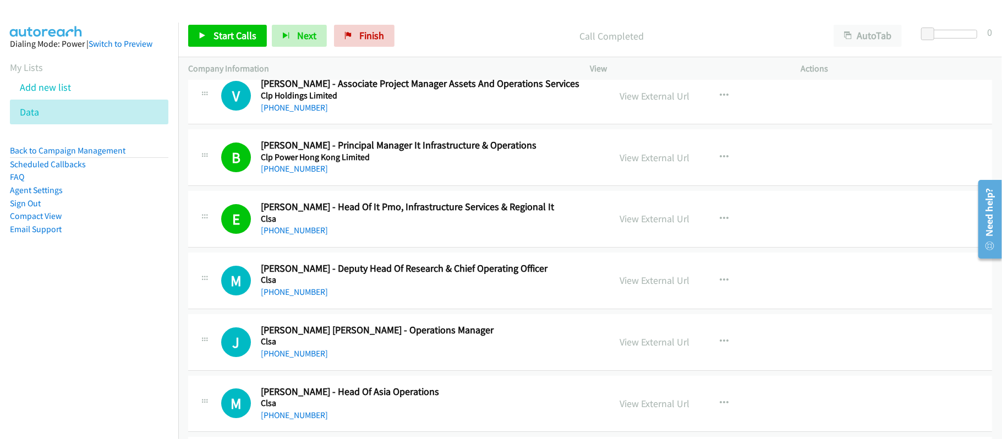
drag, startPoint x: 379, startPoint y: 319, endPoint x: 371, endPoint y: 319, distance: 8.3
click at [304, 297] on link "[PHONE_NUMBER]" at bounding box center [294, 292] width 67 height 10
click at [337, 347] on h5 "Clsa" at bounding box center [428, 341] width 334 height 11
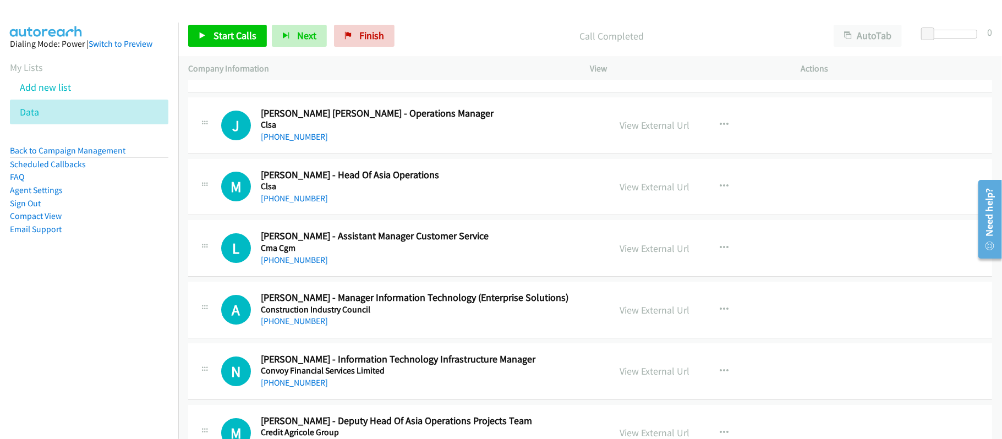
scroll to position [5867, 0]
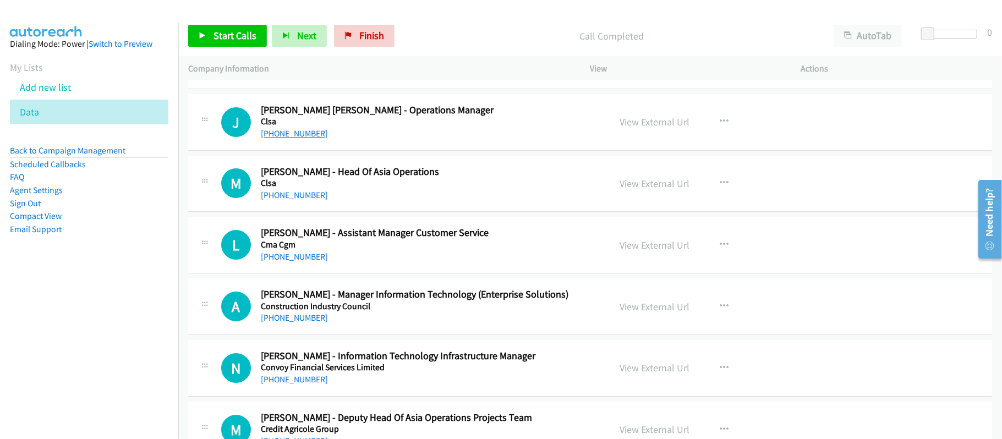
click at [291, 139] on link "[PHONE_NUMBER]" at bounding box center [294, 133] width 67 height 10
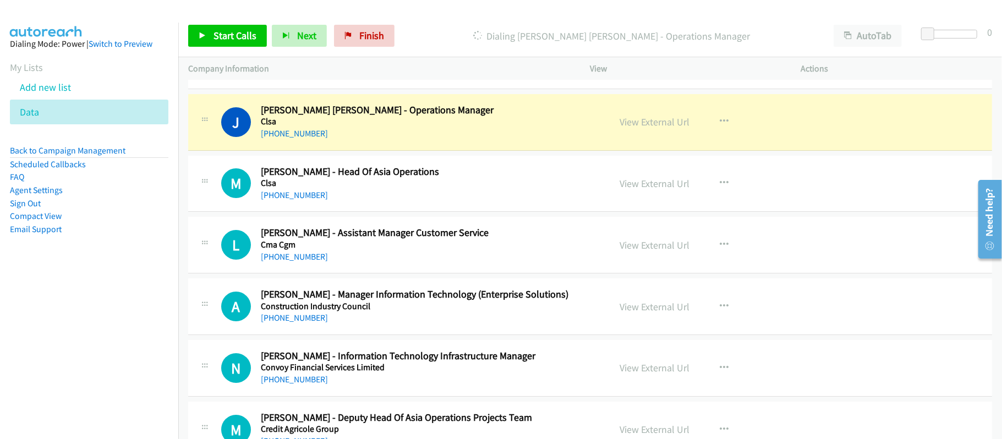
click at [487, 153] on td "J Callback Scheduled James Sm Ng - Operations Manager Clsa Asia/Hong_Kong +852 …" at bounding box center [589, 122] width 823 height 62
click at [645, 128] on link "View External Url" at bounding box center [655, 122] width 70 height 13
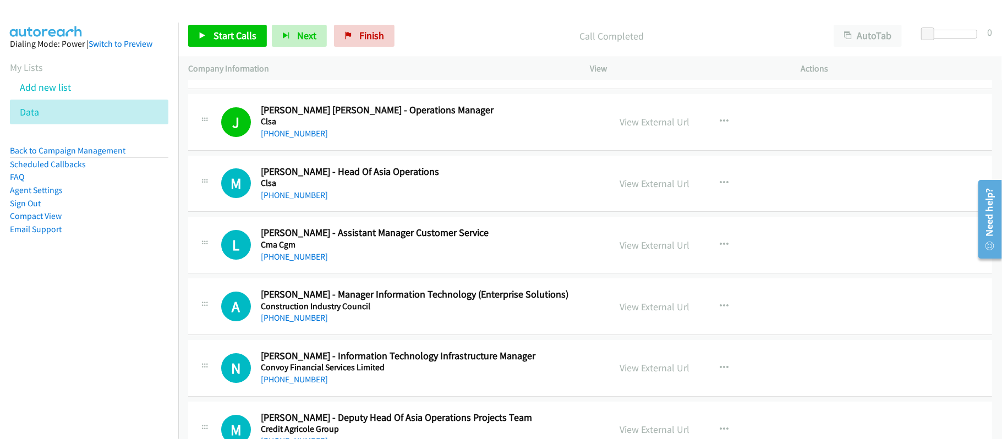
drag, startPoint x: 273, startPoint y: 209, endPoint x: 507, endPoint y: 247, distance: 237.4
click at [273, 200] on link "[PHONE_NUMBER]" at bounding box center [294, 195] width 67 height 10
click at [331, 250] on h5 "Cma Cgm" at bounding box center [428, 244] width 334 height 11
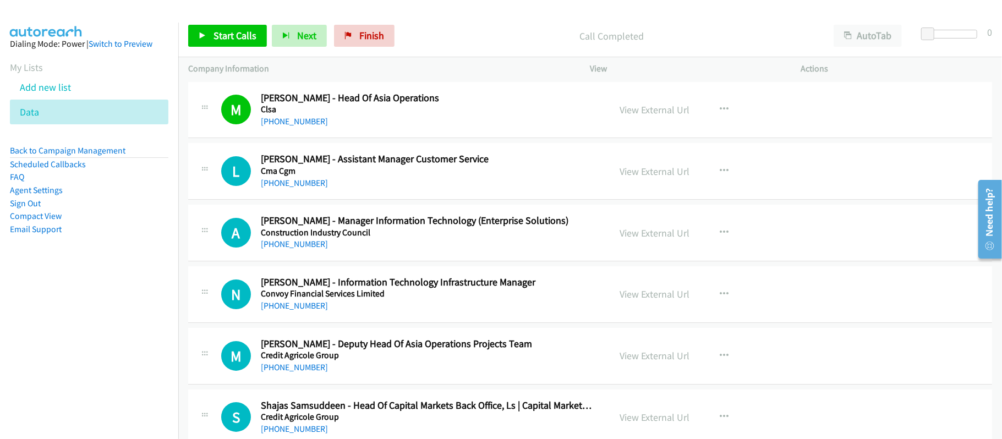
click at [293, 251] on div "[PHONE_NUMBER]" at bounding box center [428, 244] width 334 height 13
click at [295, 249] on link "[PHONE_NUMBER]" at bounding box center [294, 244] width 67 height 10
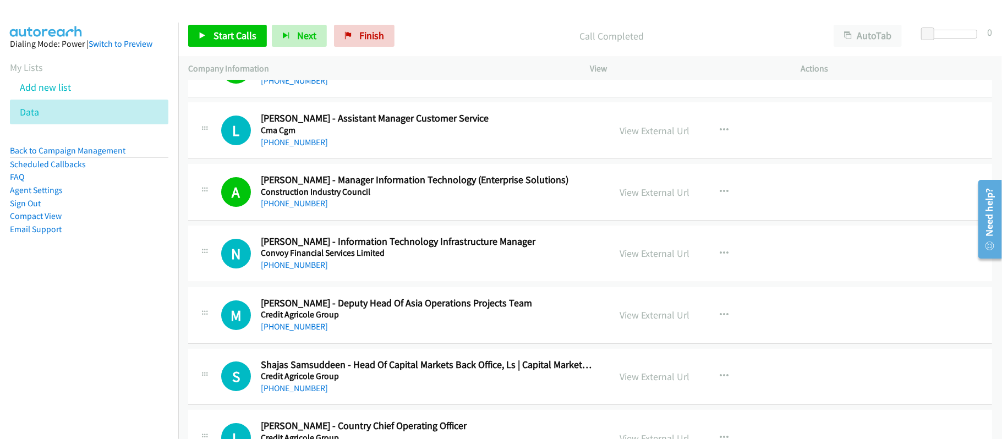
scroll to position [6014, 0]
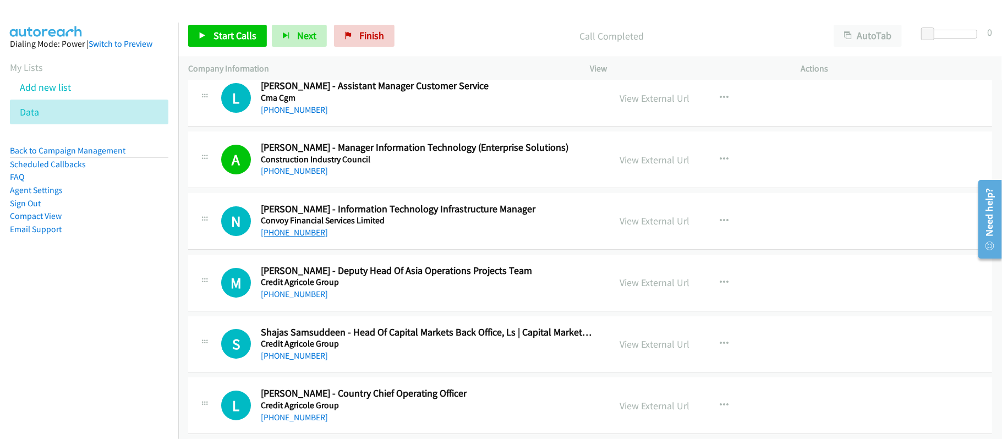
click at [310, 238] on link "[PHONE_NUMBER]" at bounding box center [294, 232] width 67 height 10
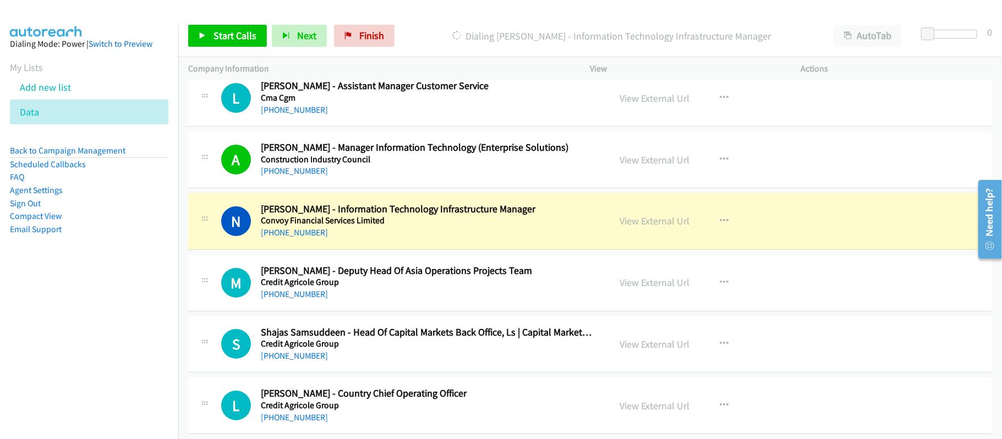
click at [464, 239] on div "[PHONE_NUMBER]" at bounding box center [428, 232] width 334 height 13
click at [657, 227] on link "View External Url" at bounding box center [655, 221] width 70 height 13
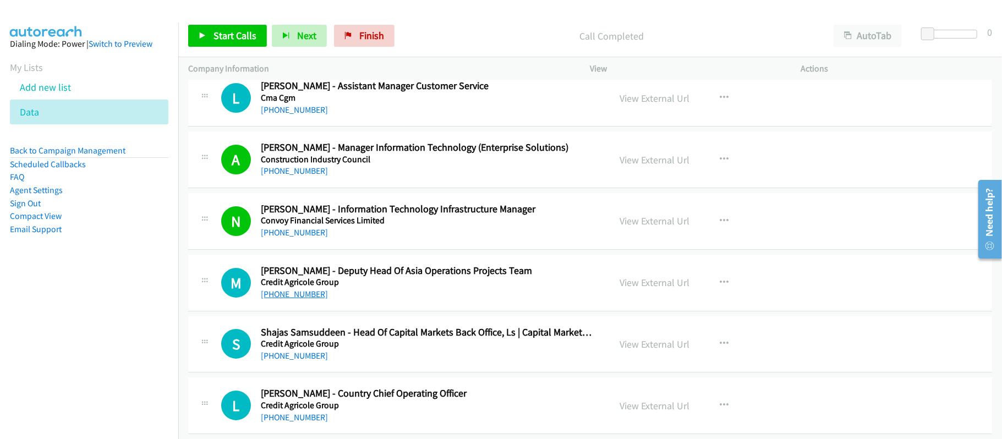
click at [299, 299] on link "[PHONE_NUMBER]" at bounding box center [294, 294] width 67 height 10
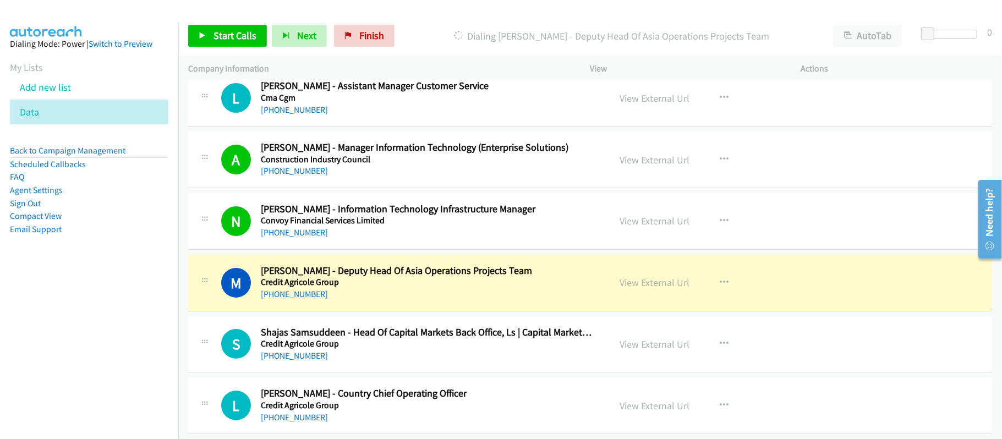
click at [455, 288] on h5 "Credit Agricole Group" at bounding box center [428, 282] width 334 height 11
click at [631, 289] on link "View External Url" at bounding box center [655, 282] width 70 height 13
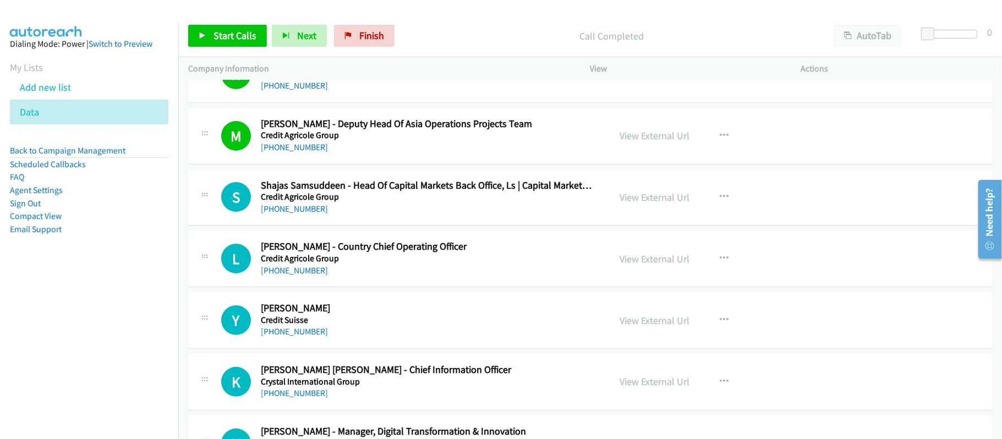
scroll to position [6234, 0]
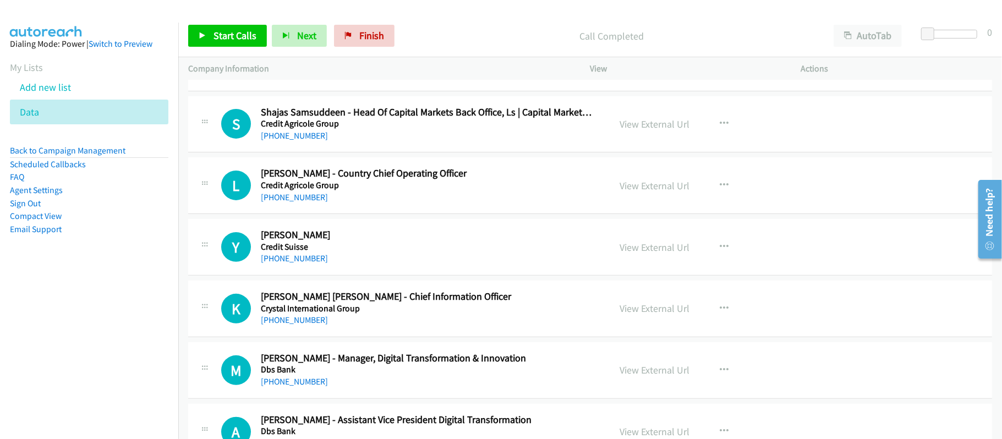
click at [304, 202] on link "[PHONE_NUMBER]" at bounding box center [294, 197] width 67 height 10
drag, startPoint x: 296, startPoint y: 277, endPoint x: 423, endPoint y: 293, distance: 128.1
click at [296, 263] on link "[PHONE_NUMBER]" at bounding box center [294, 258] width 67 height 10
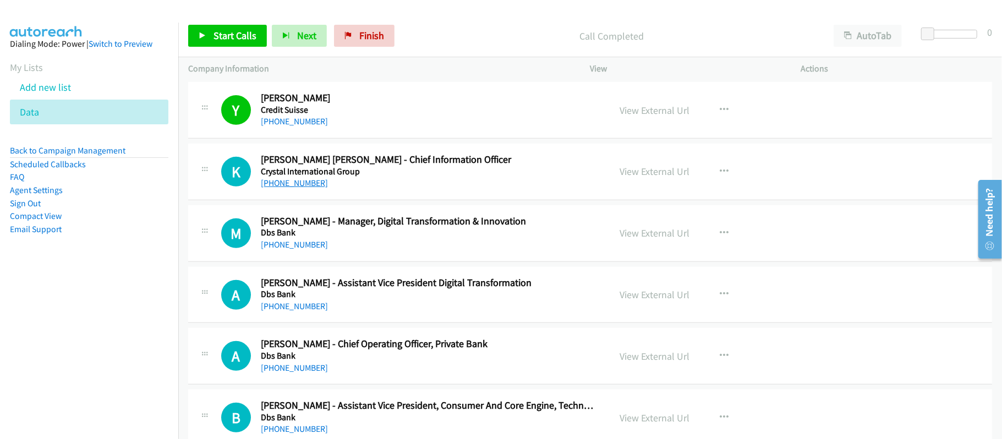
scroll to position [6380, 0]
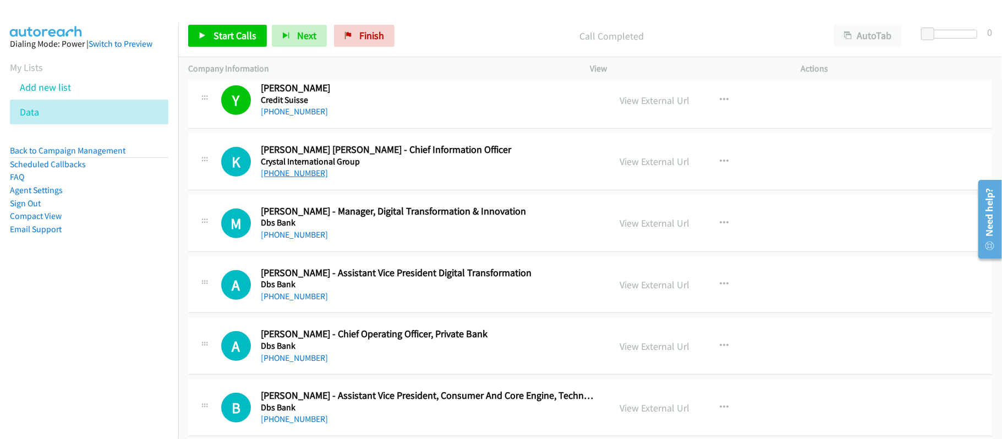
click at [304, 178] on link "[PHONE_NUMBER]" at bounding box center [294, 173] width 67 height 10
drag, startPoint x: 291, startPoint y: 253, endPoint x: 315, endPoint y: 249, distance: 24.6
click at [291, 240] on link "[PHONE_NUMBER]" at bounding box center [294, 234] width 67 height 10
drag, startPoint x: 375, startPoint y: 282, endPoint x: 375, endPoint y: 276, distance: 5.5
click at [375, 282] on div "A Callback Scheduled Alvin Chan - Assistant Vice President Digital Transformati…" at bounding box center [590, 285] width 804 height 57
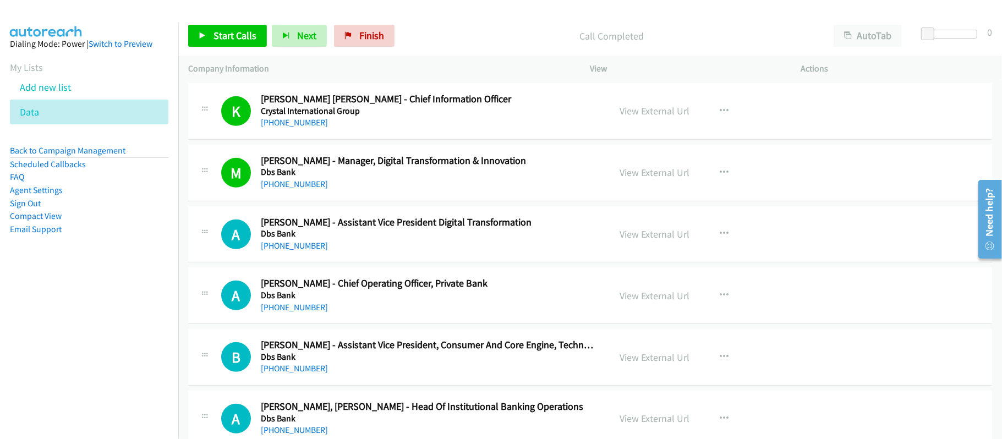
scroll to position [6454, 0]
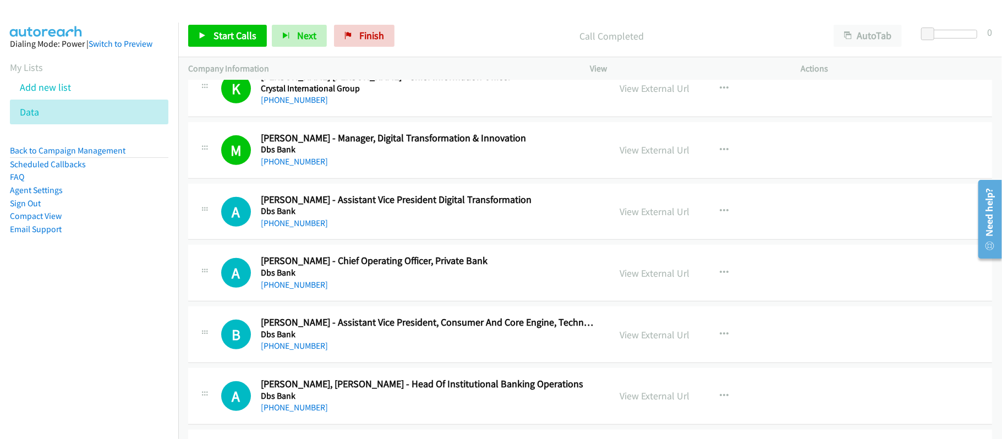
drag, startPoint x: 289, startPoint y: 245, endPoint x: 436, endPoint y: 276, distance: 149.9
click at [289, 228] on link "[PHONE_NUMBER]" at bounding box center [294, 223] width 67 height 10
click at [315, 290] on link "[PHONE_NUMBER]" at bounding box center [294, 284] width 67 height 10
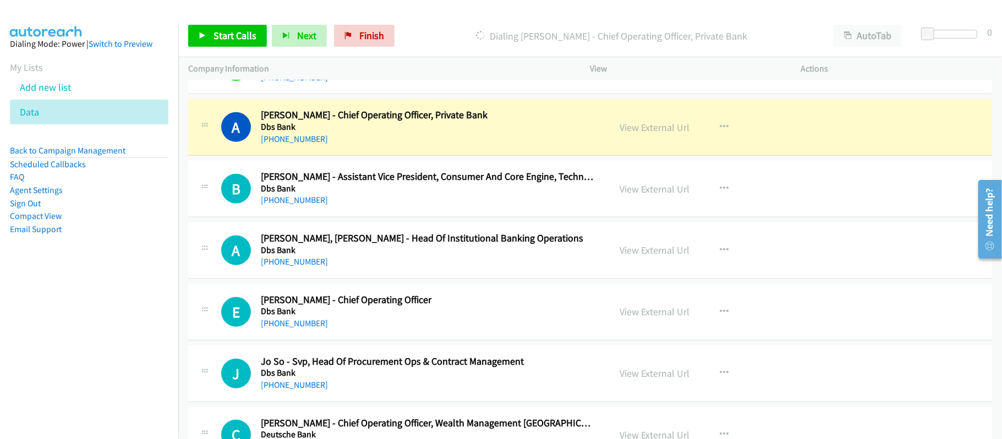
scroll to position [6600, 0]
click at [455, 206] on div "[PHONE_NUMBER]" at bounding box center [428, 199] width 334 height 13
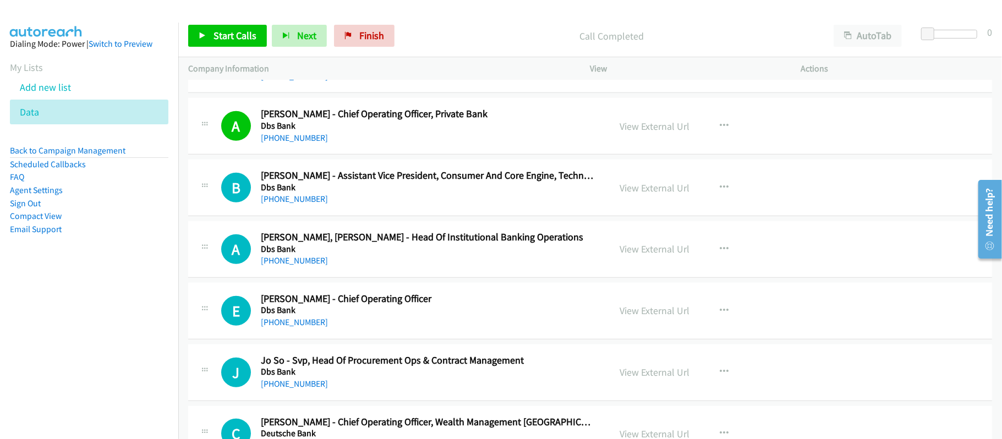
scroll to position [6674, 0]
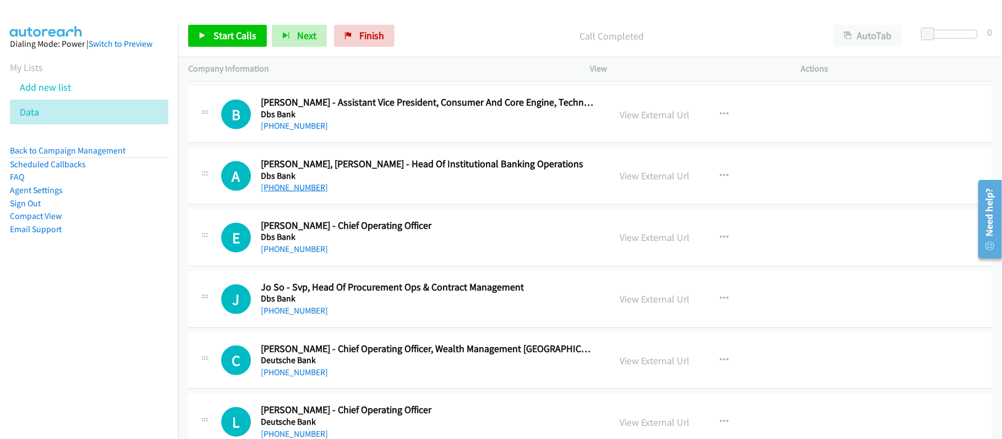
click at [298, 193] on link "[PHONE_NUMBER]" at bounding box center [294, 187] width 67 height 10
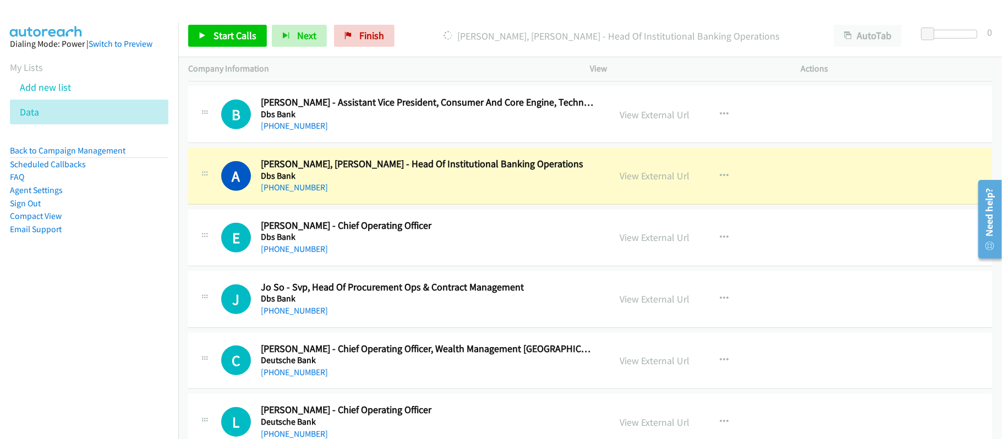
drag, startPoint x: 452, startPoint y: 202, endPoint x: 610, endPoint y: 207, distance: 157.9
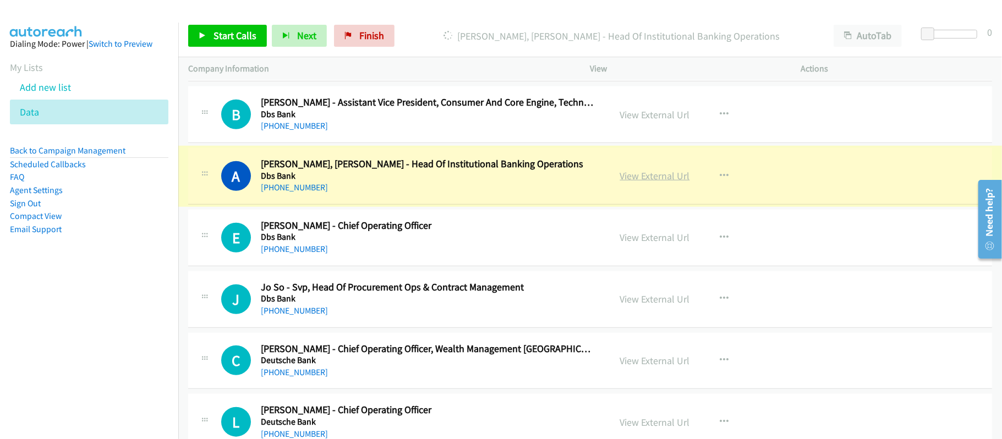
click at [661, 182] on link "View External Url" at bounding box center [655, 175] width 70 height 13
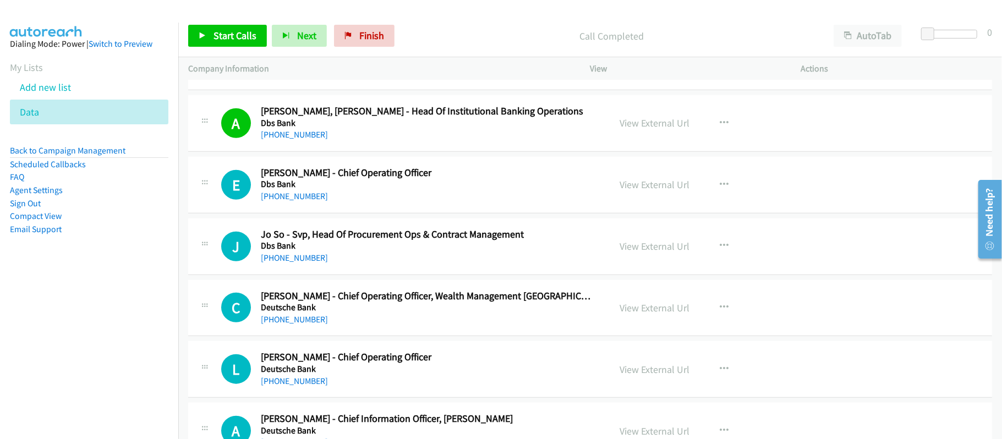
scroll to position [6820, 0]
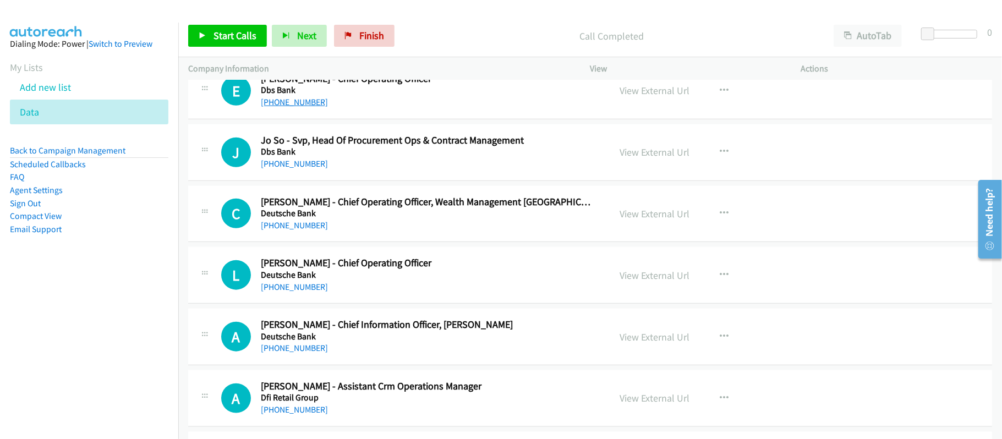
click at [306, 107] on link "[PHONE_NUMBER]" at bounding box center [294, 102] width 67 height 10
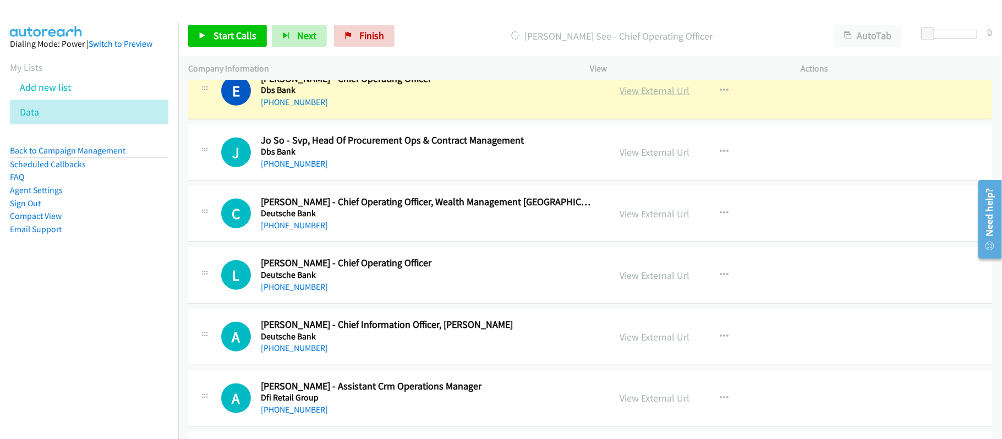
click at [656, 97] on link "View External Url" at bounding box center [655, 90] width 70 height 13
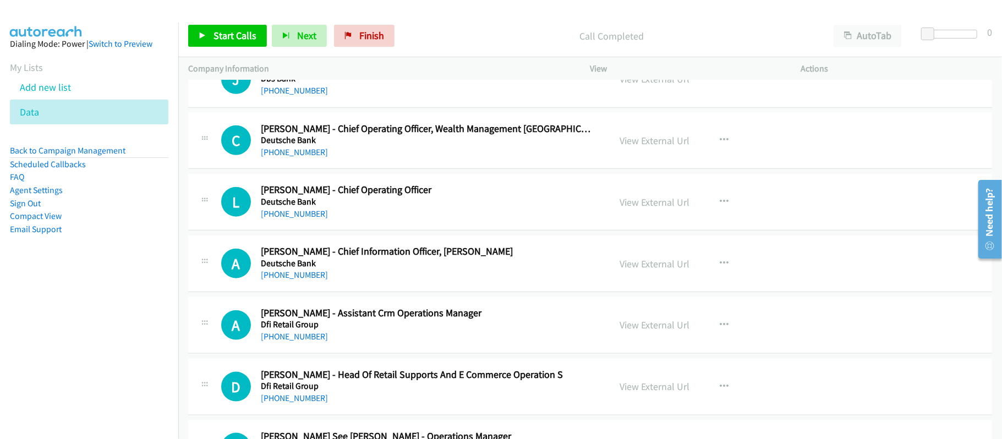
scroll to position [6747, 0]
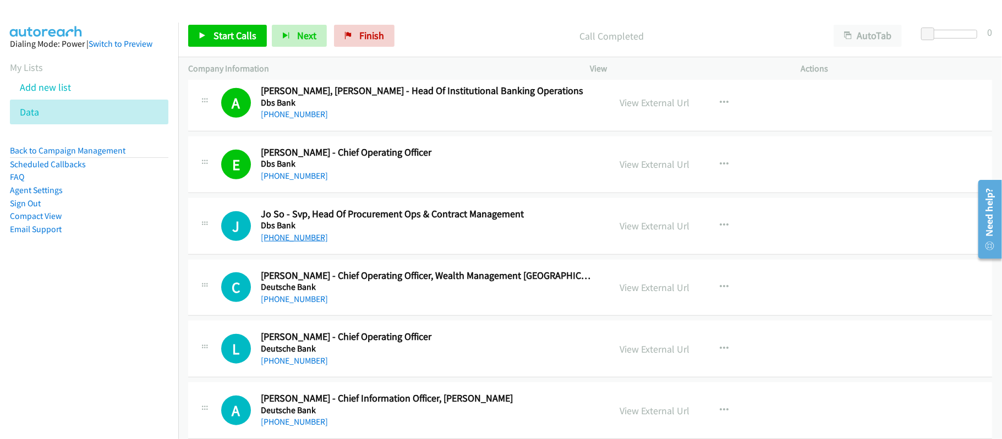
click at [280, 243] on link "[PHONE_NUMBER]" at bounding box center [294, 237] width 67 height 10
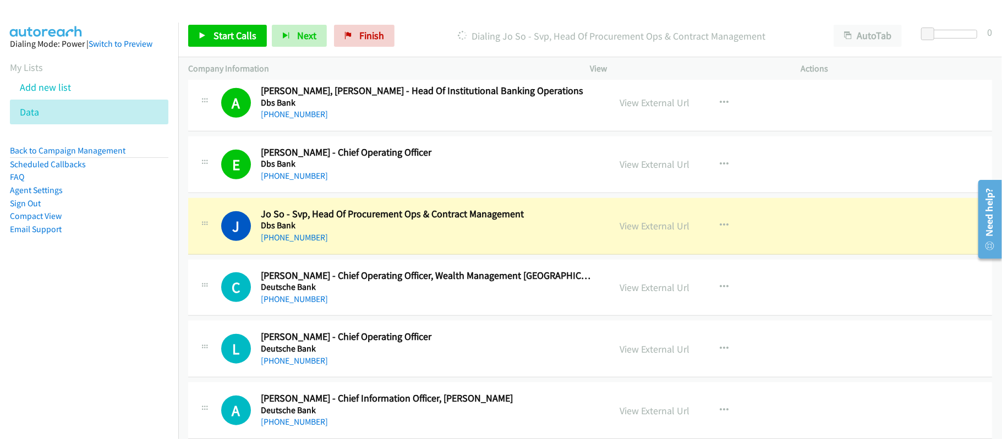
click at [449, 244] on div "[PHONE_NUMBER]" at bounding box center [428, 237] width 334 height 13
click at [667, 232] on link "View External Url" at bounding box center [655, 225] width 70 height 13
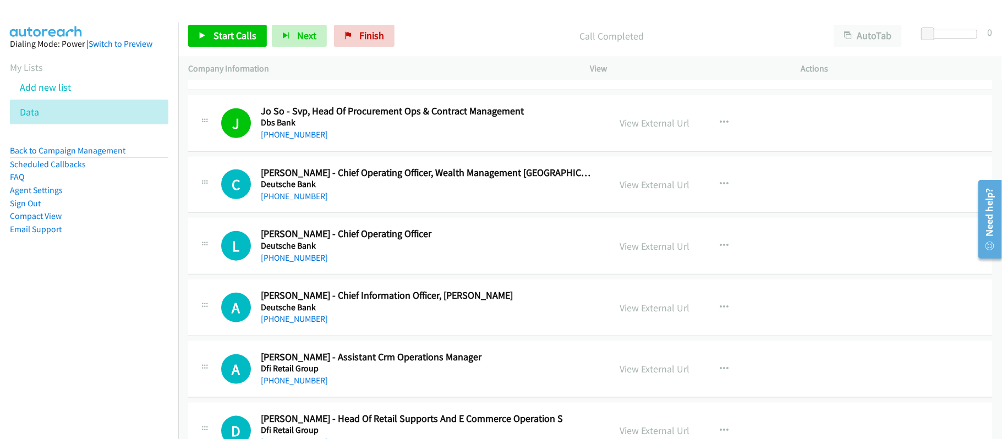
scroll to position [6894, 0]
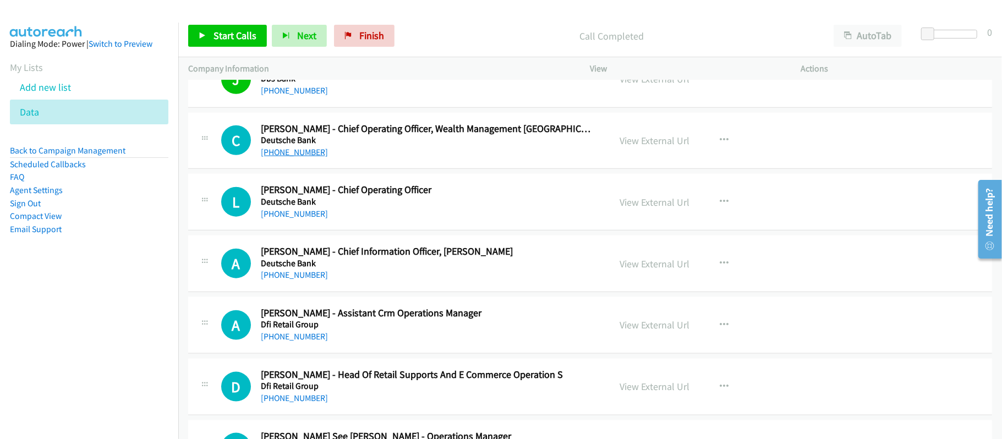
click at [295, 157] on link "[PHONE_NUMBER]" at bounding box center [294, 152] width 67 height 10
click at [298, 219] on link "[PHONE_NUMBER]" at bounding box center [294, 213] width 67 height 10
click at [314, 280] on link "[PHONE_NUMBER]" at bounding box center [294, 275] width 67 height 10
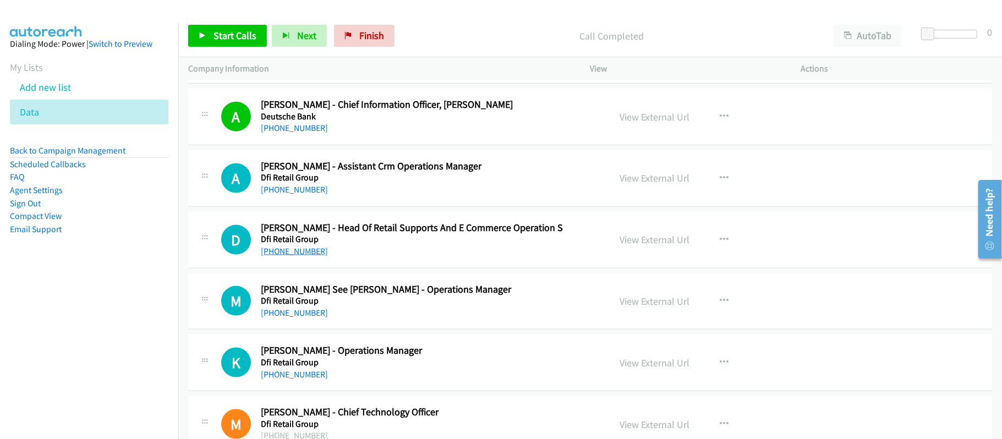
scroll to position [7114, 0]
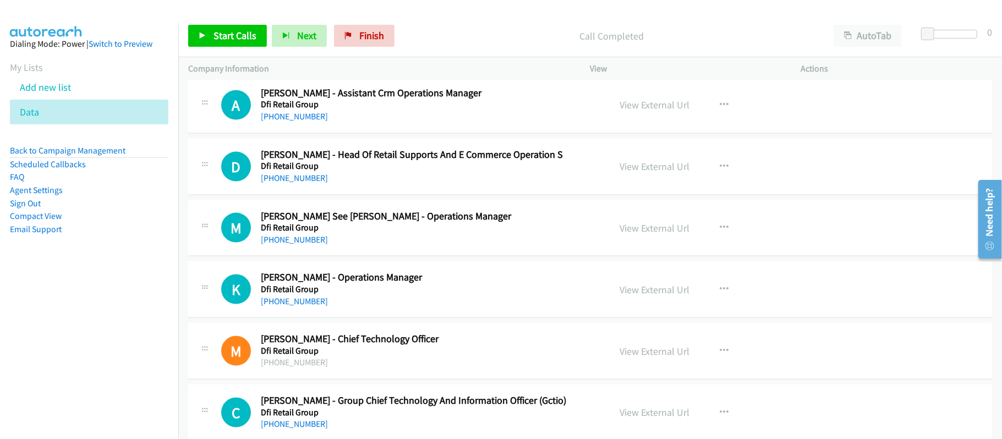
click at [305, 246] on div "[PHONE_NUMBER]" at bounding box center [428, 239] width 334 height 13
click at [302, 245] on link "[PHONE_NUMBER]" at bounding box center [294, 239] width 67 height 10
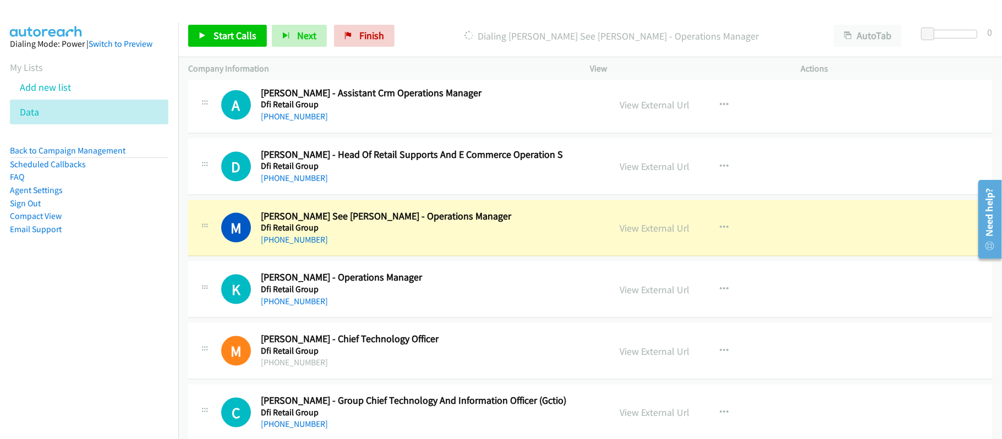
drag, startPoint x: 410, startPoint y: 256, endPoint x: 427, endPoint y: 254, distance: 17.7
click at [410, 246] on div "[PHONE_NUMBER]" at bounding box center [428, 239] width 334 height 13
click at [639, 234] on link "View External Url" at bounding box center [655, 228] width 70 height 13
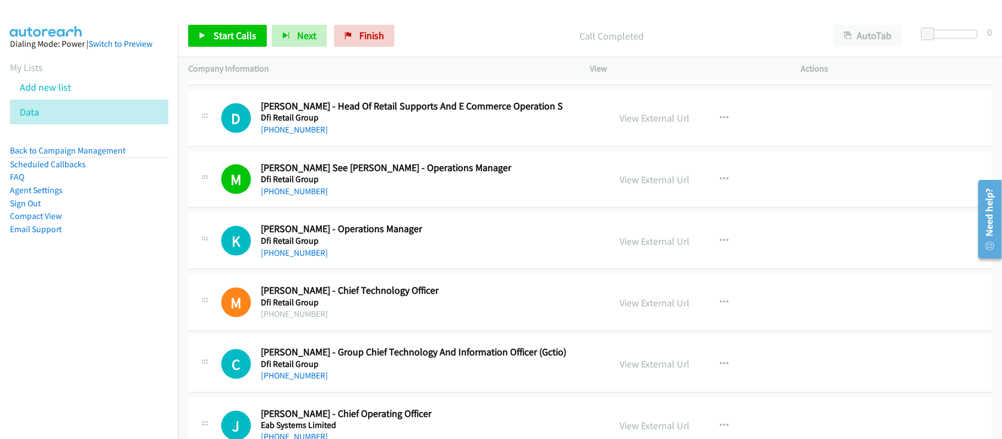
scroll to position [7187, 0]
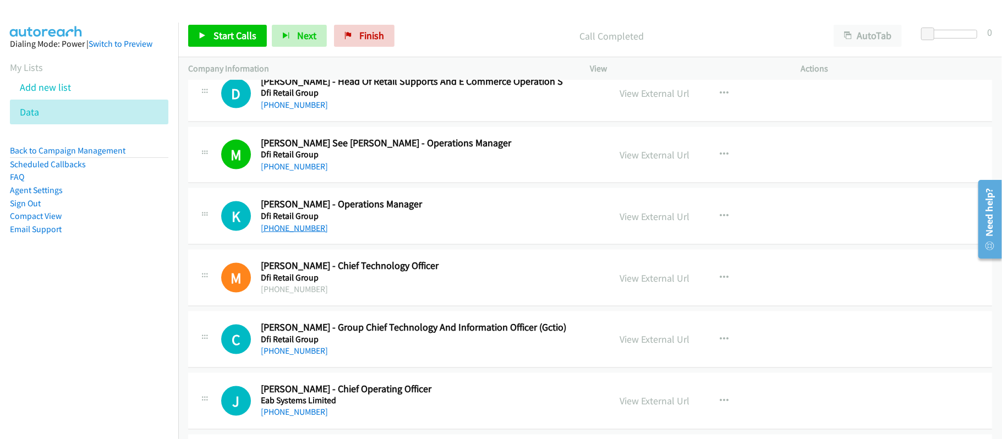
click at [303, 233] on link "[PHONE_NUMBER]" at bounding box center [294, 228] width 67 height 10
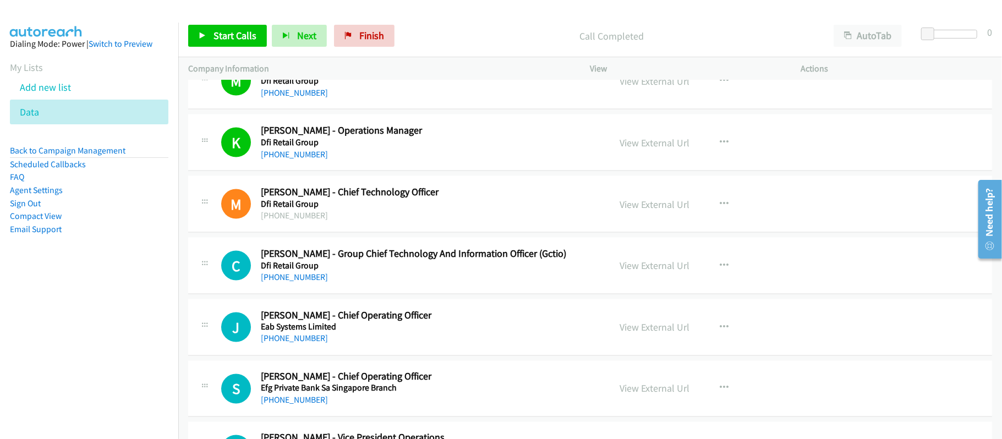
click at [391, 284] on div "[PHONE_NUMBER]" at bounding box center [428, 277] width 334 height 13
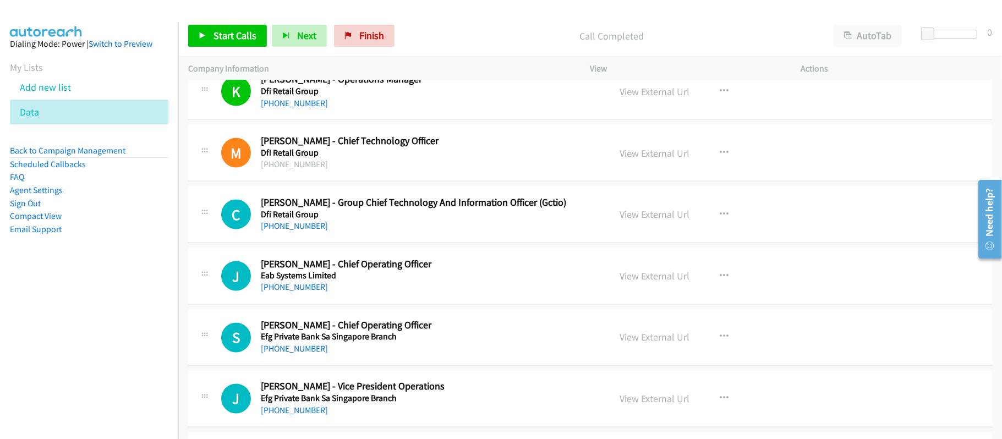
scroll to position [7334, 0]
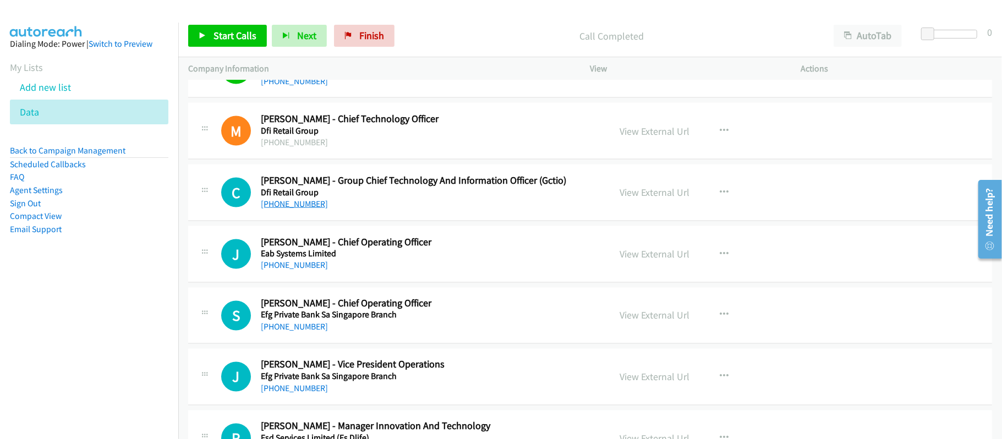
click at [306, 209] on link "[PHONE_NUMBER]" at bounding box center [294, 204] width 67 height 10
click at [275, 271] on link "[PHONE_NUMBER]" at bounding box center [294, 265] width 67 height 10
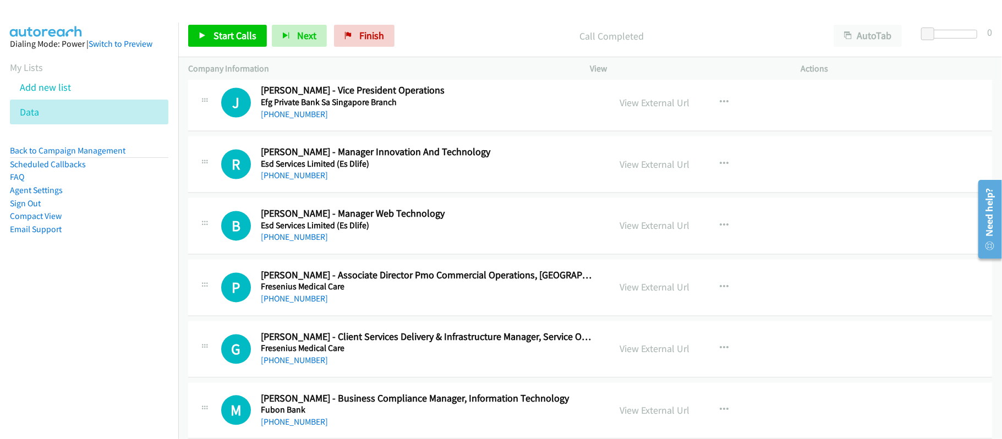
scroll to position [7627, 0]
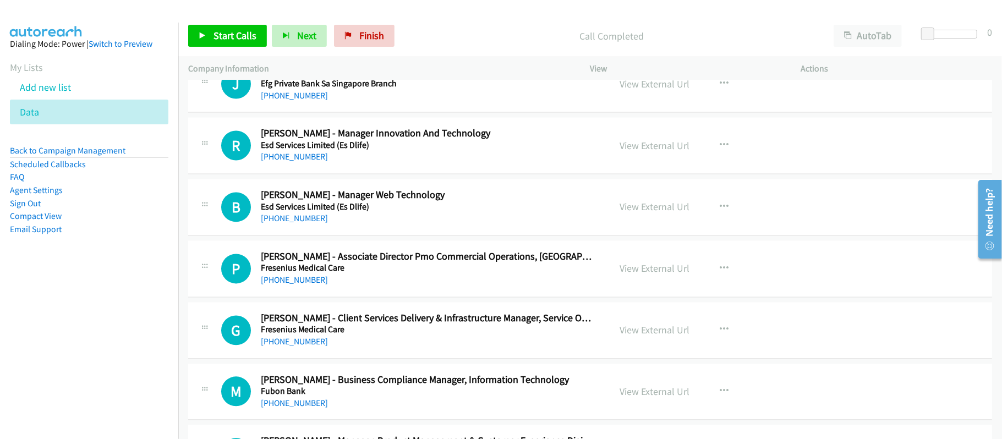
click at [462, 199] on td "B Callback Scheduled Bede Yeung - Manager Web Technology Esd Services Limited (…" at bounding box center [589, 208] width 823 height 62
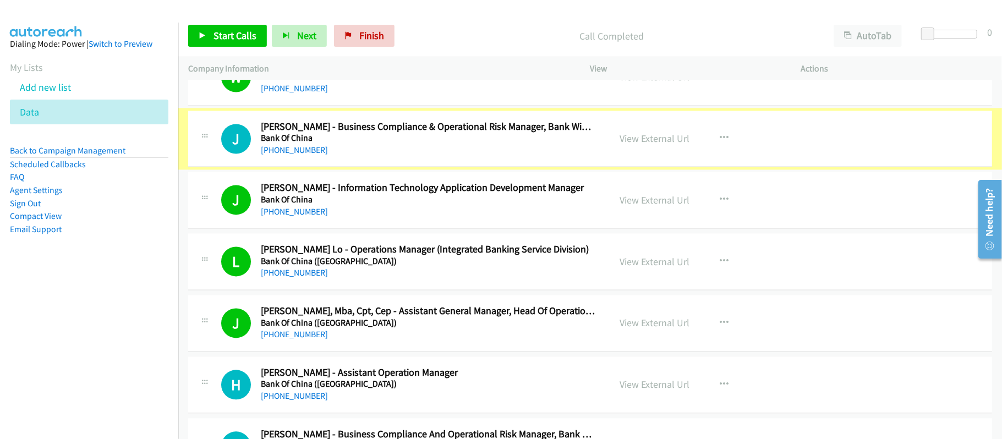
scroll to position [1607, 0]
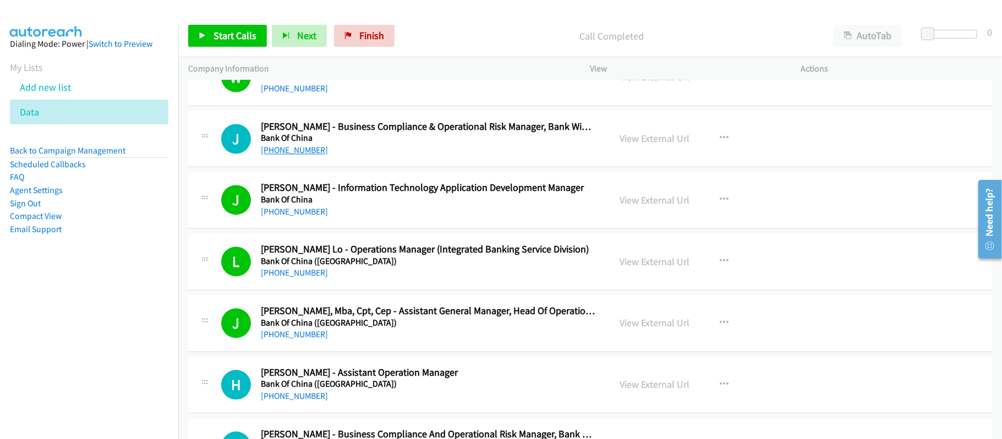
click at [308, 154] on link "[PHONE_NUMBER]" at bounding box center [294, 150] width 67 height 10
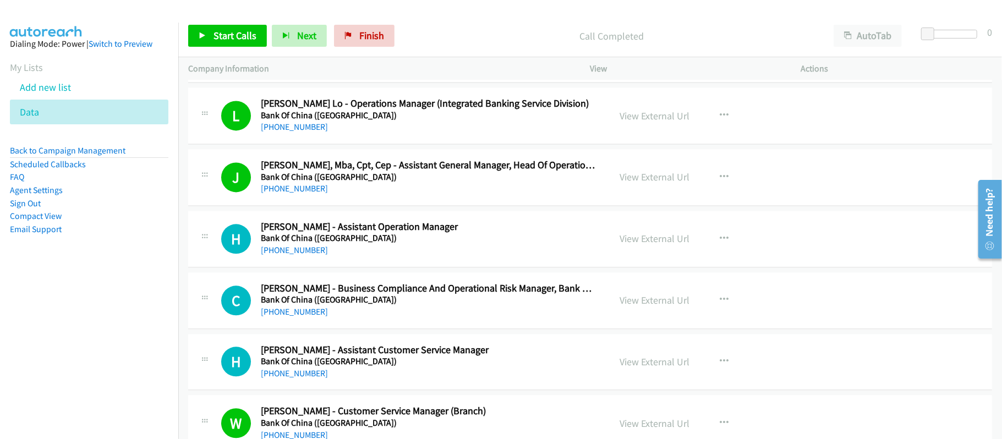
scroll to position [1754, 0]
click at [388, 256] on div "[PHONE_NUMBER]" at bounding box center [428, 249] width 334 height 13
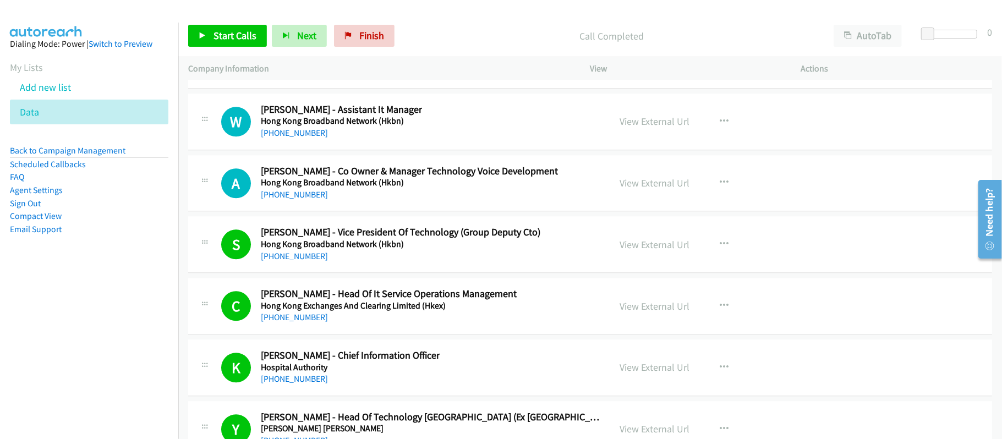
scroll to position [29041, 0]
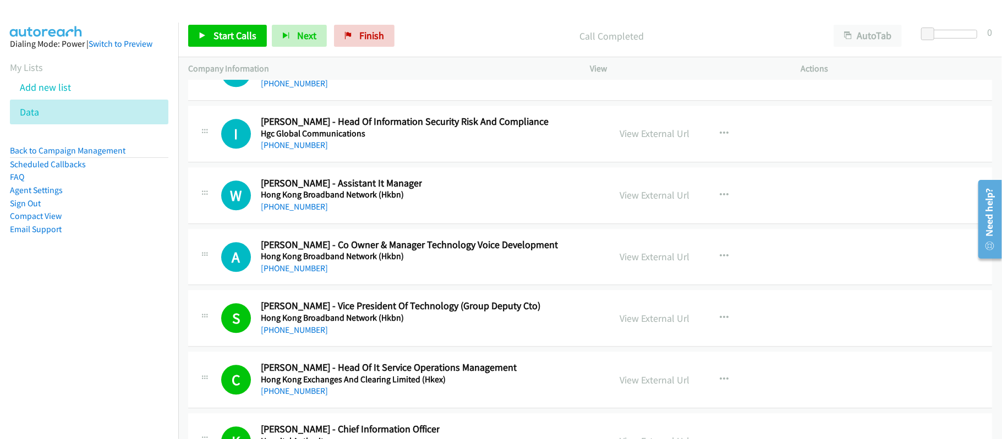
drag, startPoint x: 296, startPoint y: 230, endPoint x: 352, endPoint y: 228, distance: 56.1
click at [296, 150] on link "[PHONE_NUMBER]" at bounding box center [294, 145] width 67 height 10
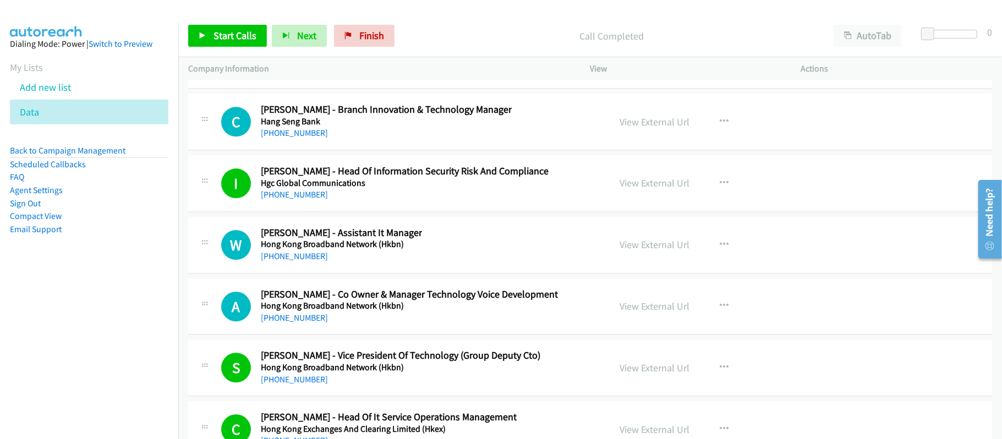
scroll to position [28968, 0]
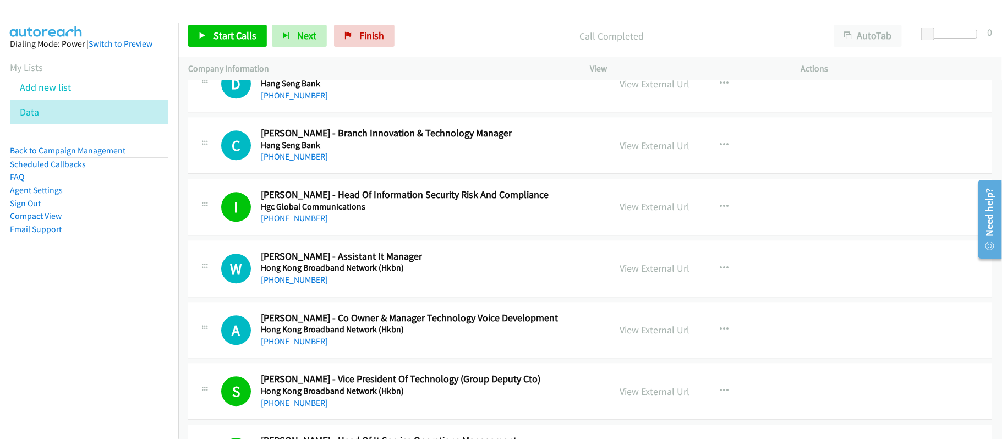
click at [358, 102] on div "[PHONE_NUMBER]" at bounding box center [352, 95] width 182 height 13
click at [288, 101] on link "[PHONE_NUMBER]" at bounding box center [294, 95] width 67 height 10
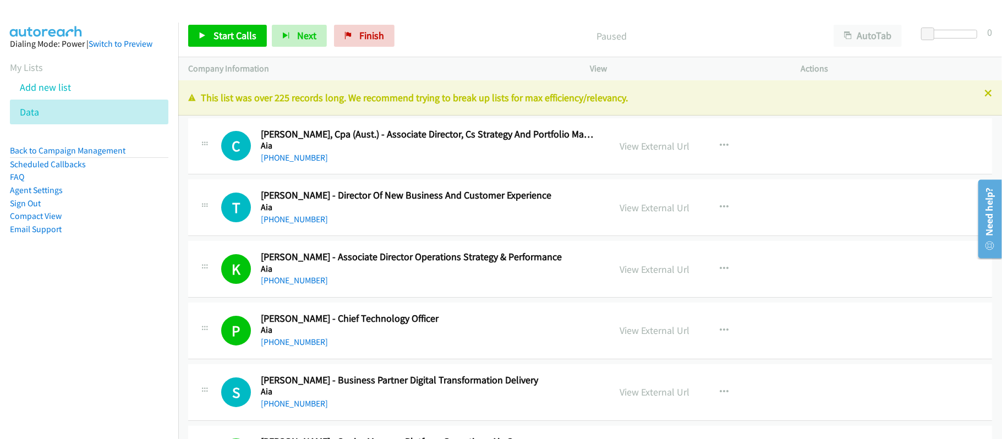
click at [47, 271] on aside "Dialing Mode: Power | Switch to Preview My Lists Add new list Data Back to Camp…" at bounding box center [89, 154] width 178 height 263
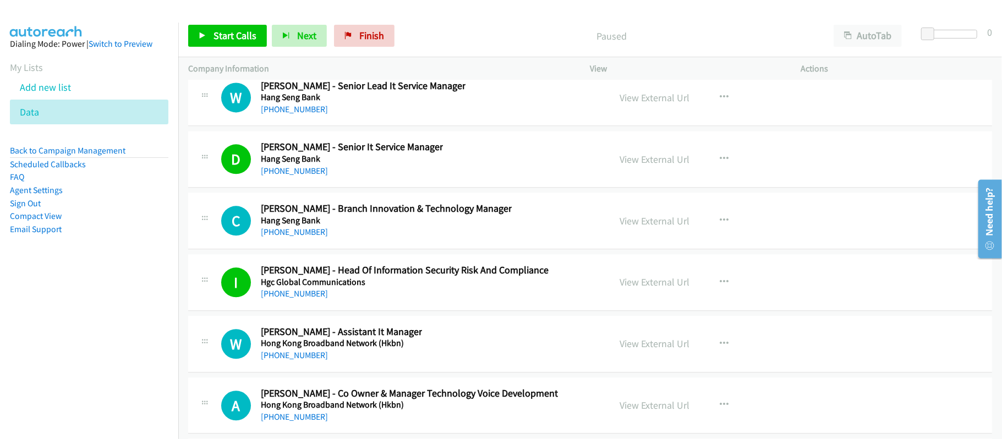
scroll to position [28891, 0]
click at [455, 21] on div "Start Calls Pause Next Finish Paused AutoTab AutoTab 0" at bounding box center [589, 36] width 823 height 42
click at [452, 31] on p "Paused" at bounding box center [611, 36] width 404 height 15
drag, startPoint x: 304, startPoint y: 193, endPoint x: 412, endPoint y: 199, distance: 108.6
click at [304, 116] on link "[PHONE_NUMBER]" at bounding box center [294, 110] width 67 height 10
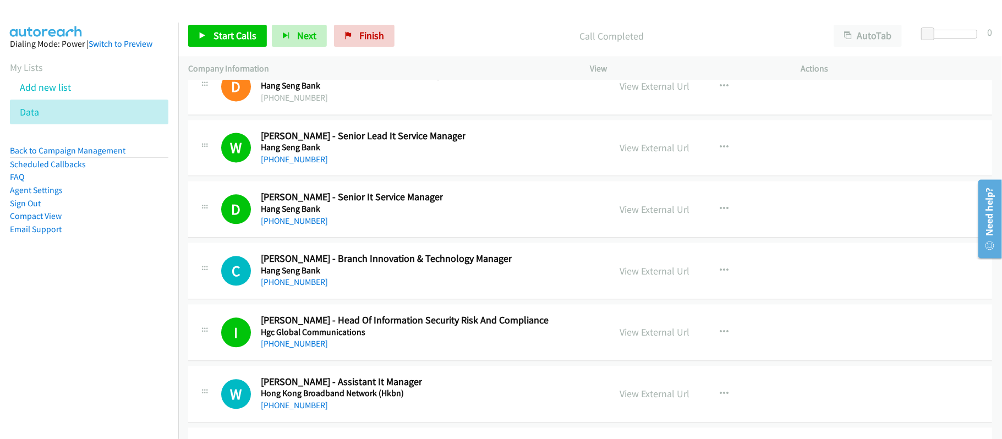
scroll to position [28818, 0]
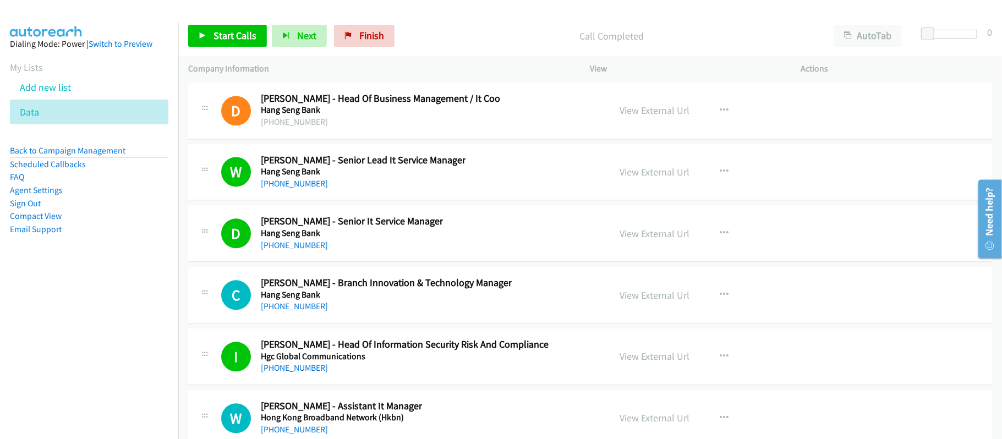
drag, startPoint x: 307, startPoint y: 268, endPoint x: 376, endPoint y: 267, distance: 69.3
click at [307, 189] on link "[PHONE_NUMBER]" at bounding box center [294, 183] width 67 height 10
click at [476, 190] on div "W Callback Scheduled Wally Tse - Senior Lead It Service Manager Hang Seng Bank …" at bounding box center [410, 172] width 379 height 36
click at [633, 178] on link "View External Url" at bounding box center [655, 172] width 70 height 13
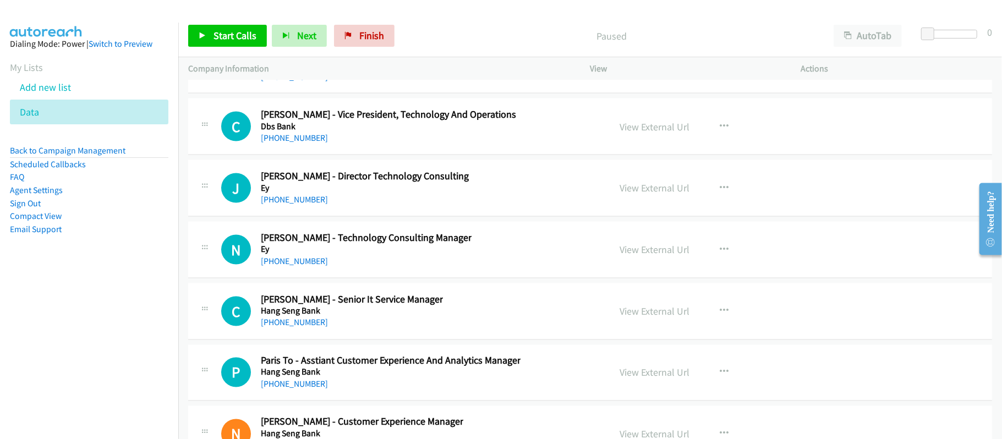
scroll to position [28381, 0]
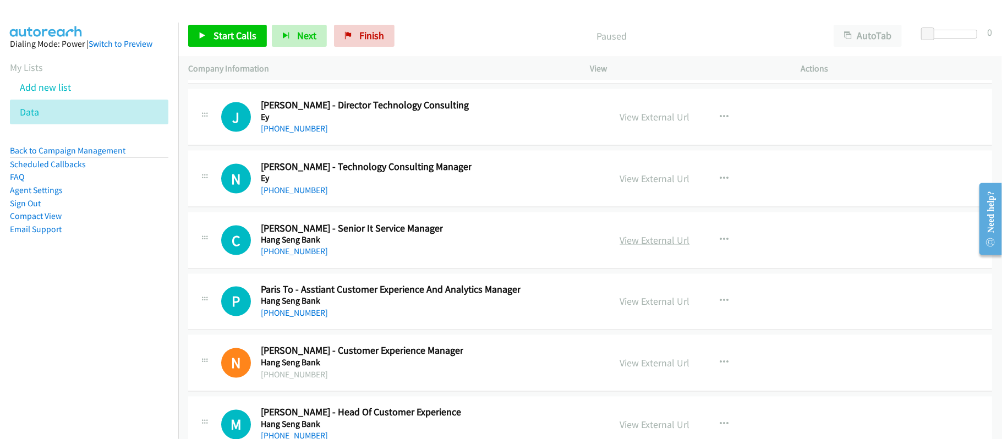
click at [650, 246] on link "View External Url" at bounding box center [655, 240] width 70 height 13
click at [151, 216] on li "Compact View" at bounding box center [89, 216] width 158 height 13
click at [306, 72] on link "[PHONE_NUMBER]" at bounding box center [294, 67] width 67 height 10
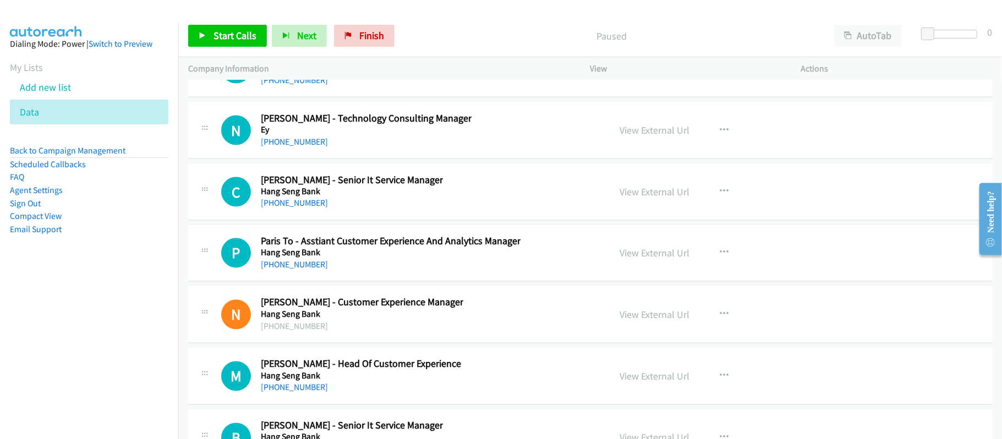
scroll to position [28454, 0]
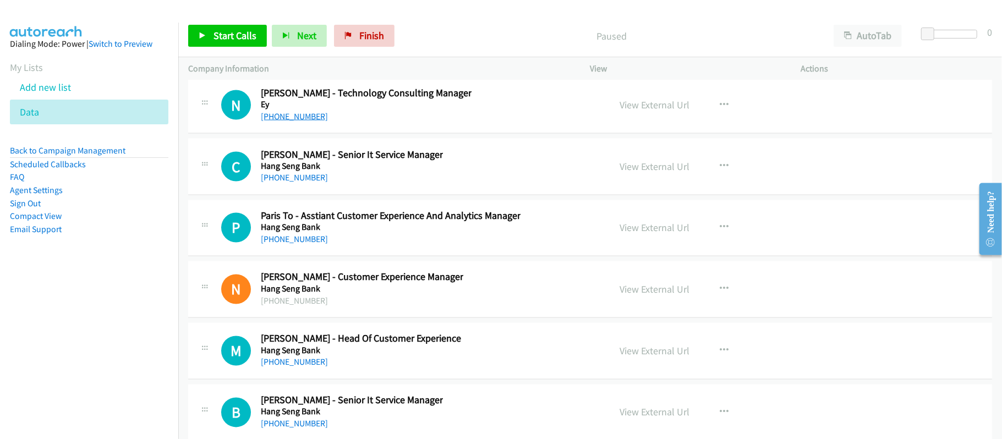
click at [308, 122] on link "[PHONE_NUMBER]" at bounding box center [294, 116] width 67 height 10
drag, startPoint x: 300, startPoint y: 201, endPoint x: 386, endPoint y: 210, distance: 86.9
click at [300, 122] on link "[PHONE_NUMBER]" at bounding box center [294, 116] width 67 height 10
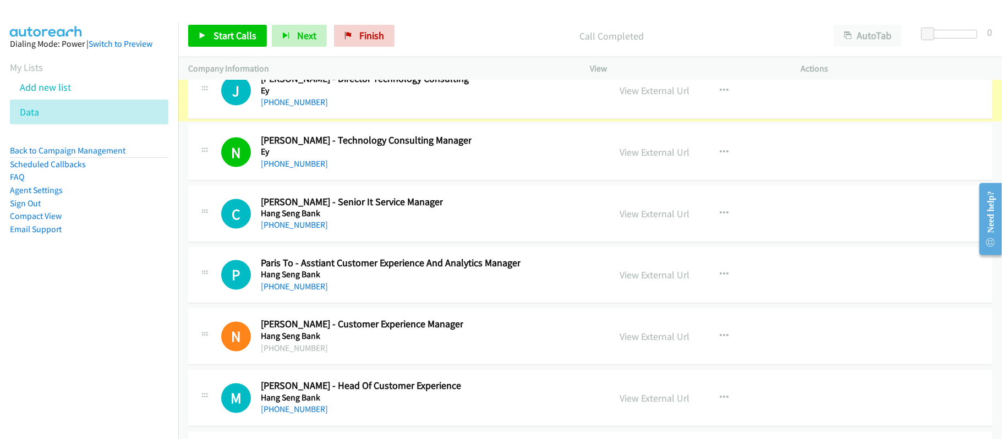
scroll to position [28381, 0]
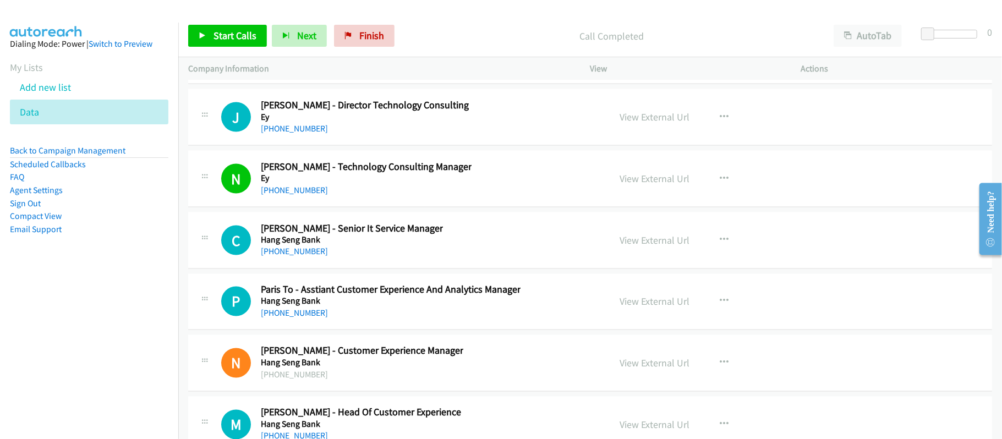
click at [304, 134] on link "[PHONE_NUMBER]" at bounding box center [294, 128] width 67 height 10
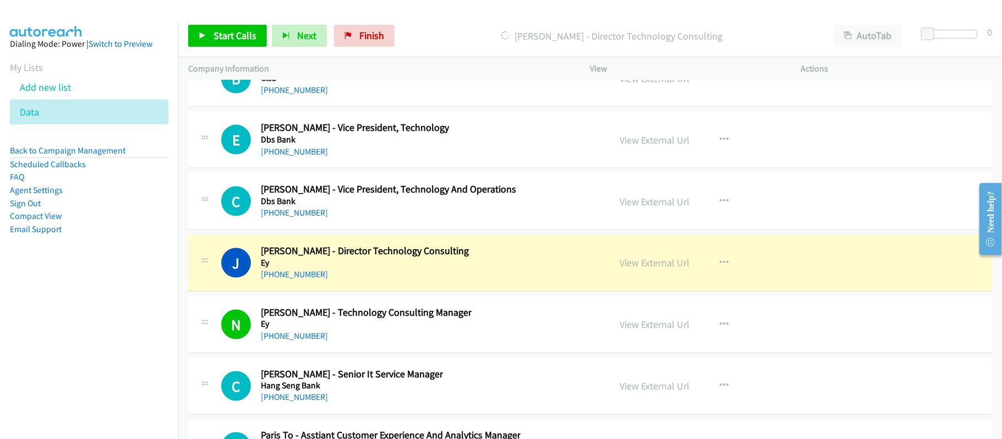
scroll to position [28234, 0]
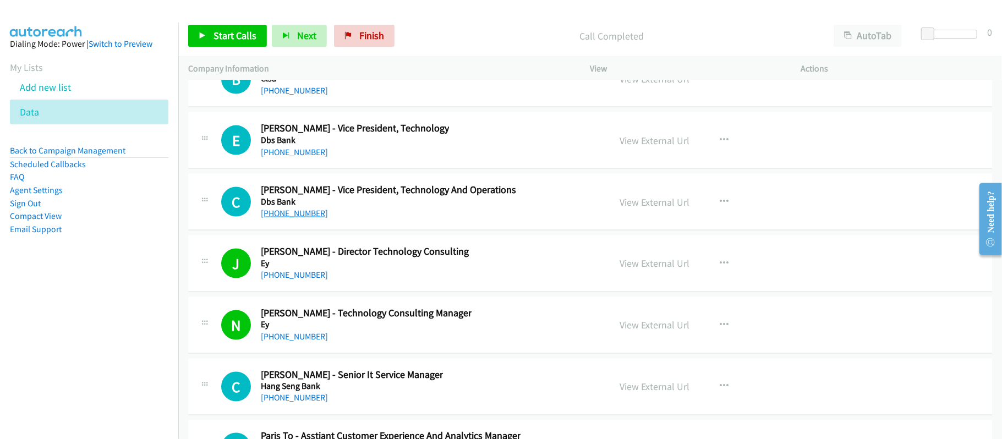
click at [287, 218] on link "[PHONE_NUMBER]" at bounding box center [294, 213] width 67 height 10
click at [283, 157] on link "[PHONE_NUMBER]" at bounding box center [294, 152] width 67 height 10
click at [454, 158] on div "E Callback Scheduled Eric Suen - Vice President, Technology Dbs Bank Asia/Hong_…" at bounding box center [410, 140] width 379 height 36
click at [650, 147] on link "View External Url" at bounding box center [655, 140] width 70 height 13
drag, startPoint x: 308, startPoint y: 238, endPoint x: 514, endPoint y: 233, distance: 205.8
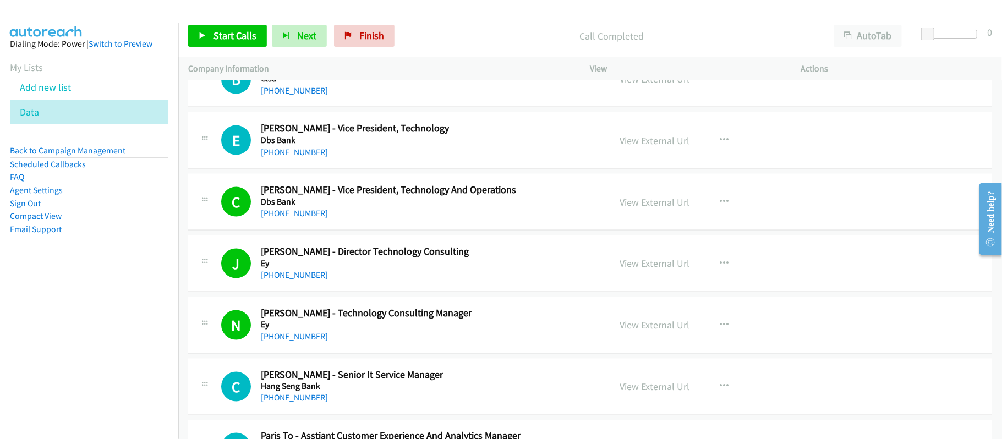
click at [298, 157] on link "[PHONE_NUMBER]" at bounding box center [294, 152] width 67 height 10
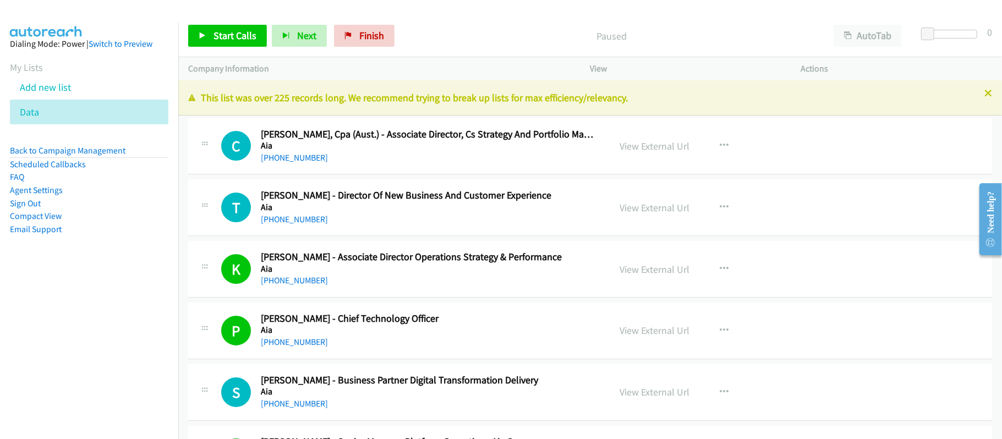
click at [114, 320] on nav "Dialing Mode: Power | Switch to Preview My Lists Add new list Data Back to Camp…" at bounding box center [89, 242] width 179 height 439
click at [363, 214] on div "[PHONE_NUMBER]" at bounding box center [428, 219] width 334 height 13
drag, startPoint x: 277, startPoint y: 216, endPoint x: 295, endPoint y: 212, distance: 17.9
click at [277, 216] on link "[PHONE_NUMBER]" at bounding box center [294, 219] width 67 height 10
click at [300, 158] on link "[PHONE_NUMBER]" at bounding box center [294, 157] width 67 height 10
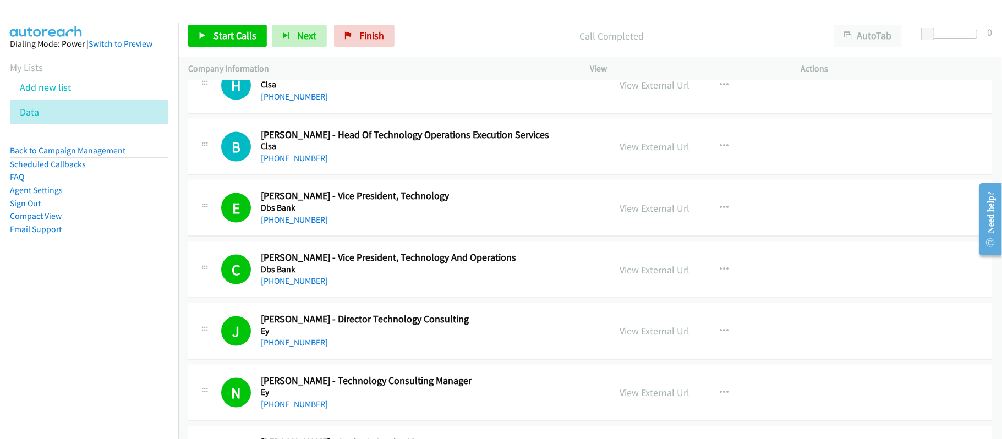
scroll to position [28162, 0]
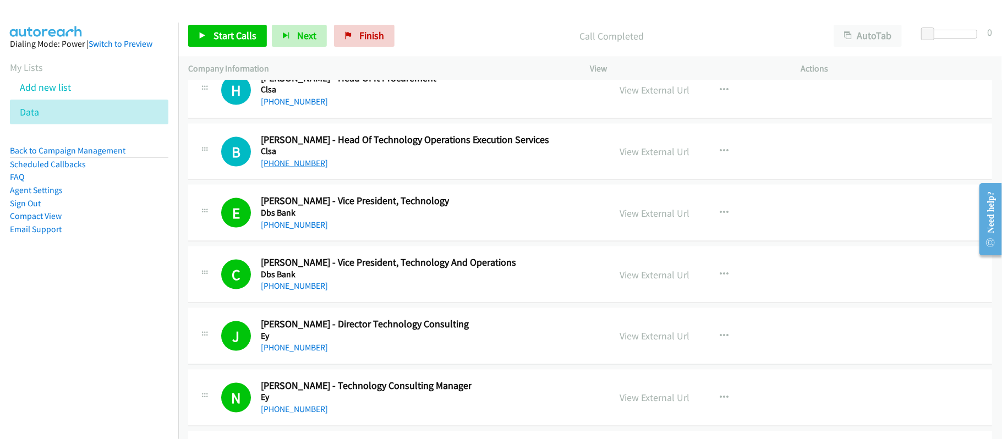
click at [293, 168] on link "[PHONE_NUMBER]" at bounding box center [294, 163] width 67 height 10
click at [298, 107] on link "[PHONE_NUMBER]" at bounding box center [294, 101] width 67 height 10
click at [287, 108] on div "[PHONE_NUMBER]" at bounding box center [348, 101] width 175 height 13
drag, startPoint x: 290, startPoint y: 179, endPoint x: 431, endPoint y: 183, distance: 140.9
click at [290, 107] on link "[PHONE_NUMBER]" at bounding box center [294, 101] width 67 height 10
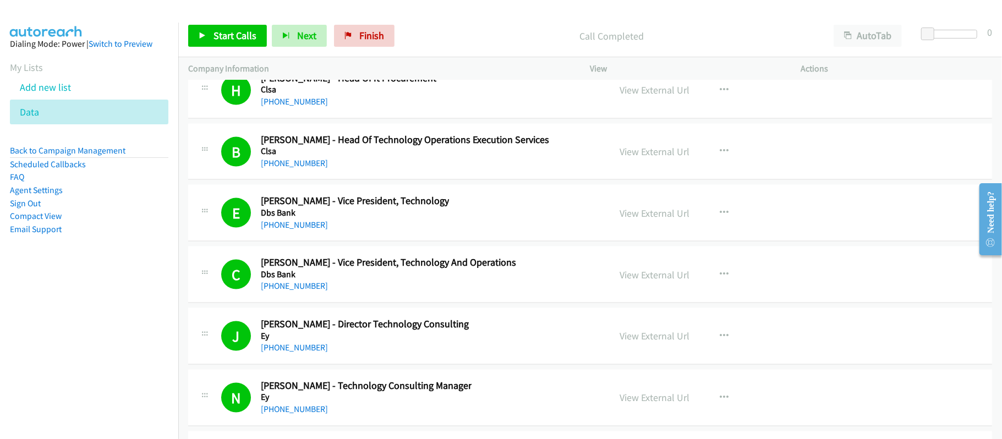
drag, startPoint x: 288, startPoint y: 119, endPoint x: 327, endPoint y: 118, distance: 38.5
click at [288, 45] on link "[PHONE_NUMBER]" at bounding box center [294, 40] width 67 height 10
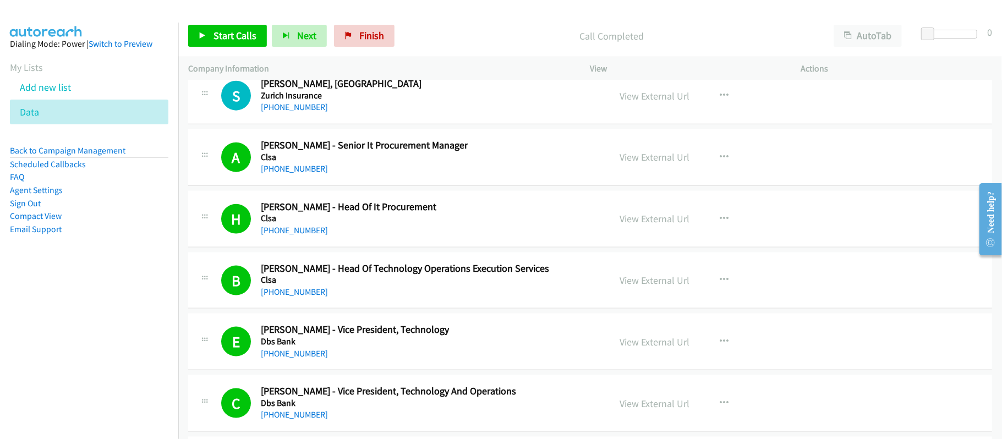
scroll to position [28015, 0]
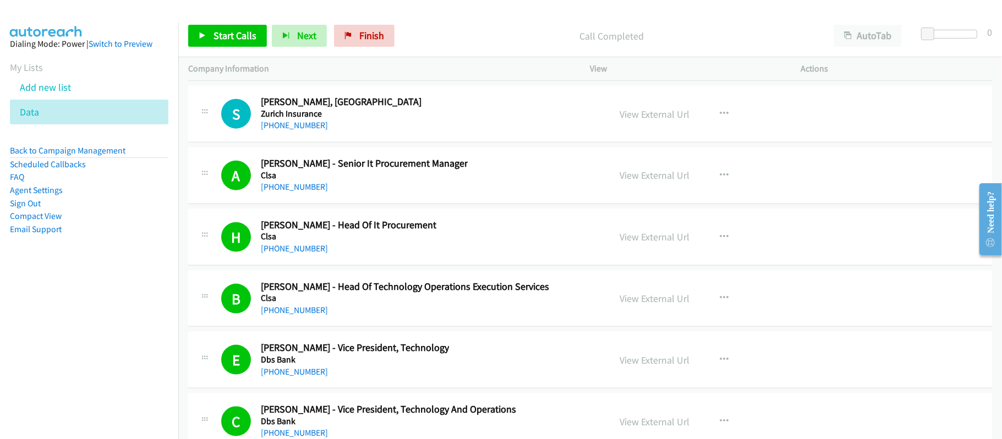
click at [291, 69] on link "[PHONE_NUMBER]" at bounding box center [294, 64] width 67 height 10
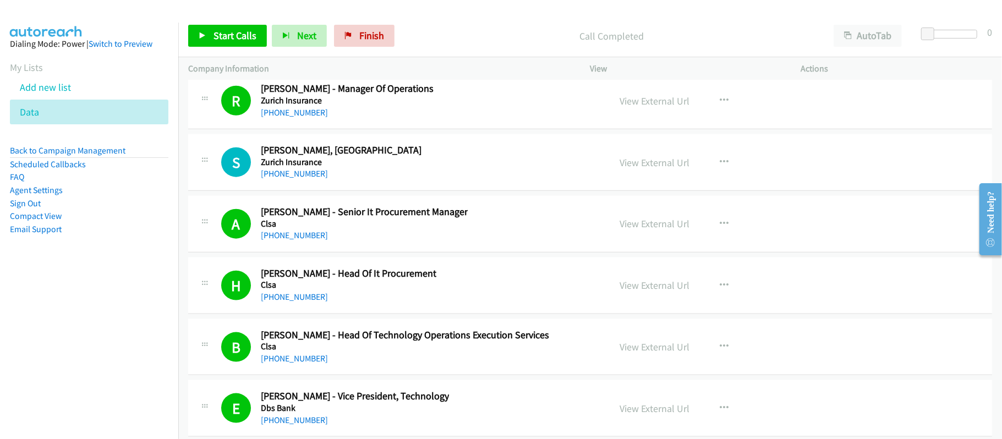
scroll to position [27942, 0]
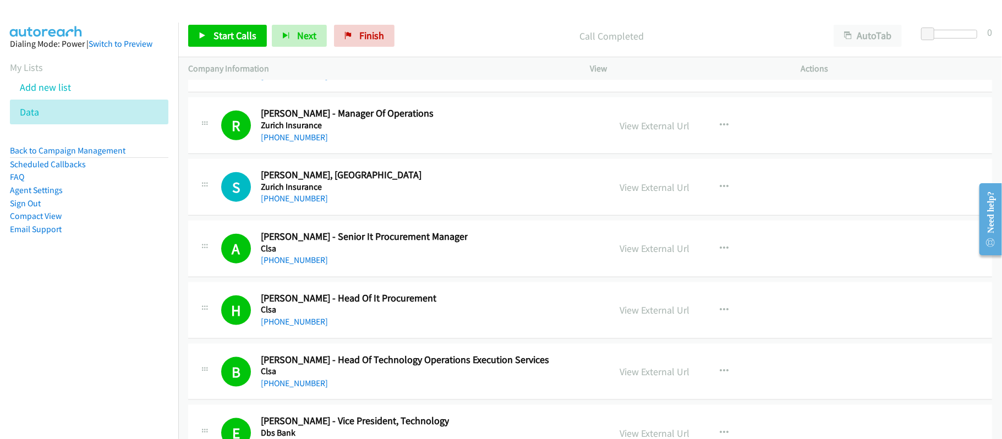
drag, startPoint x: 296, startPoint y: 216, endPoint x: 456, endPoint y: 234, distance: 161.0
click at [296, 142] on link "[PHONE_NUMBER]" at bounding box center [294, 137] width 67 height 10
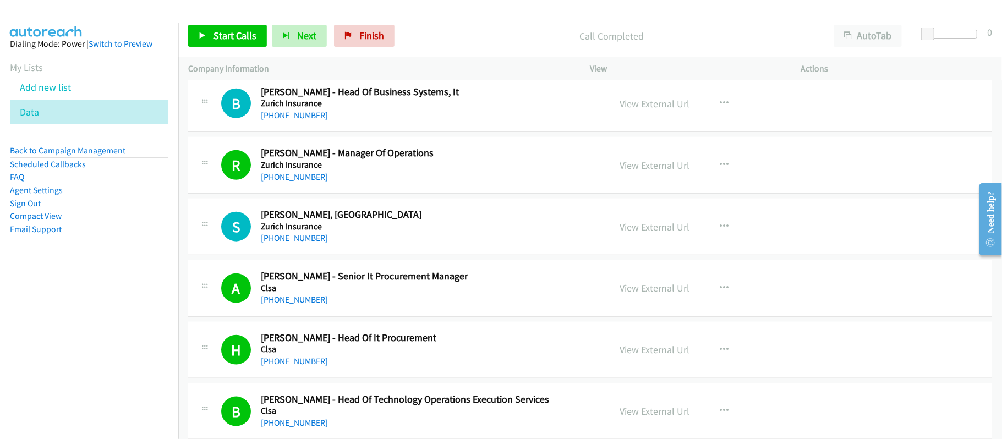
scroll to position [27868, 0]
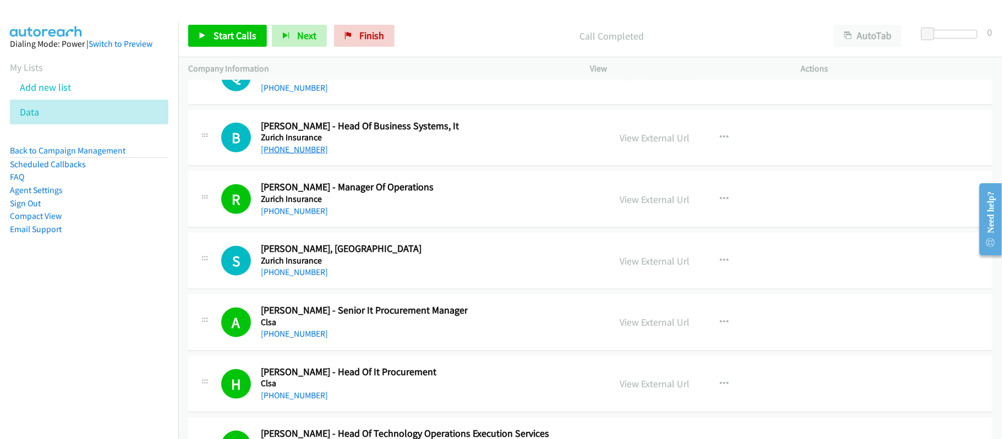
click at [304, 155] on link "[PHONE_NUMBER]" at bounding box center [294, 149] width 67 height 10
click at [405, 95] on div "[PHONE_NUMBER]" at bounding box center [426, 87] width 330 height 13
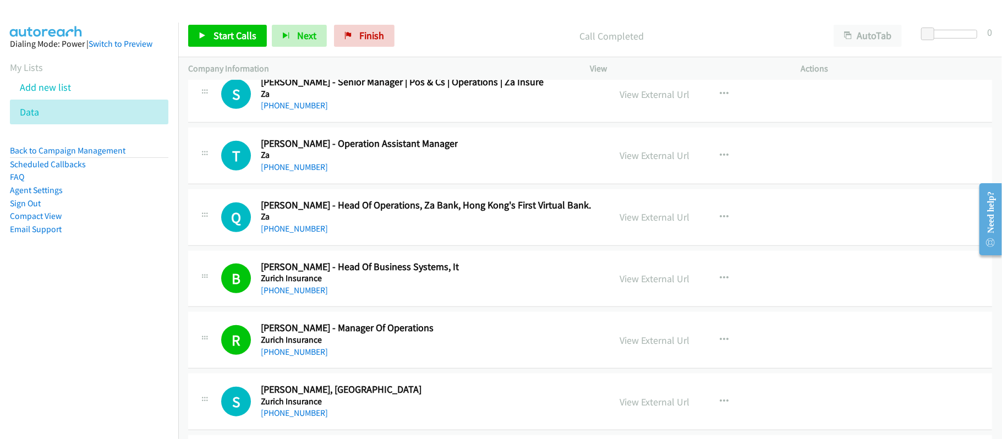
scroll to position [27722, 0]
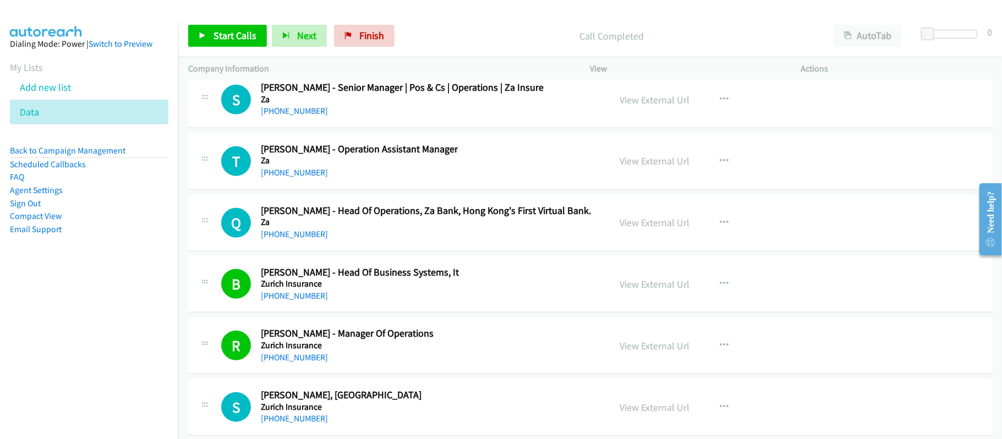
drag, startPoint x: 303, startPoint y: 190, endPoint x: 401, endPoint y: 207, distance: 99.8
click at [303, 116] on link "[PHONE_NUMBER]" at bounding box center [294, 111] width 67 height 10
drag, startPoint x: 308, startPoint y: 315, endPoint x: 401, endPoint y: 315, distance: 93.0
click at [308, 239] on link "[PHONE_NUMBER]" at bounding box center [294, 234] width 67 height 10
drag, startPoint x: 284, startPoint y: 197, endPoint x: 309, endPoint y: 194, distance: 25.0
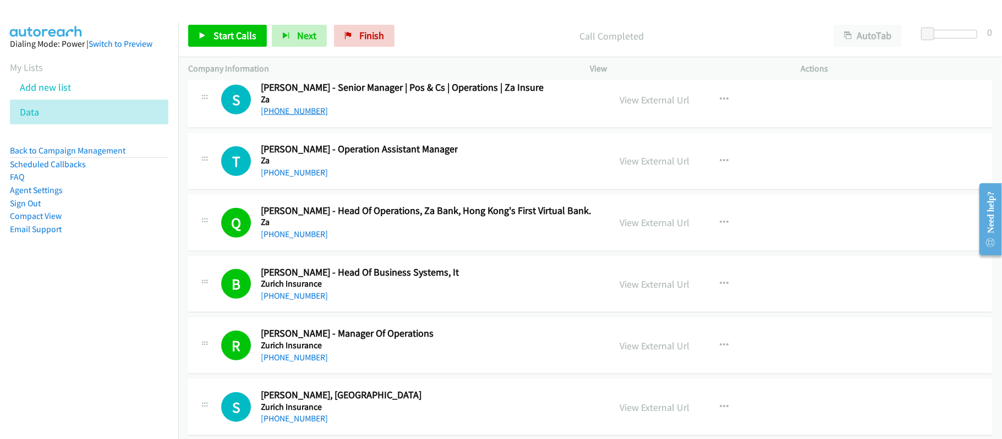
click at [284, 116] on link "[PHONE_NUMBER]" at bounding box center [294, 111] width 67 height 10
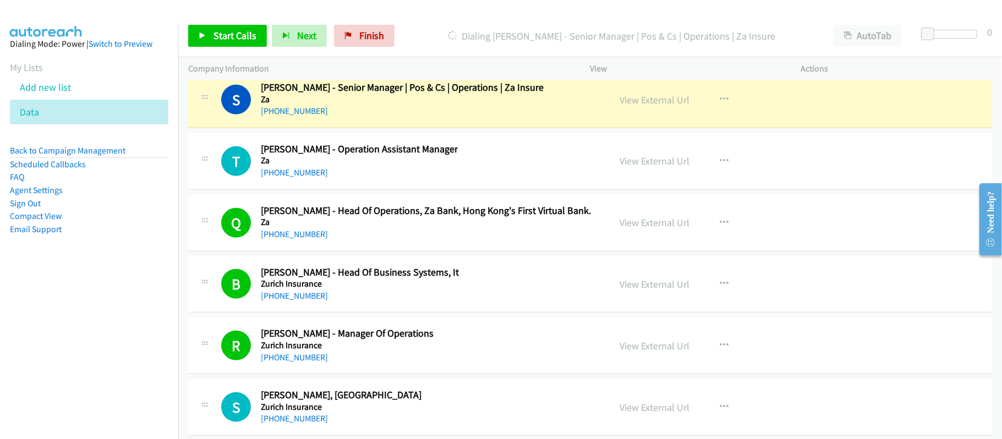
scroll to position [27648, 0]
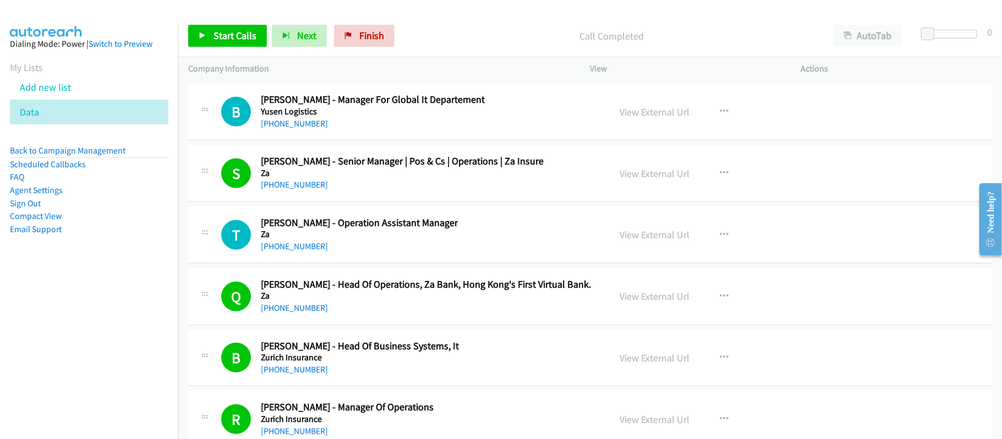
click at [299, 129] on link "[PHONE_NUMBER]" at bounding box center [294, 123] width 67 height 10
drag, startPoint x: 282, startPoint y: 144, endPoint x: 457, endPoint y: 175, distance: 177.7
click at [308, 67] on link "[PHONE_NUMBER]" at bounding box center [294, 62] width 67 height 10
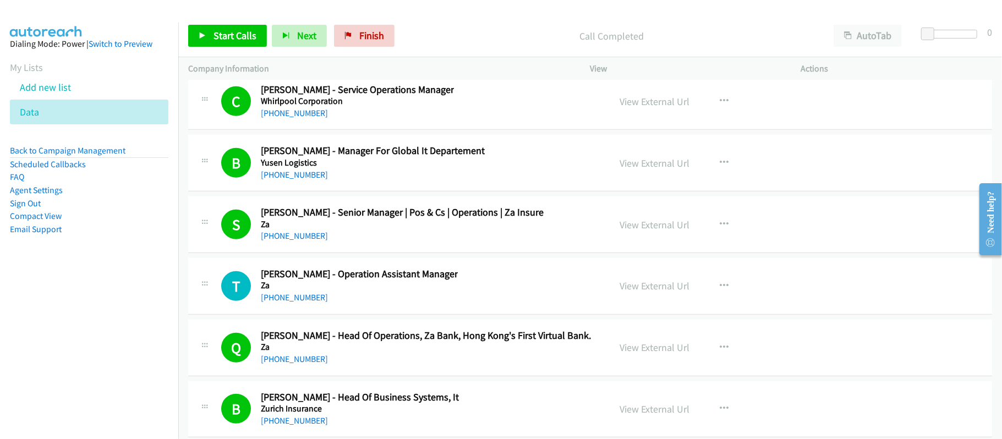
scroll to position [27575, 0]
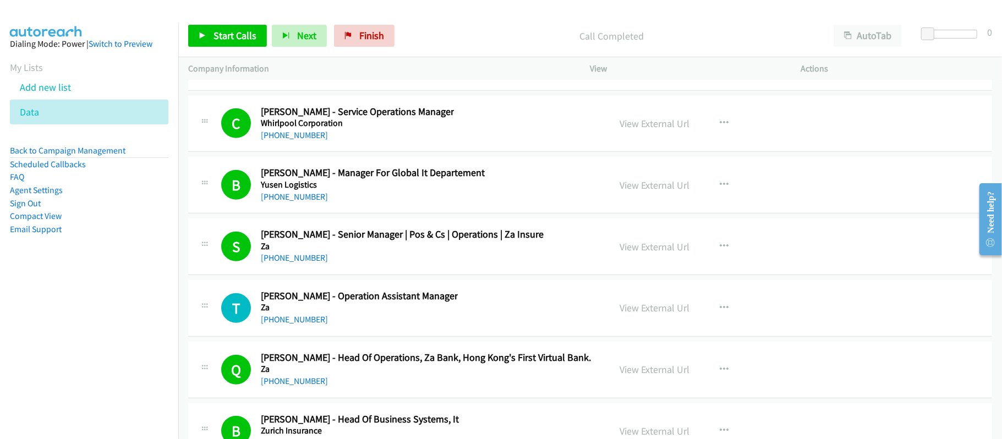
click at [288, 79] on link "[PHONE_NUMBER]" at bounding box center [294, 73] width 67 height 10
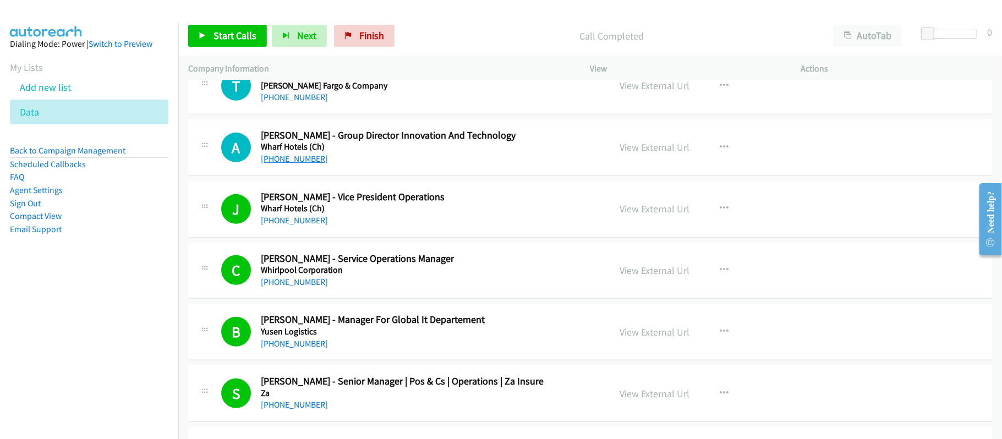
click at [286, 164] on link "[PHONE_NUMBER]" at bounding box center [294, 158] width 67 height 10
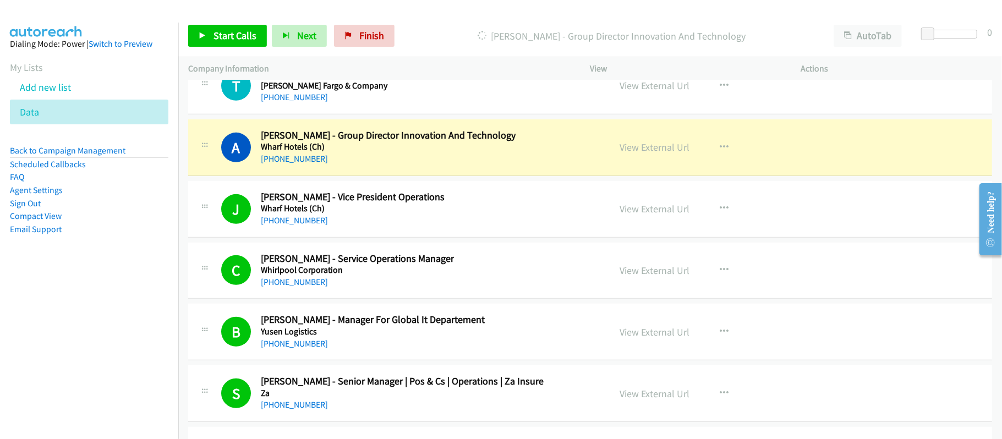
click at [463, 166] on div "[PHONE_NUMBER]" at bounding box center [388, 158] width 255 height 13
click at [652, 153] on link "View External Url" at bounding box center [655, 147] width 70 height 13
